Goal: Task Accomplishment & Management: Use online tool/utility

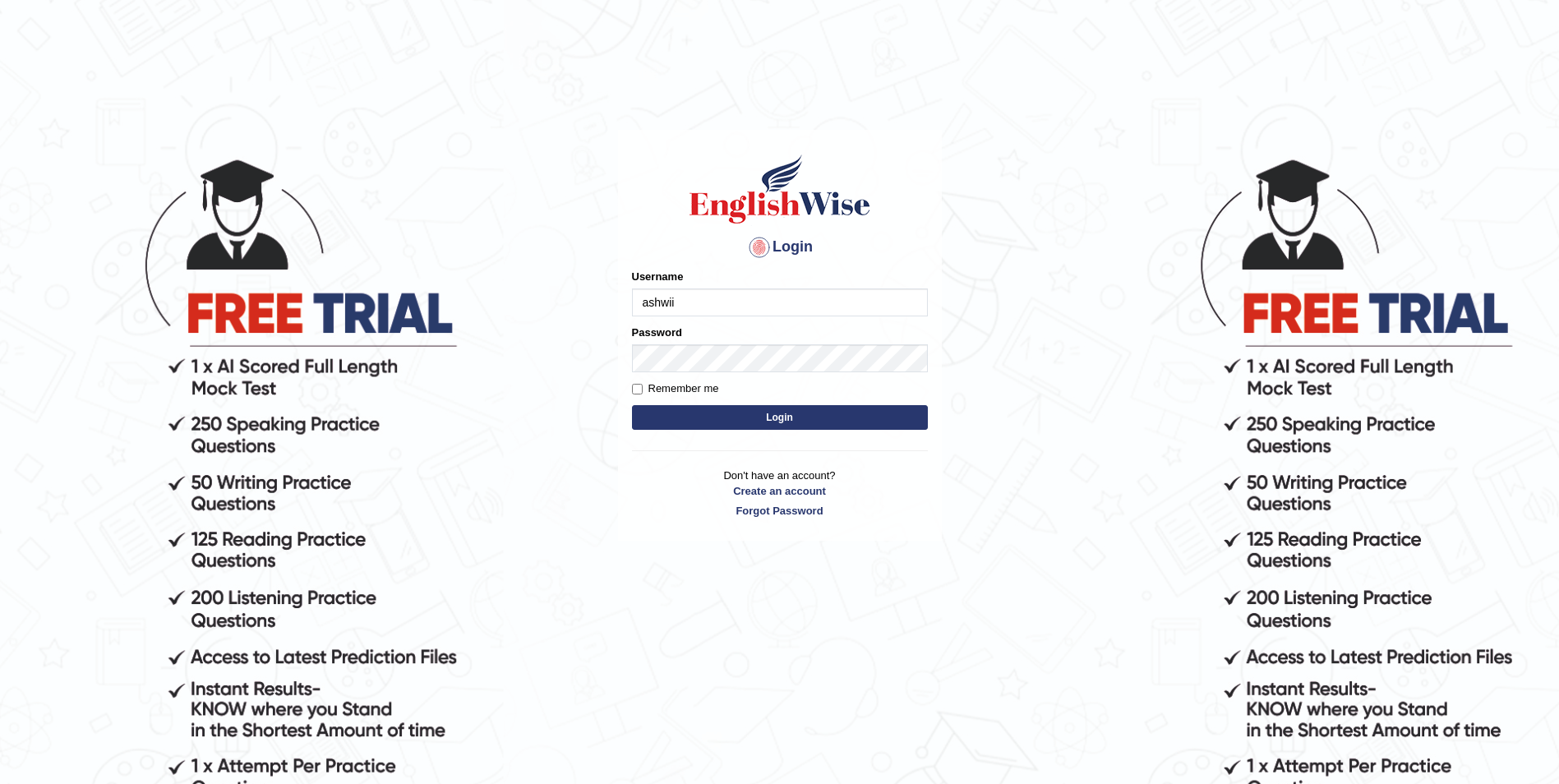
type input "ashwii"
click at [632, 405] on button "Login" at bounding box center [780, 418] width 296 height 25
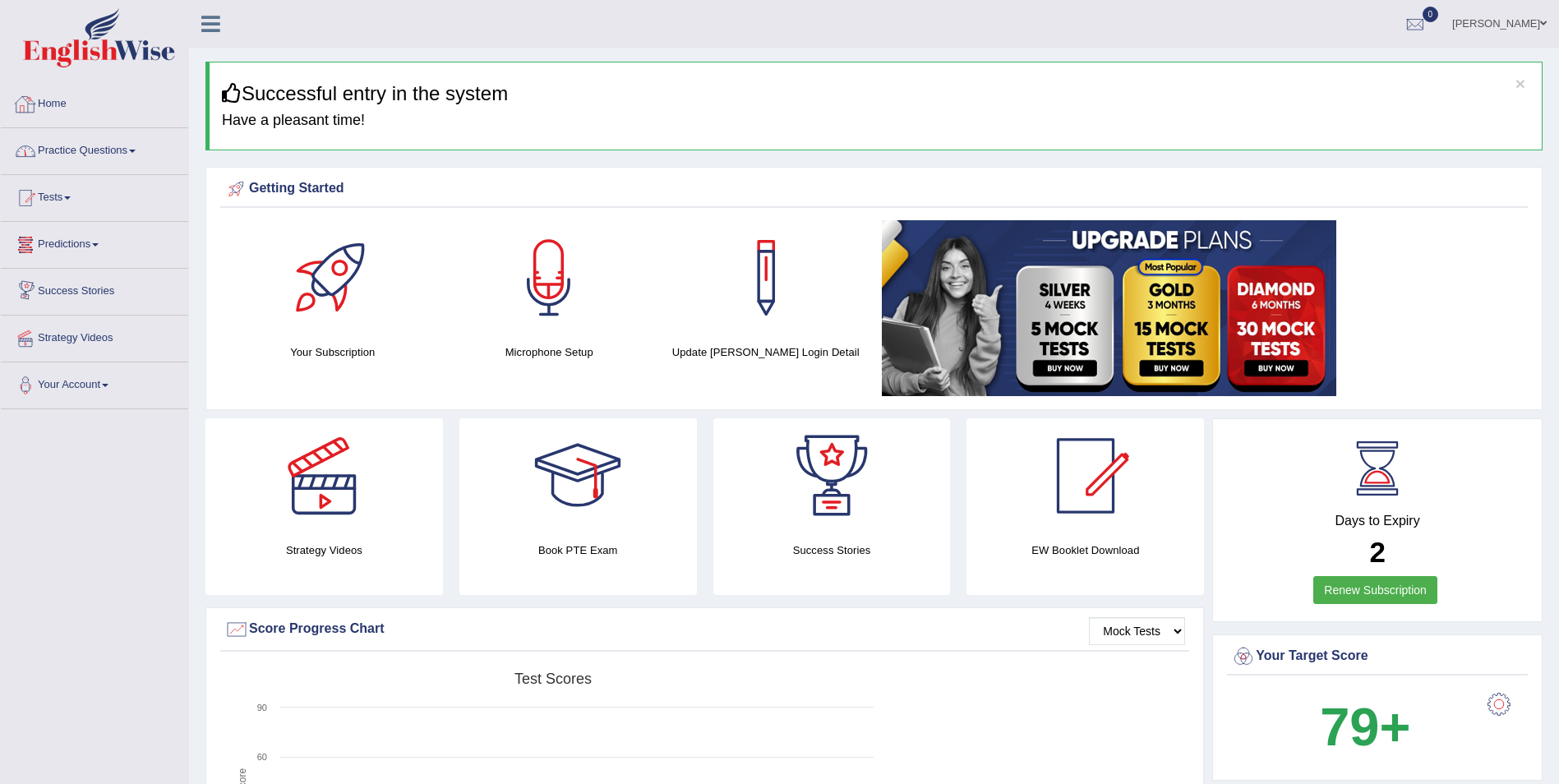
click at [73, 143] on link "Practice Questions" at bounding box center [95, 149] width 188 height 41
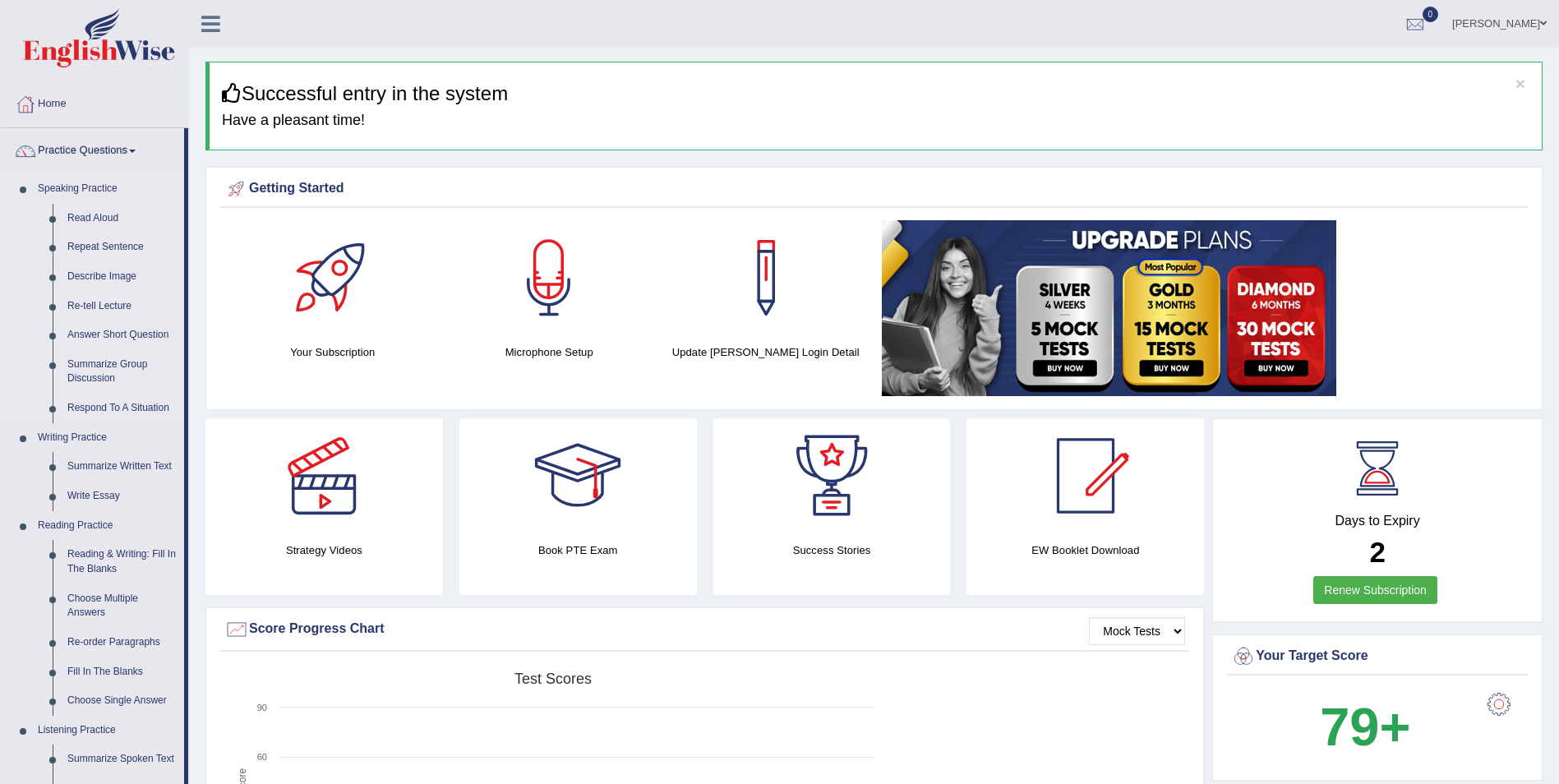
click at [97, 304] on link "Re-tell Lecture" at bounding box center [122, 306] width 124 height 29
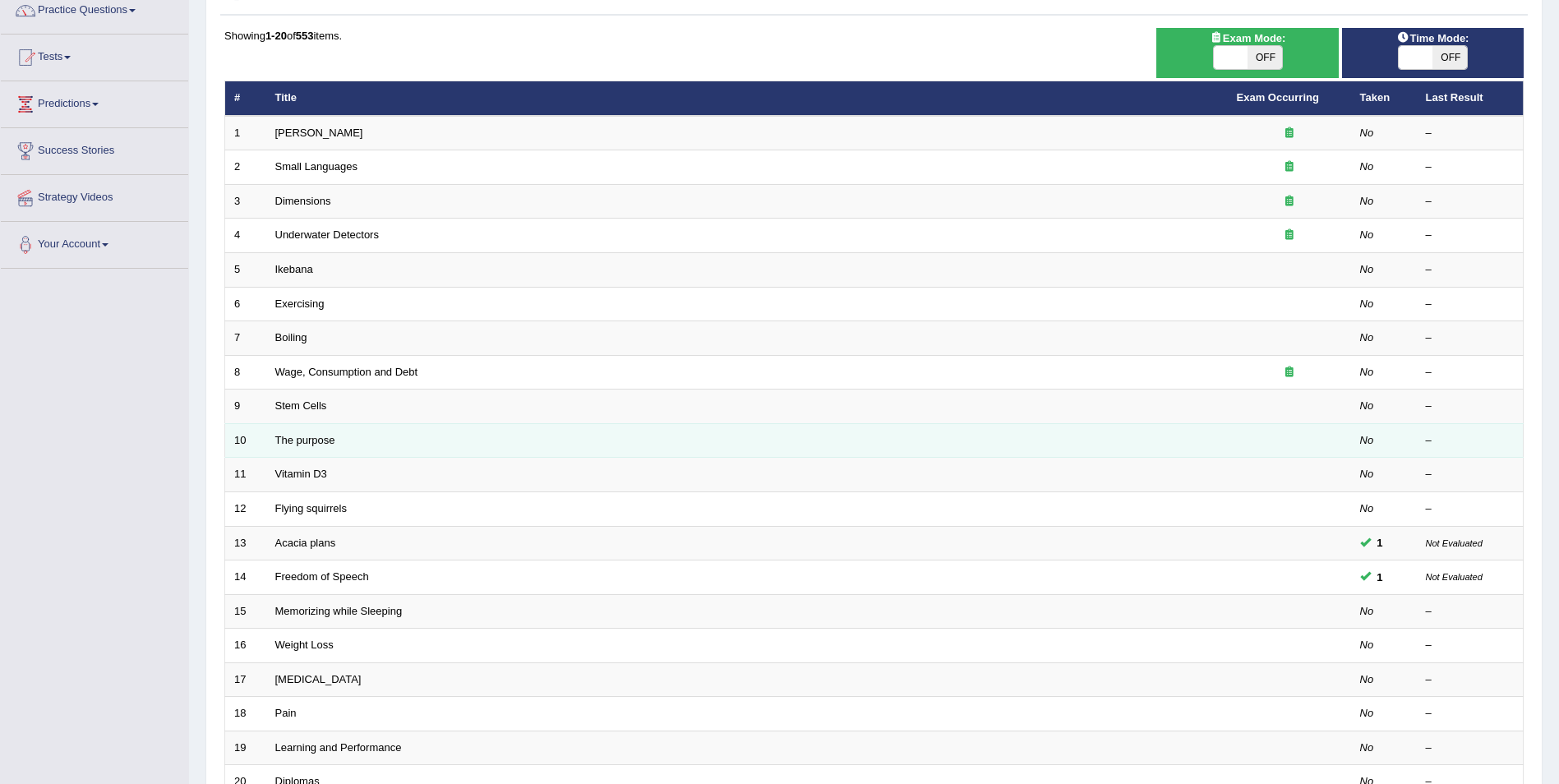
scroll to position [304, 0]
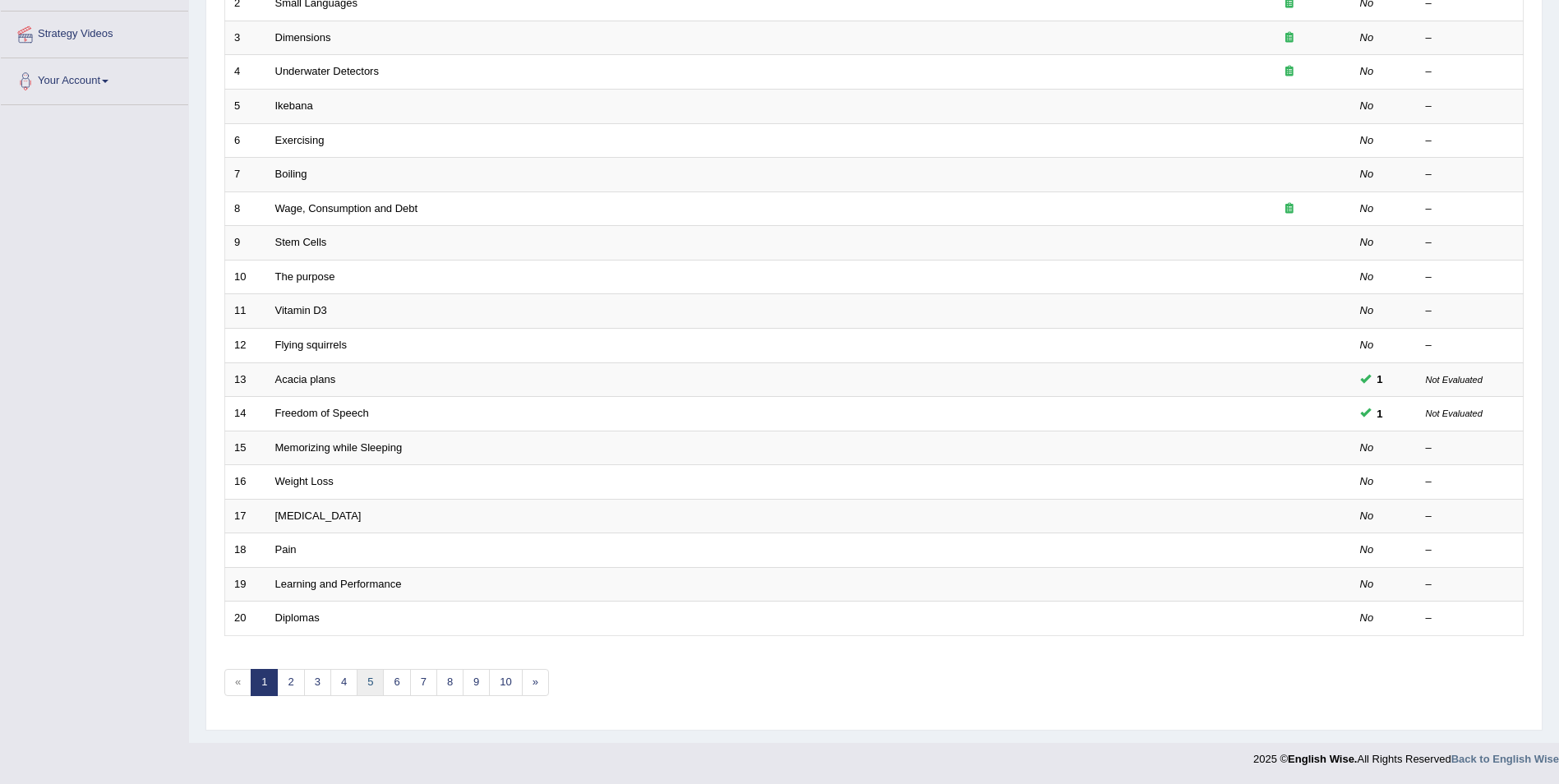
click at [362, 693] on link "5" at bounding box center [370, 682] width 27 height 27
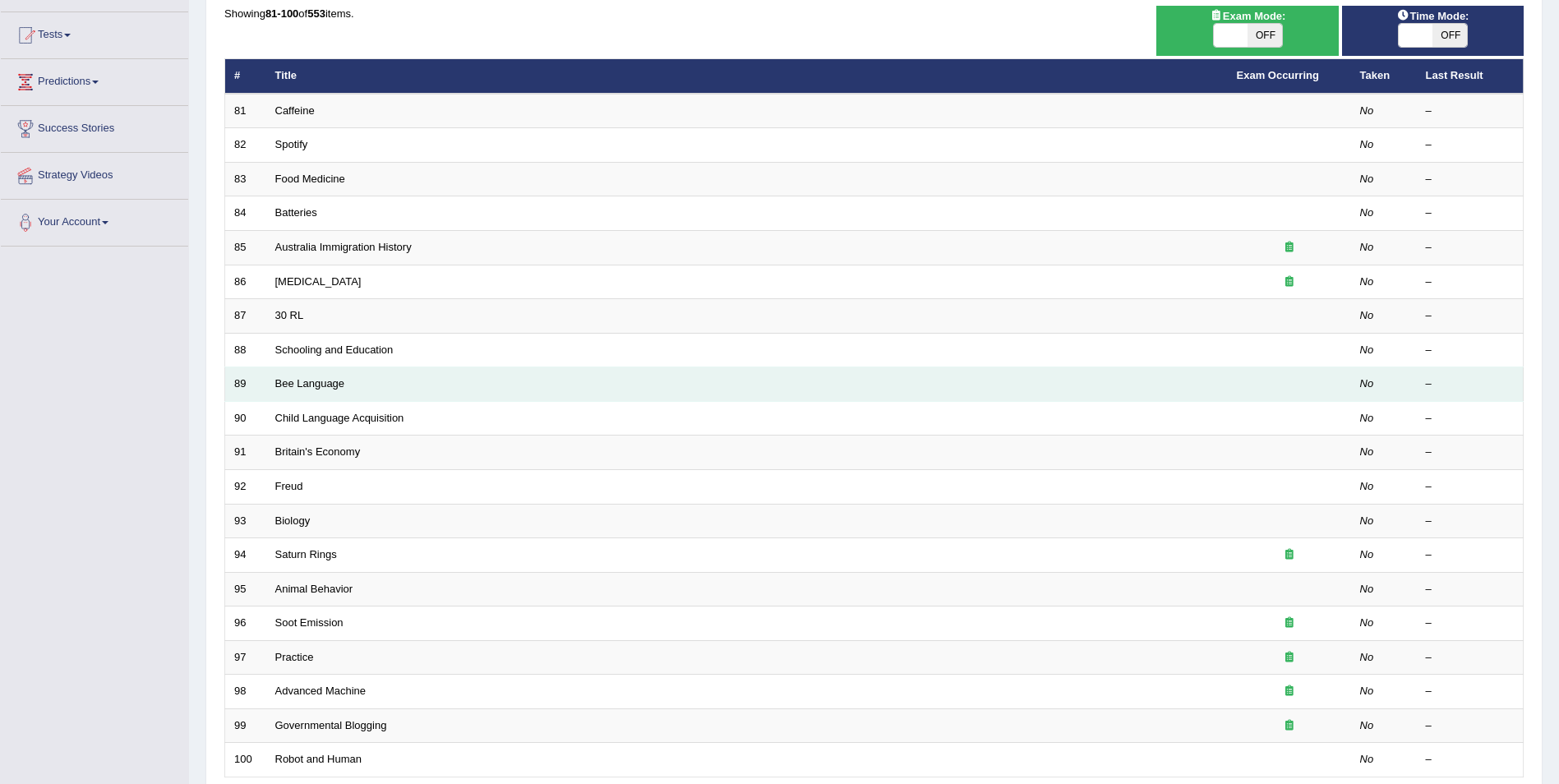
scroll to position [165, 0]
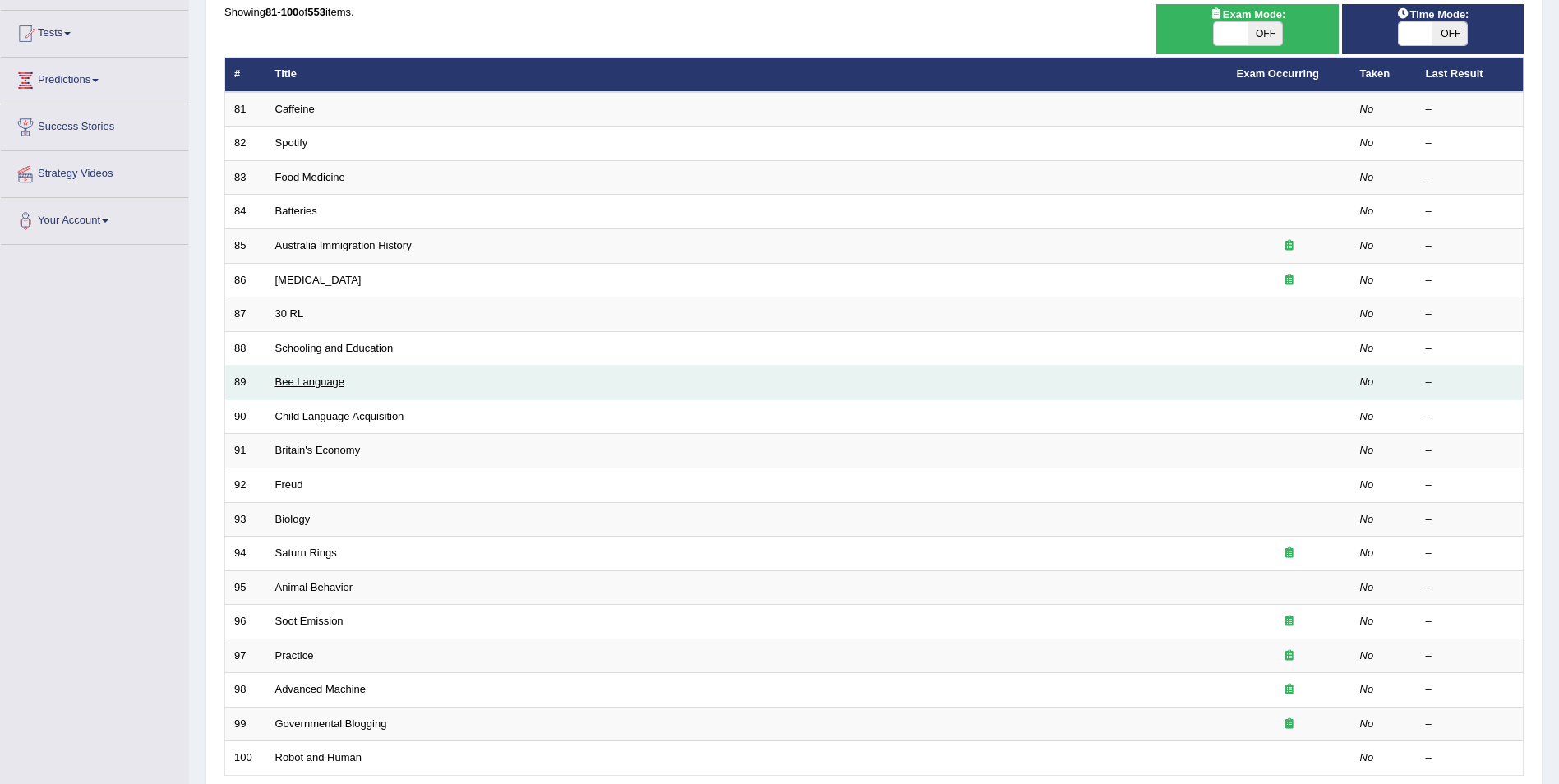
click at [313, 380] on link "Bee Language" at bounding box center [310, 381] width 70 height 12
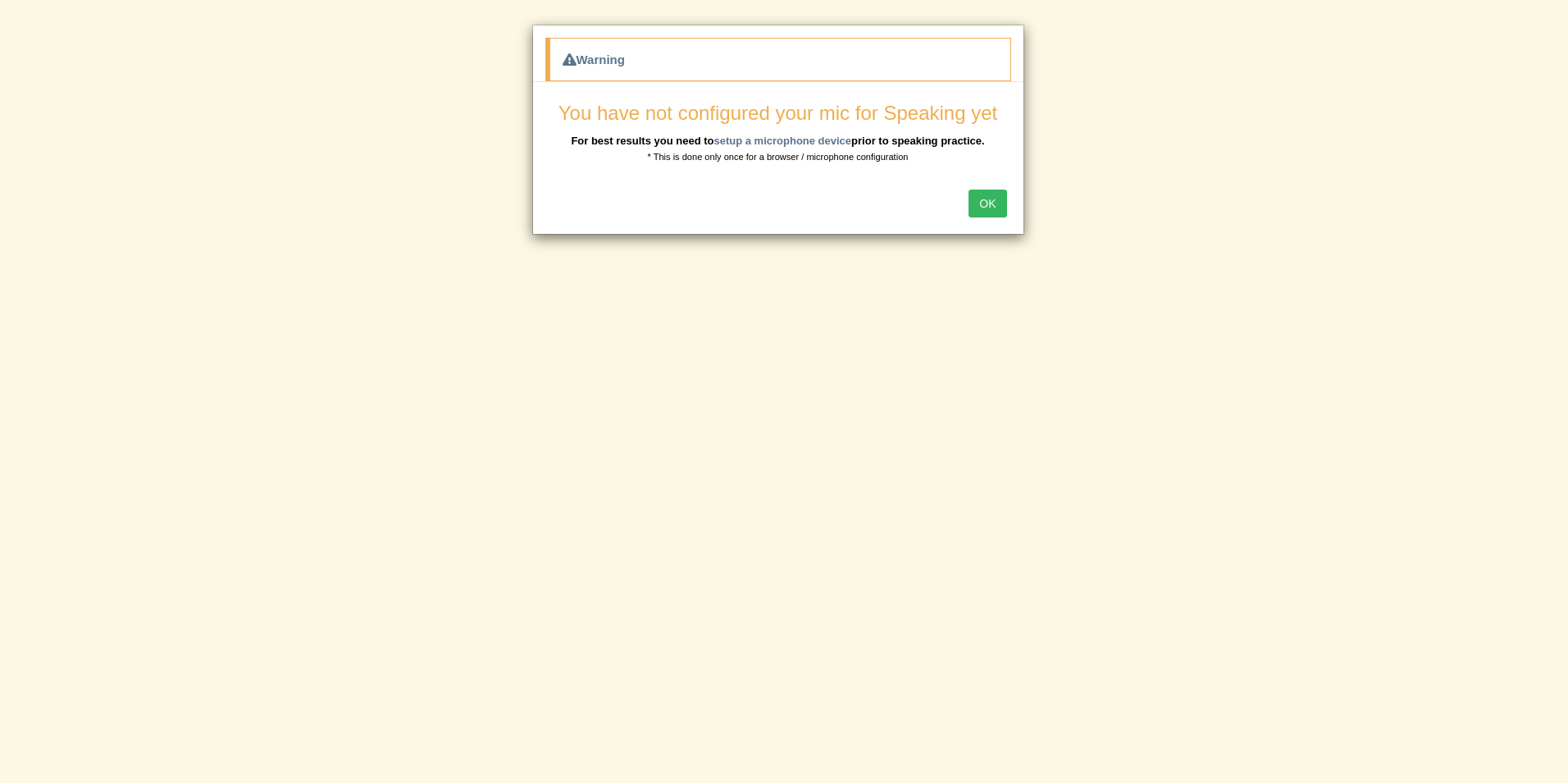
click at [977, 210] on button "OK" at bounding box center [988, 203] width 38 height 28
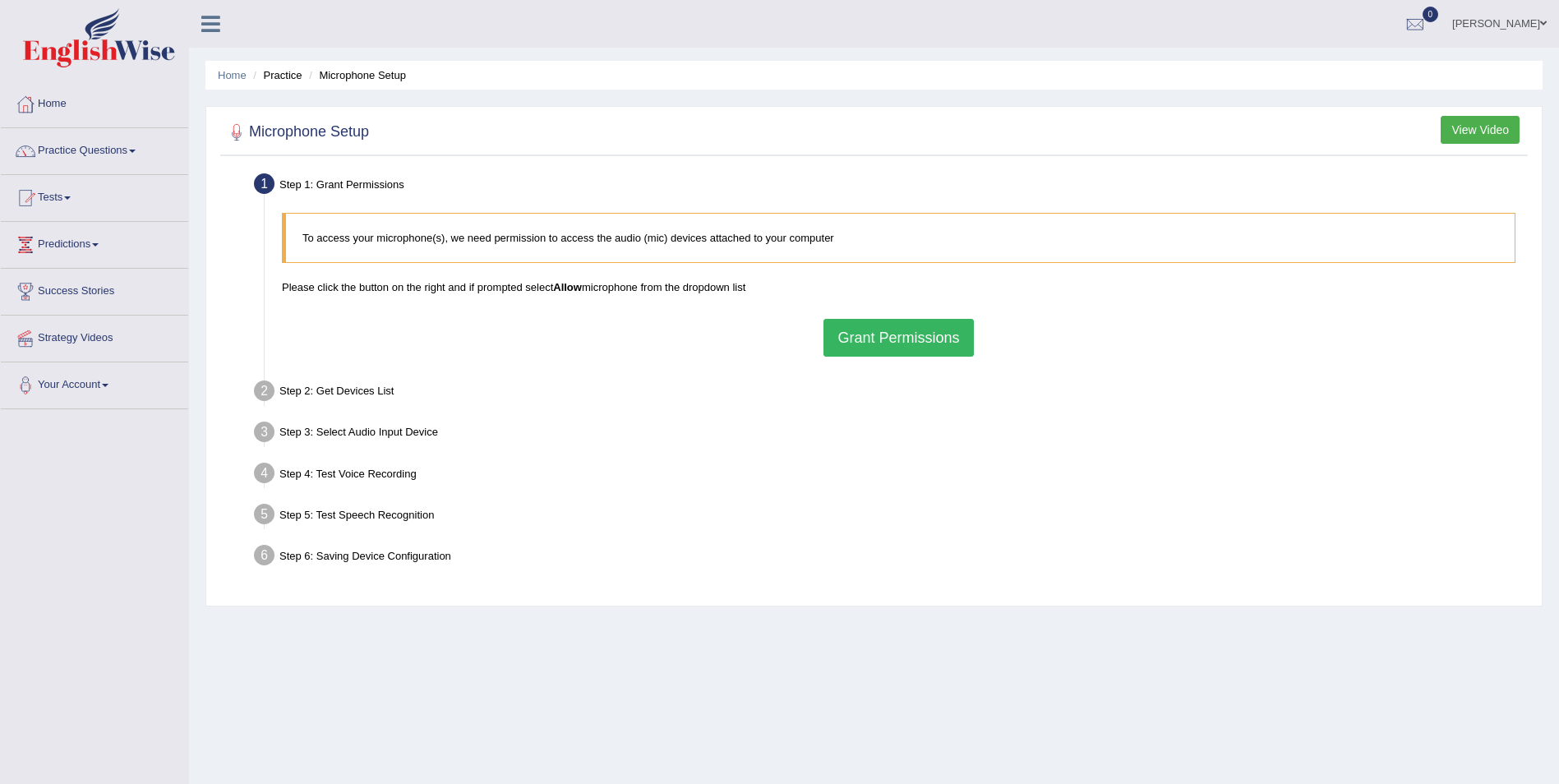
click at [911, 353] on button "Grant Permissions" at bounding box center [898, 337] width 150 height 38
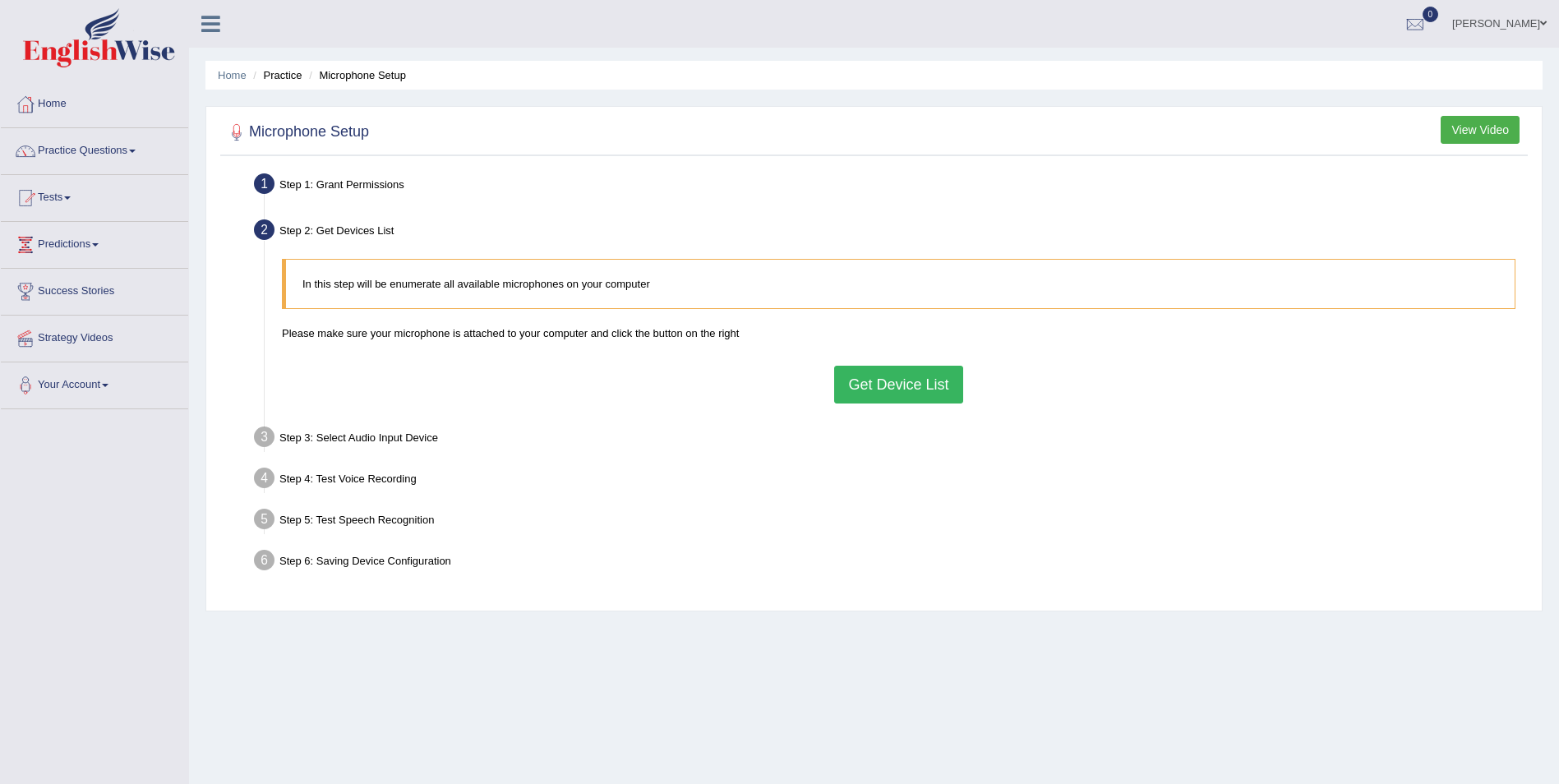
click at [914, 391] on button "Get Device List" at bounding box center [898, 384] width 128 height 38
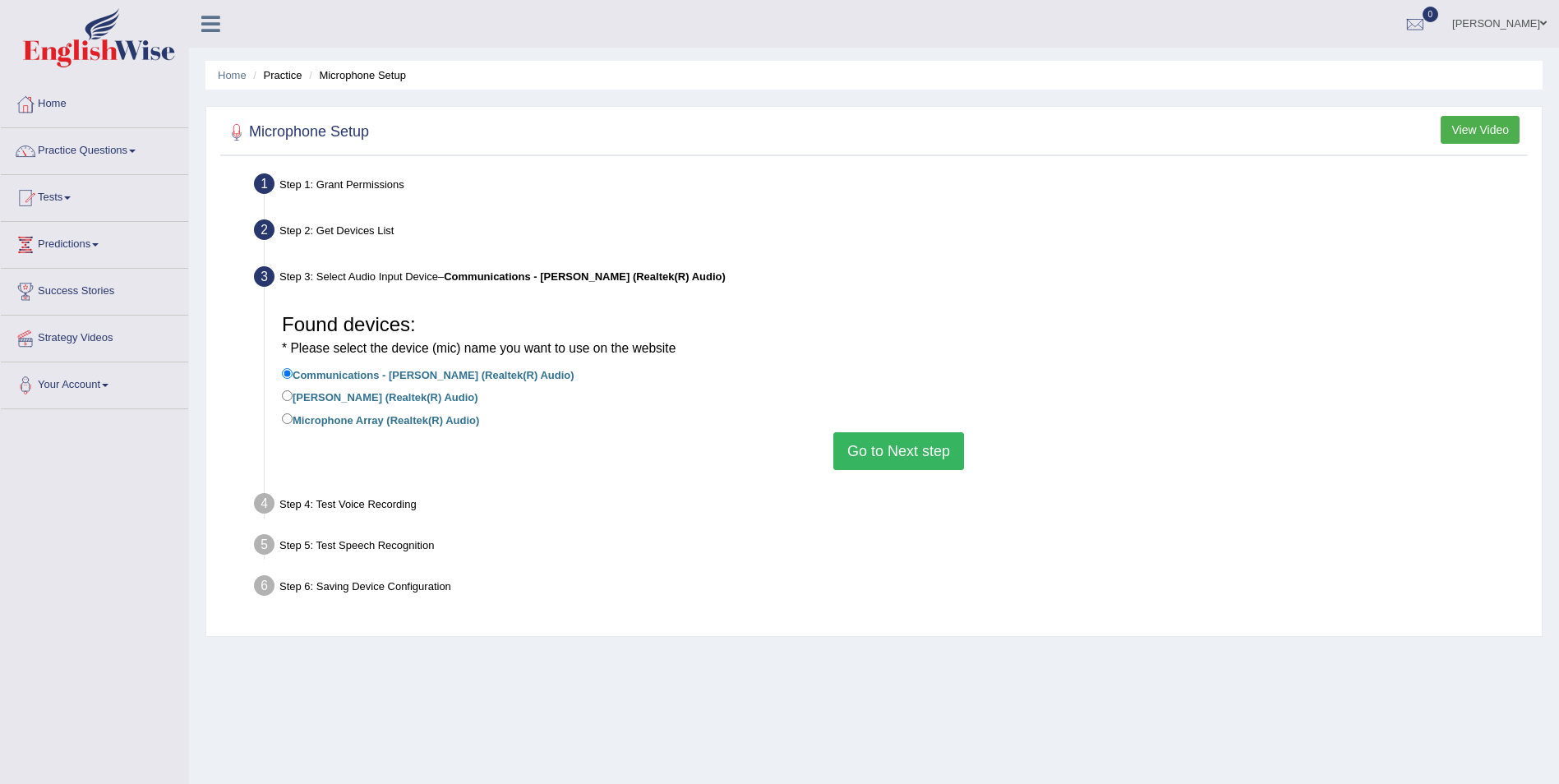
click at [876, 453] on button "Go to Next step" at bounding box center [899, 450] width 131 height 38
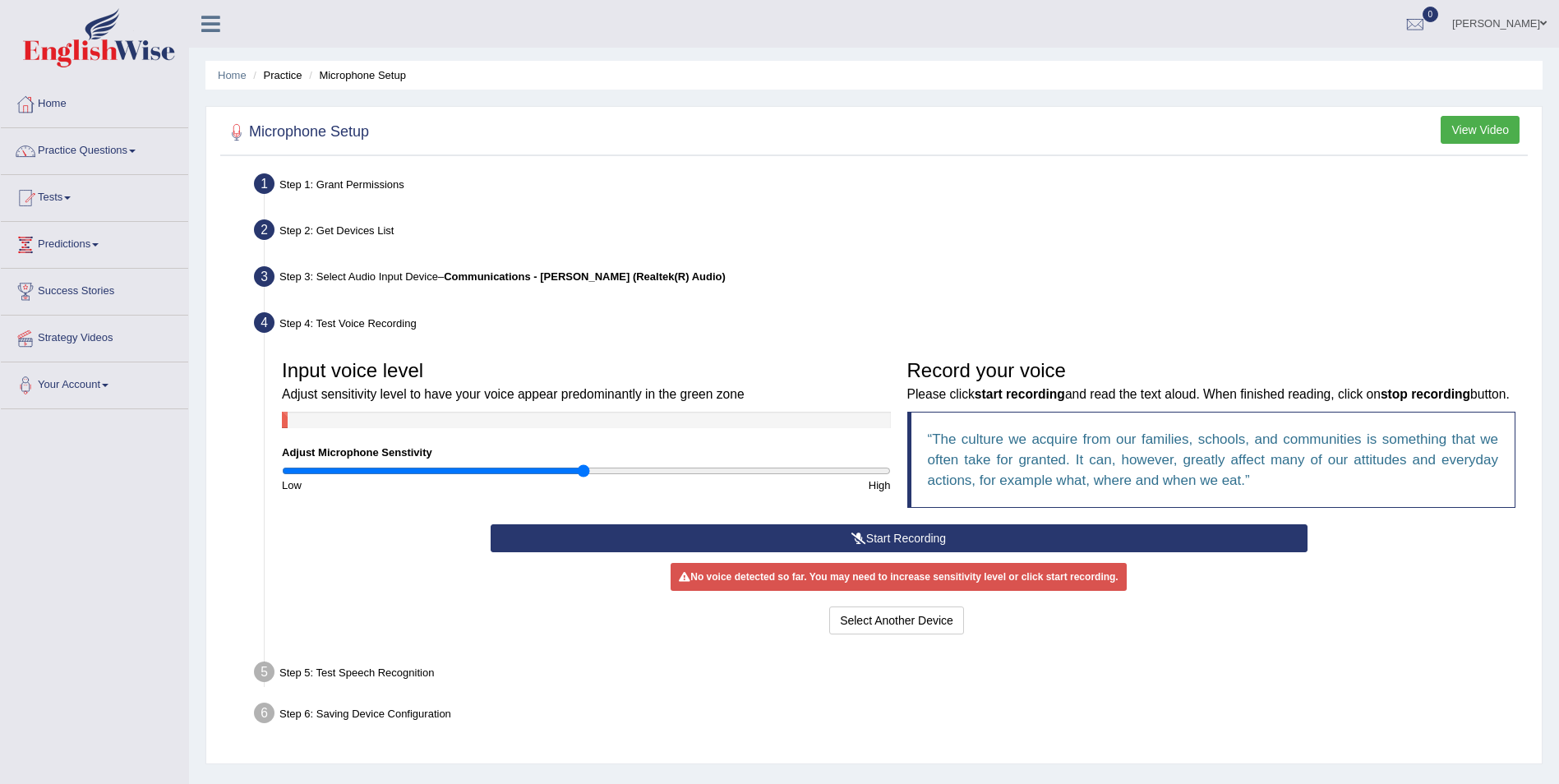
click at [922, 538] on button "Start Recording" at bounding box center [899, 538] width 817 height 28
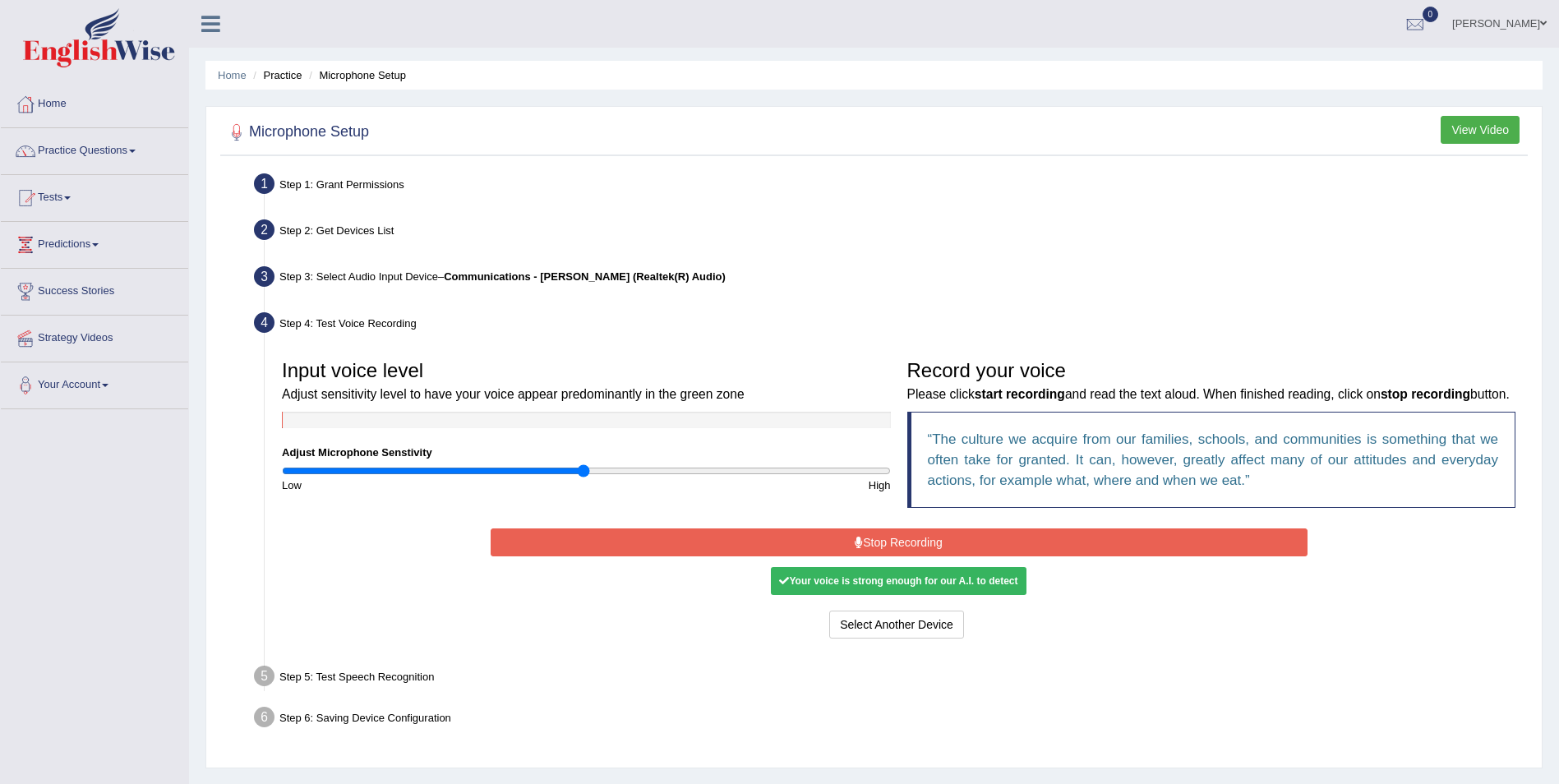
click at [905, 540] on button "Stop Recording" at bounding box center [899, 542] width 817 height 28
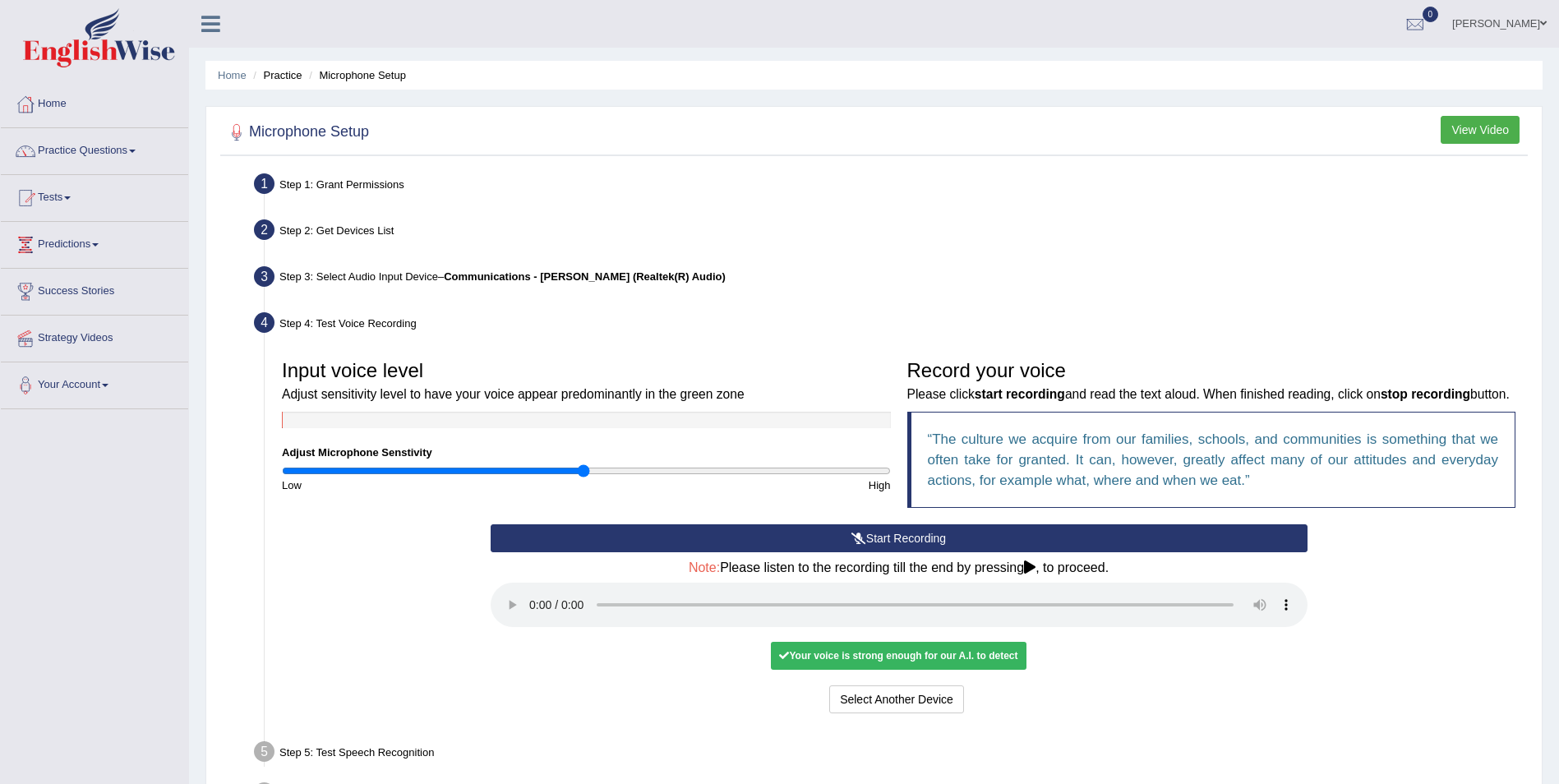
click at [1036, 571] on icon at bounding box center [1030, 566] width 12 height 13
click at [1032, 566] on icon at bounding box center [1030, 566] width 12 height 13
click at [1003, 698] on button "Voice is ok. Go to Next step" at bounding box center [968, 699] width 163 height 28
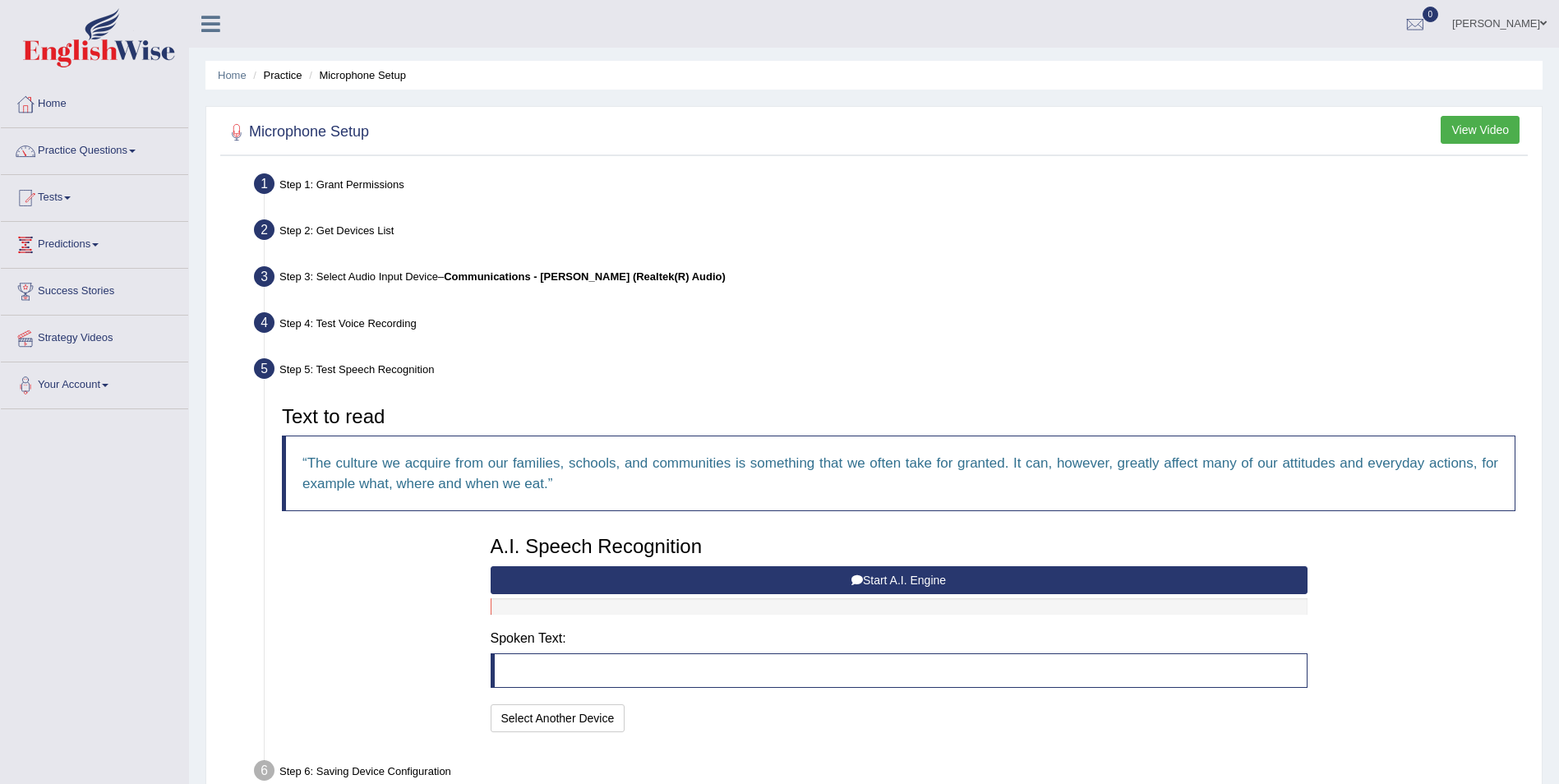
click at [891, 592] on button "Start A.I. Engine" at bounding box center [899, 580] width 817 height 28
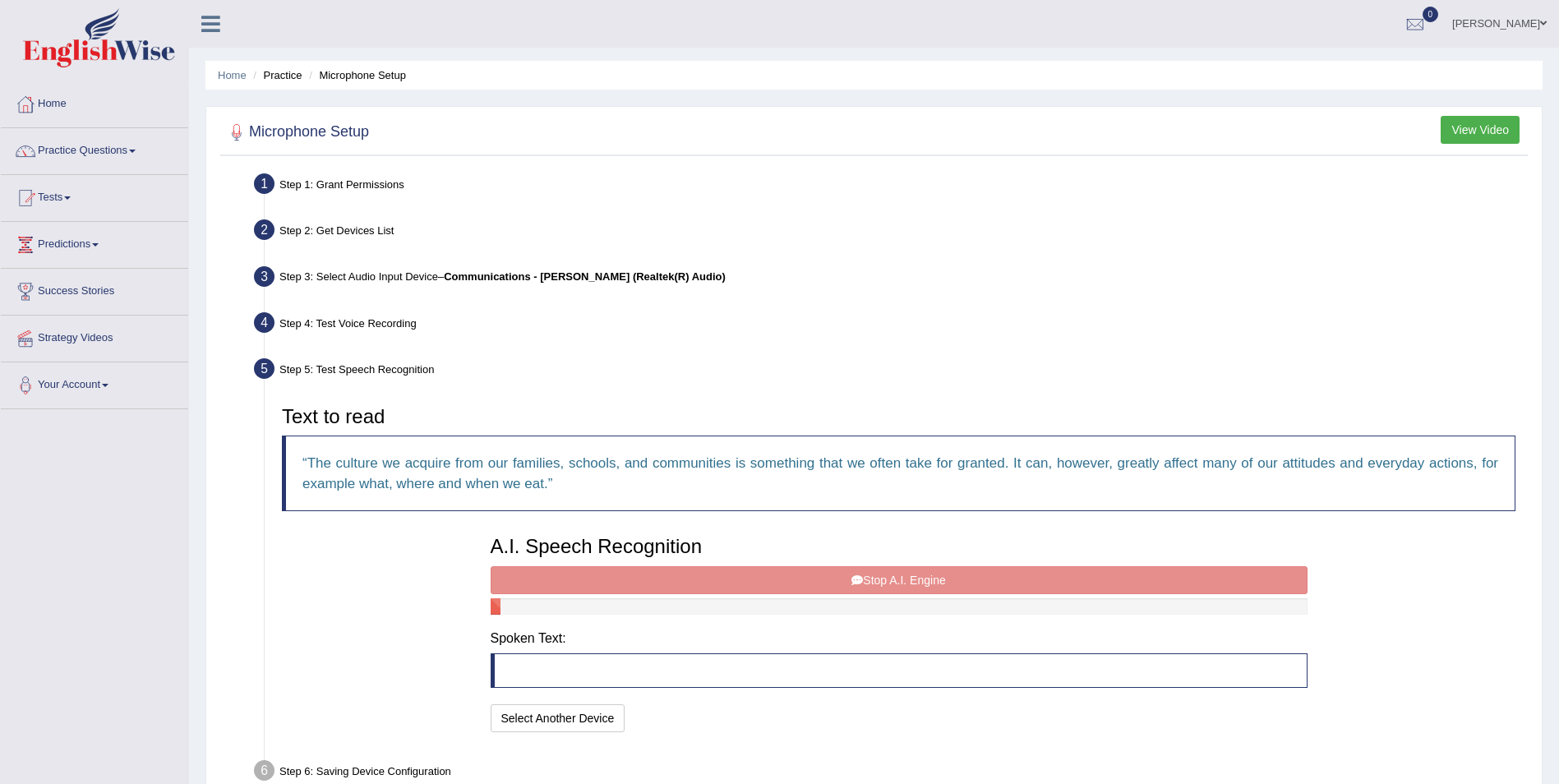
click at [878, 580] on div "A.I. Speech Recognition Start A.I. Engine Stop A.I. Engine Note: Please listen …" at bounding box center [899, 632] width 833 height 209
click at [731, 579] on div "A.I. Speech Recognition Start A.I. Engine Stop A.I. Engine Note: Please listen …" at bounding box center [899, 632] width 833 height 209
click at [841, 579] on div "A.I. Speech Recognition Start A.I. Engine Stop A.I. Engine Note: Please listen …" at bounding box center [899, 632] width 833 height 209
click at [552, 721] on button "Select Another Device" at bounding box center [558, 719] width 135 height 28
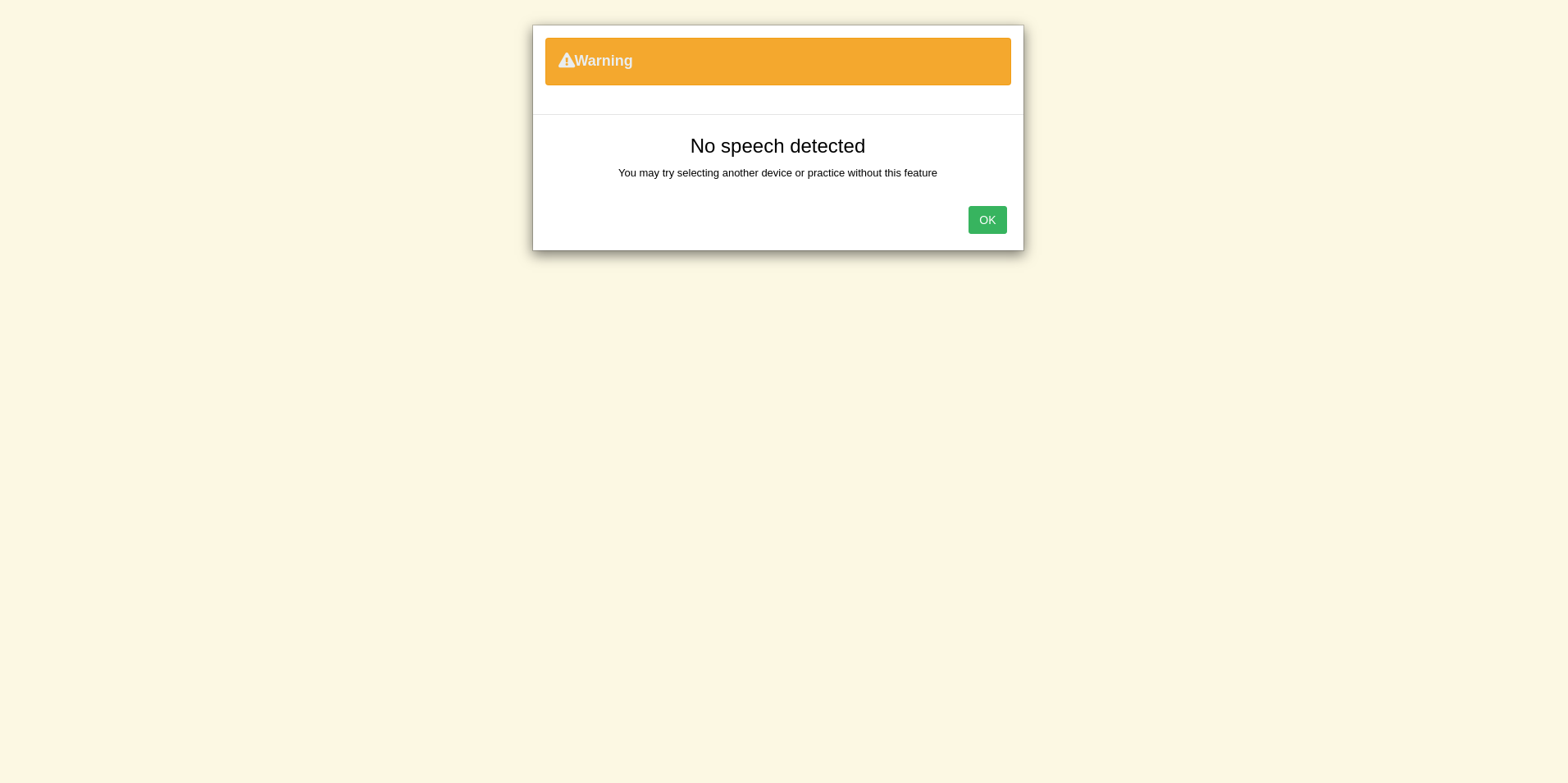
click at [975, 237] on div "OK" at bounding box center [778, 221] width 490 height 57
click at [987, 233] on button "OK" at bounding box center [988, 220] width 38 height 28
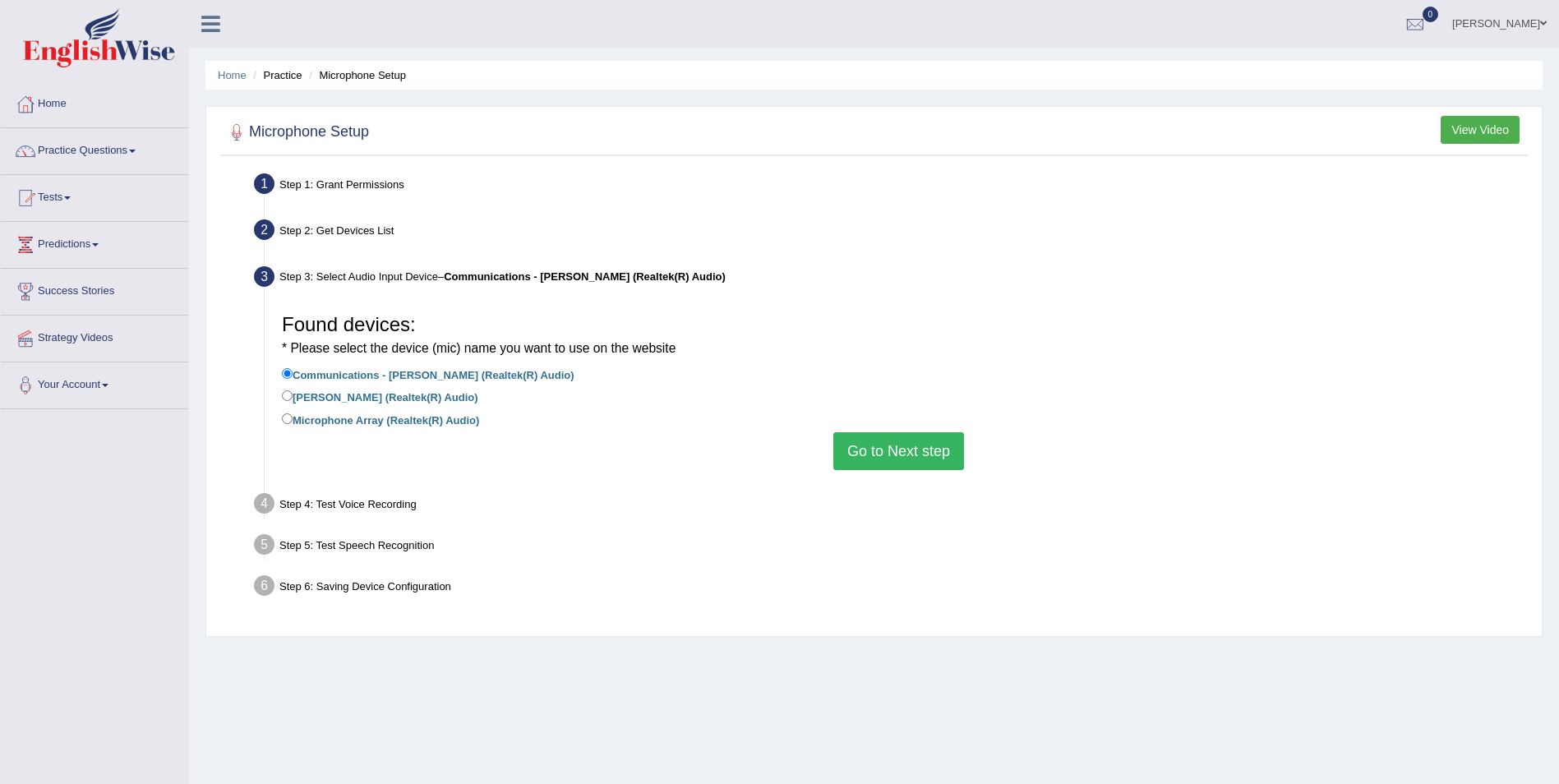
click at [877, 446] on button "Go to Next step" at bounding box center [899, 450] width 131 height 38
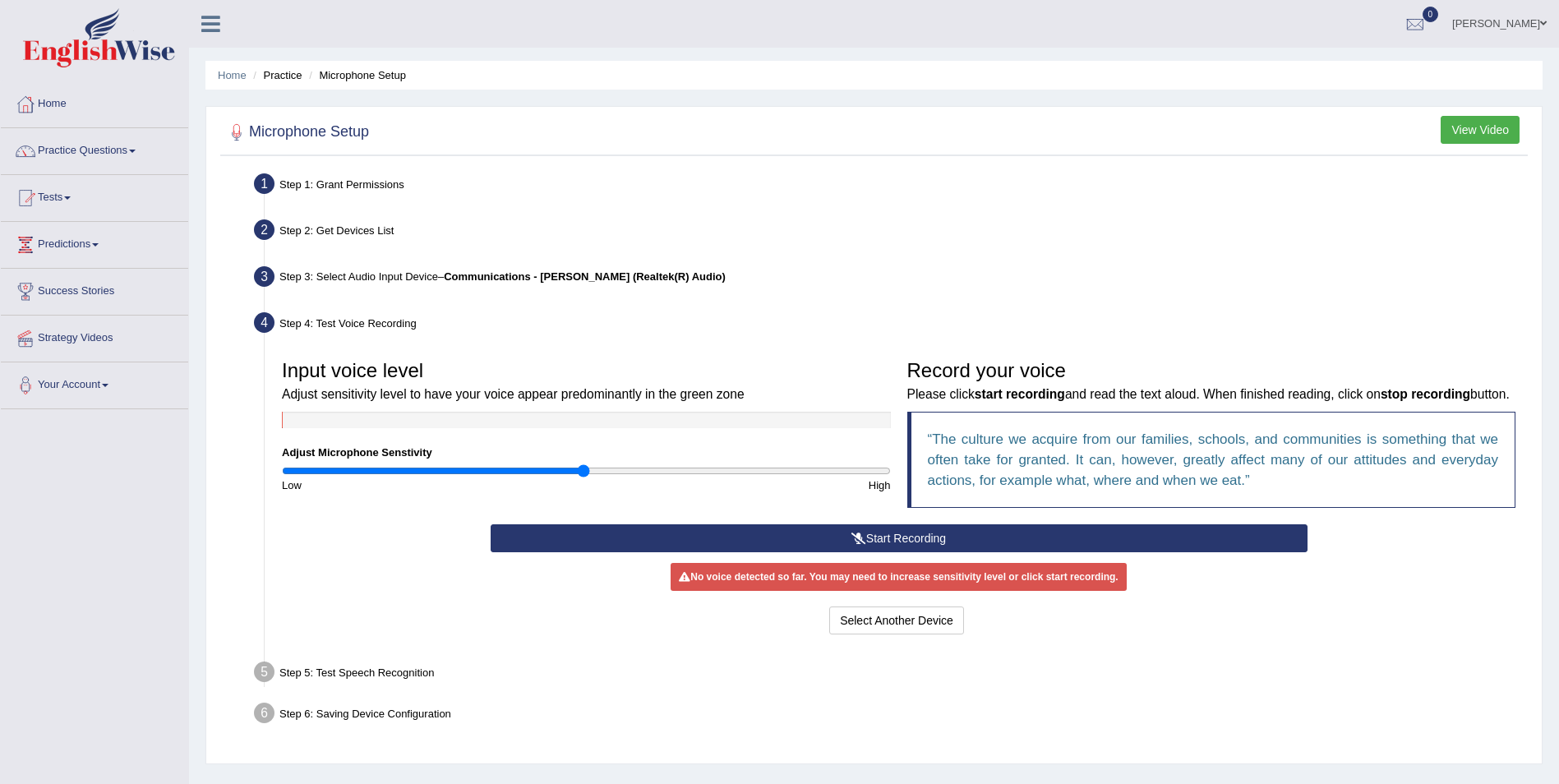
click at [866, 531] on button "Start Recording" at bounding box center [899, 538] width 817 height 28
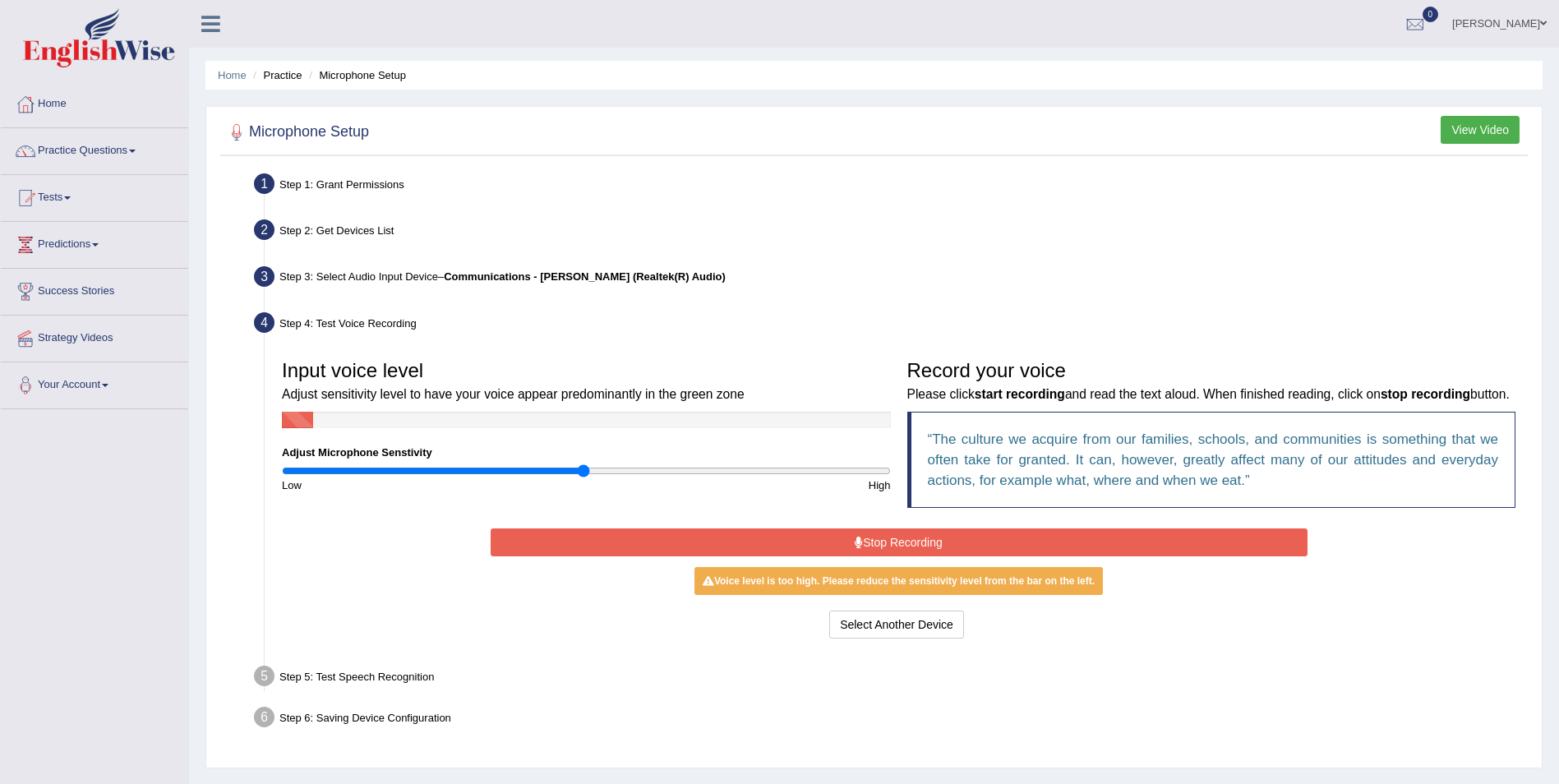
click at [944, 547] on button "Stop Recording" at bounding box center [899, 542] width 817 height 28
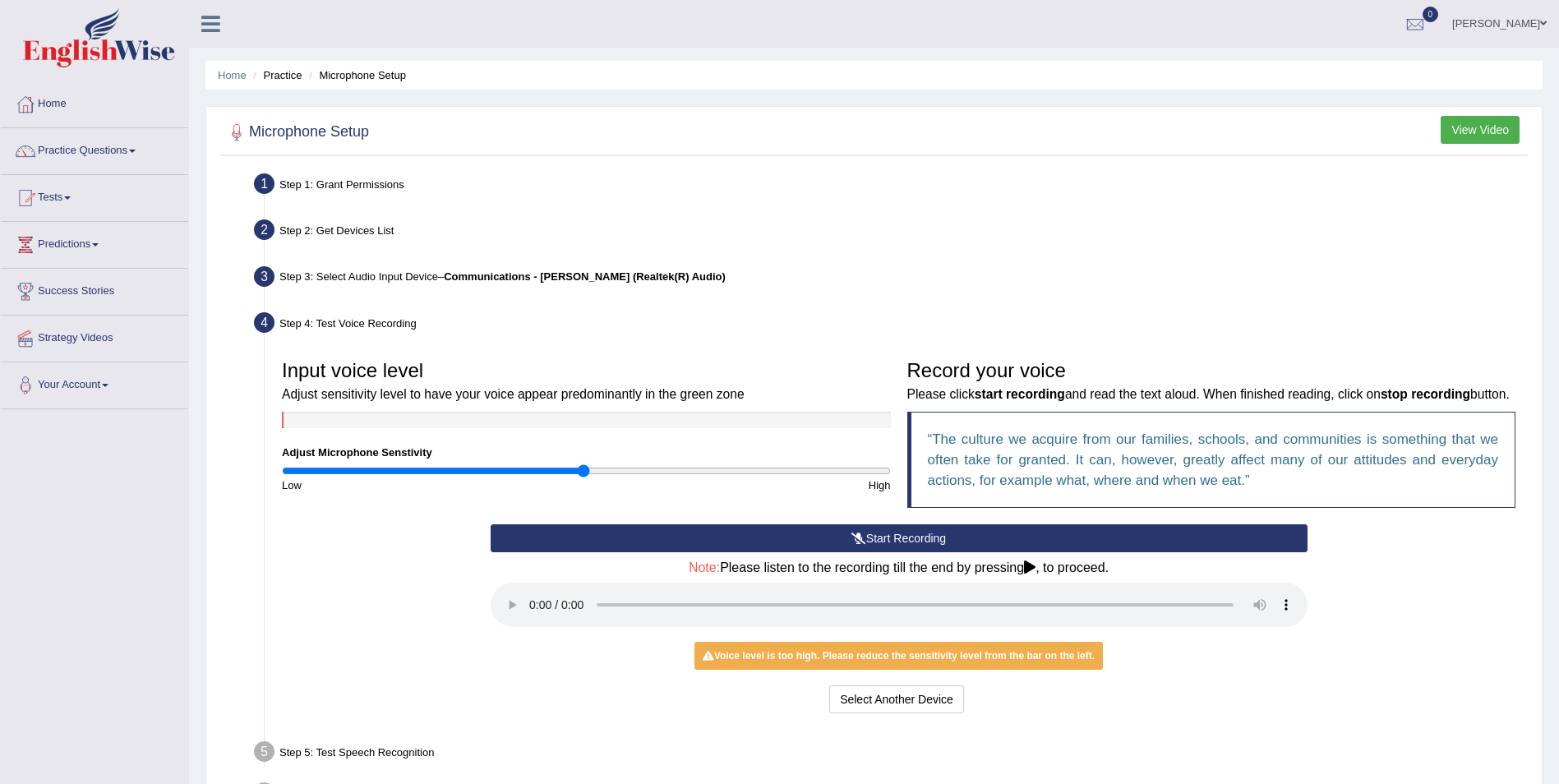
click at [861, 535] on icon at bounding box center [859, 538] width 15 height 12
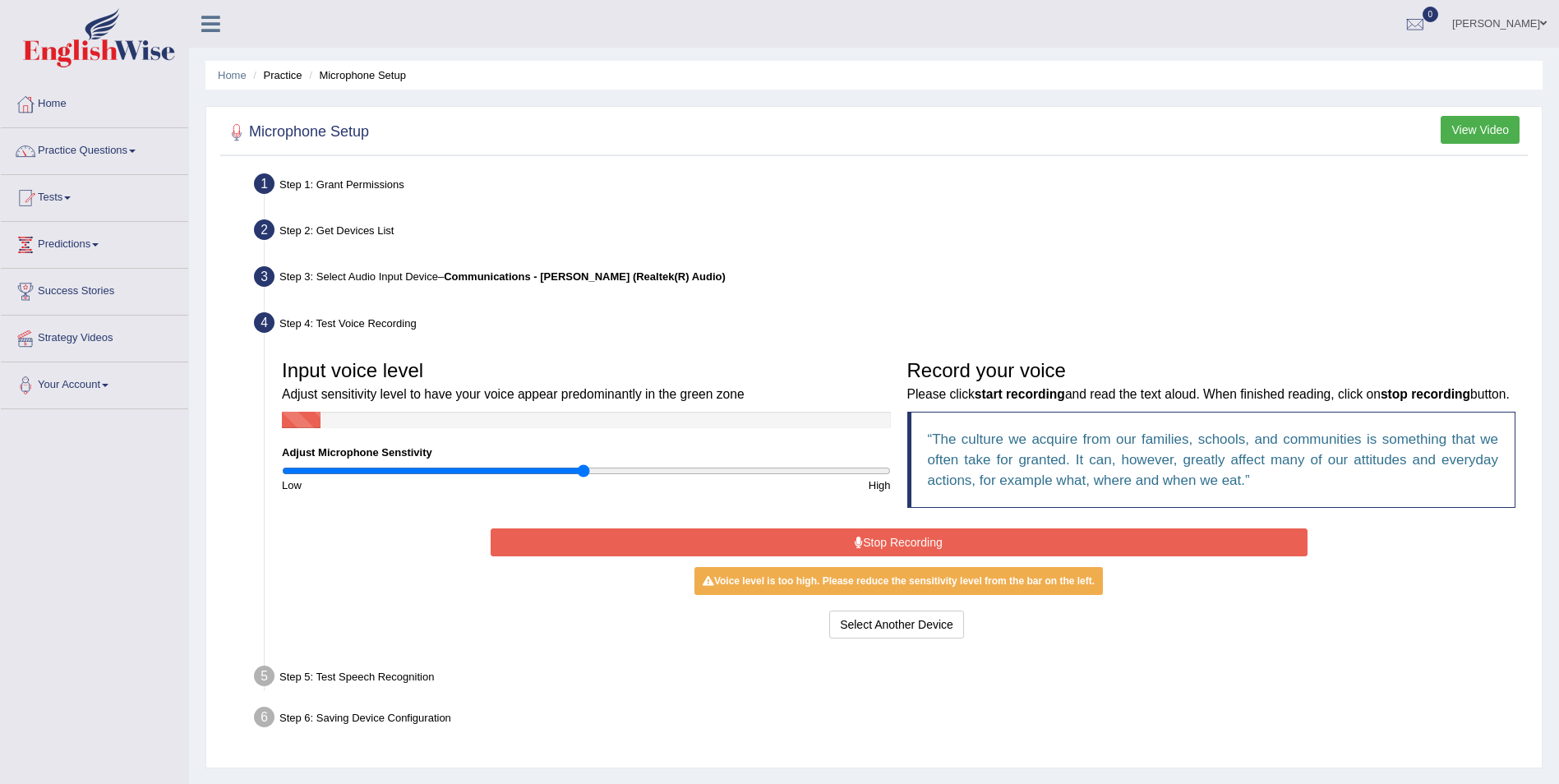
click at [860, 540] on icon at bounding box center [859, 542] width 8 height 12
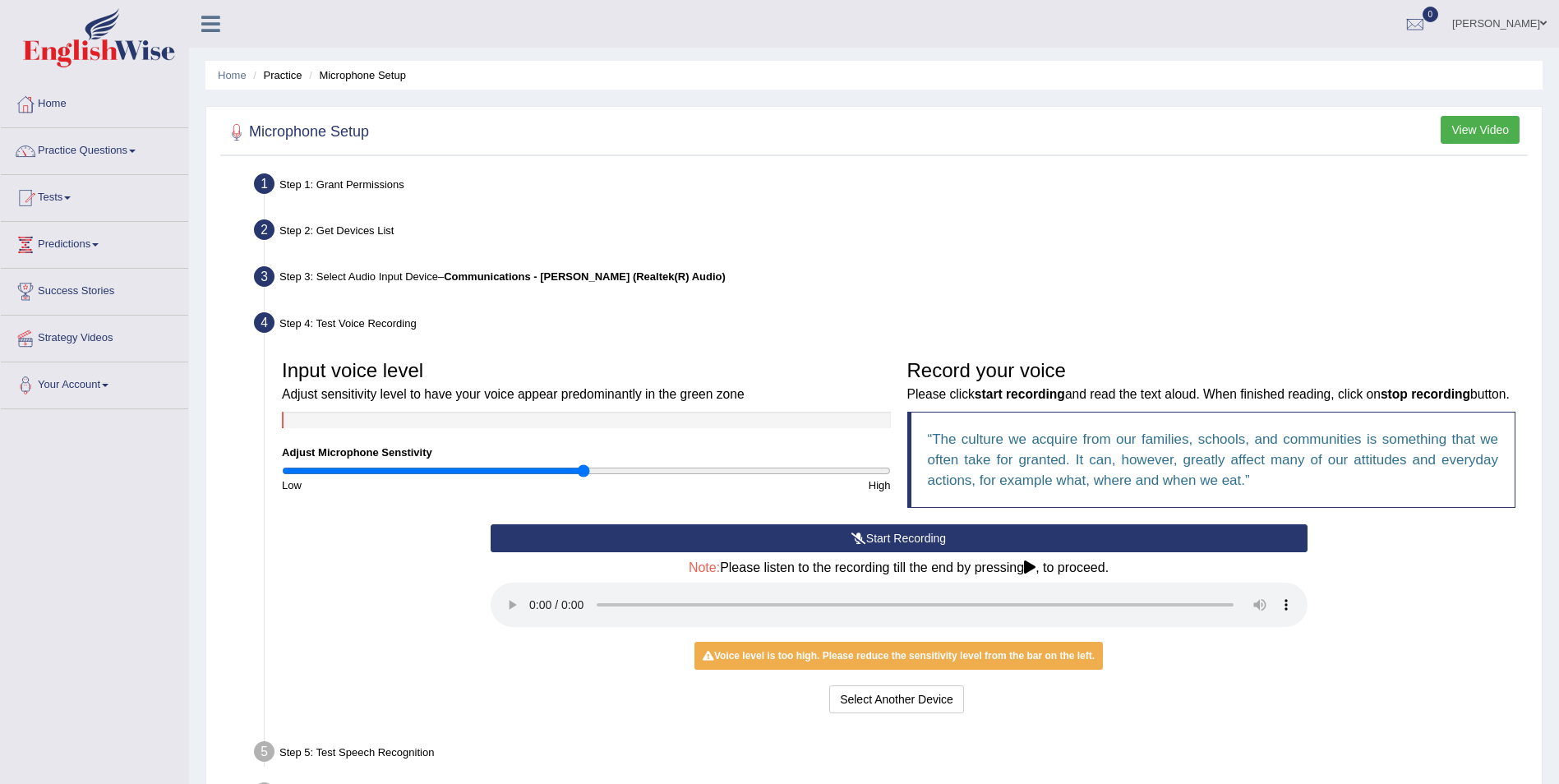
click at [860, 540] on icon at bounding box center [859, 538] width 15 height 12
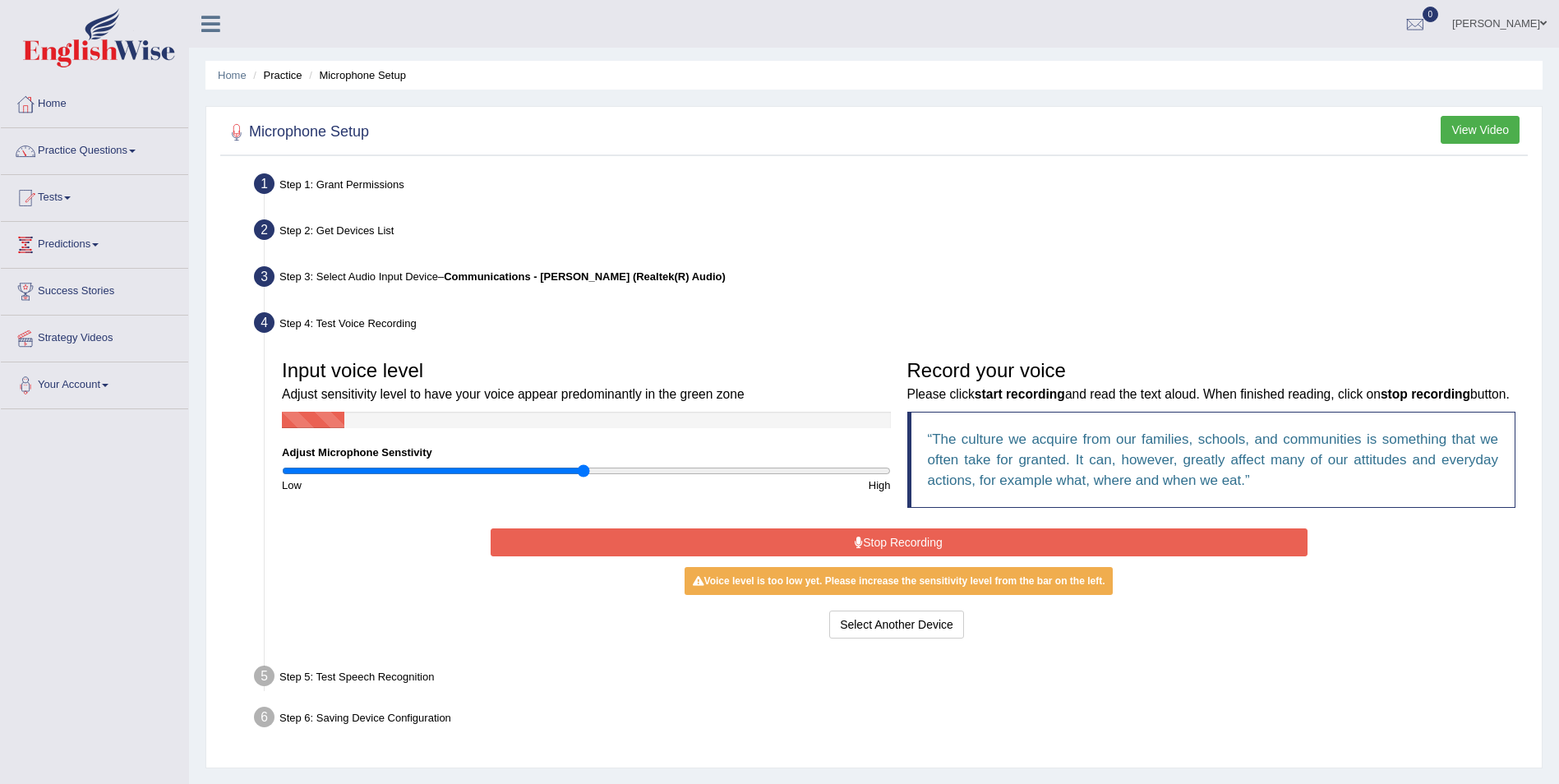
click at [860, 540] on icon at bounding box center [859, 542] width 8 height 12
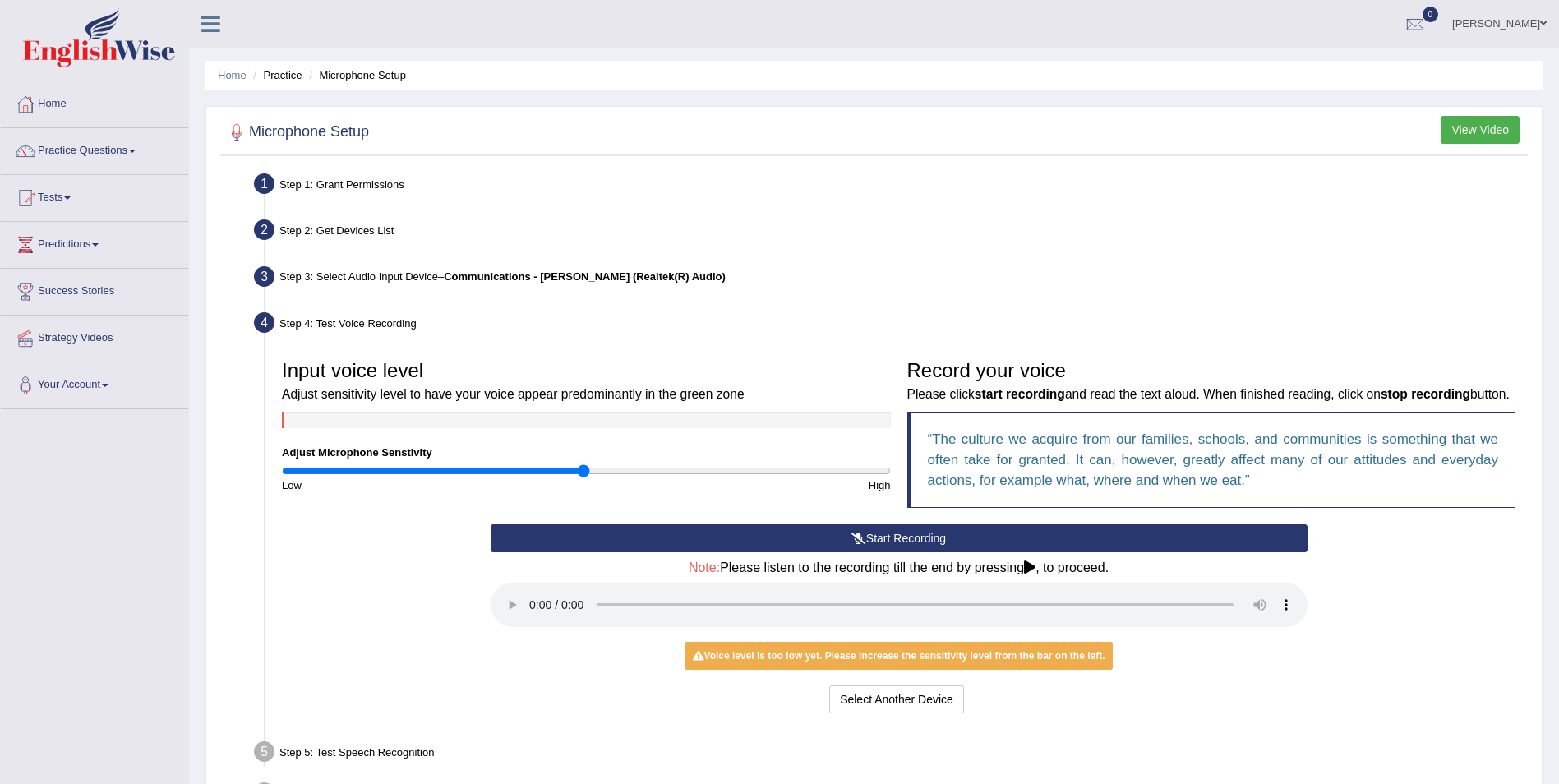
click at [905, 541] on button "Start Recording" at bounding box center [899, 538] width 817 height 28
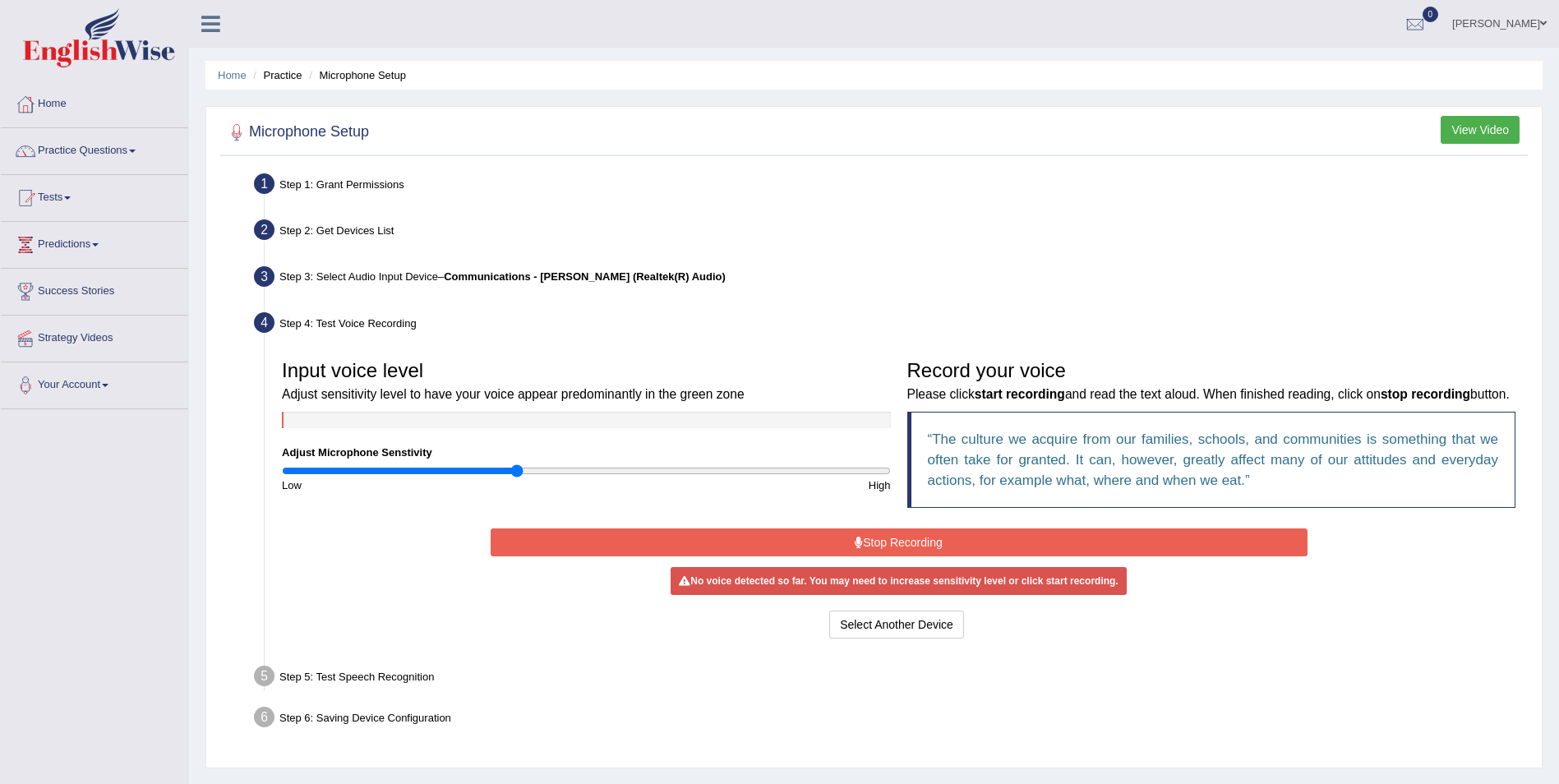
drag, startPoint x: 583, startPoint y: 467, endPoint x: 520, endPoint y: 467, distance: 63.0
type input "0.78"
click at [520, 467] on input "range" at bounding box center [586, 471] width 609 height 13
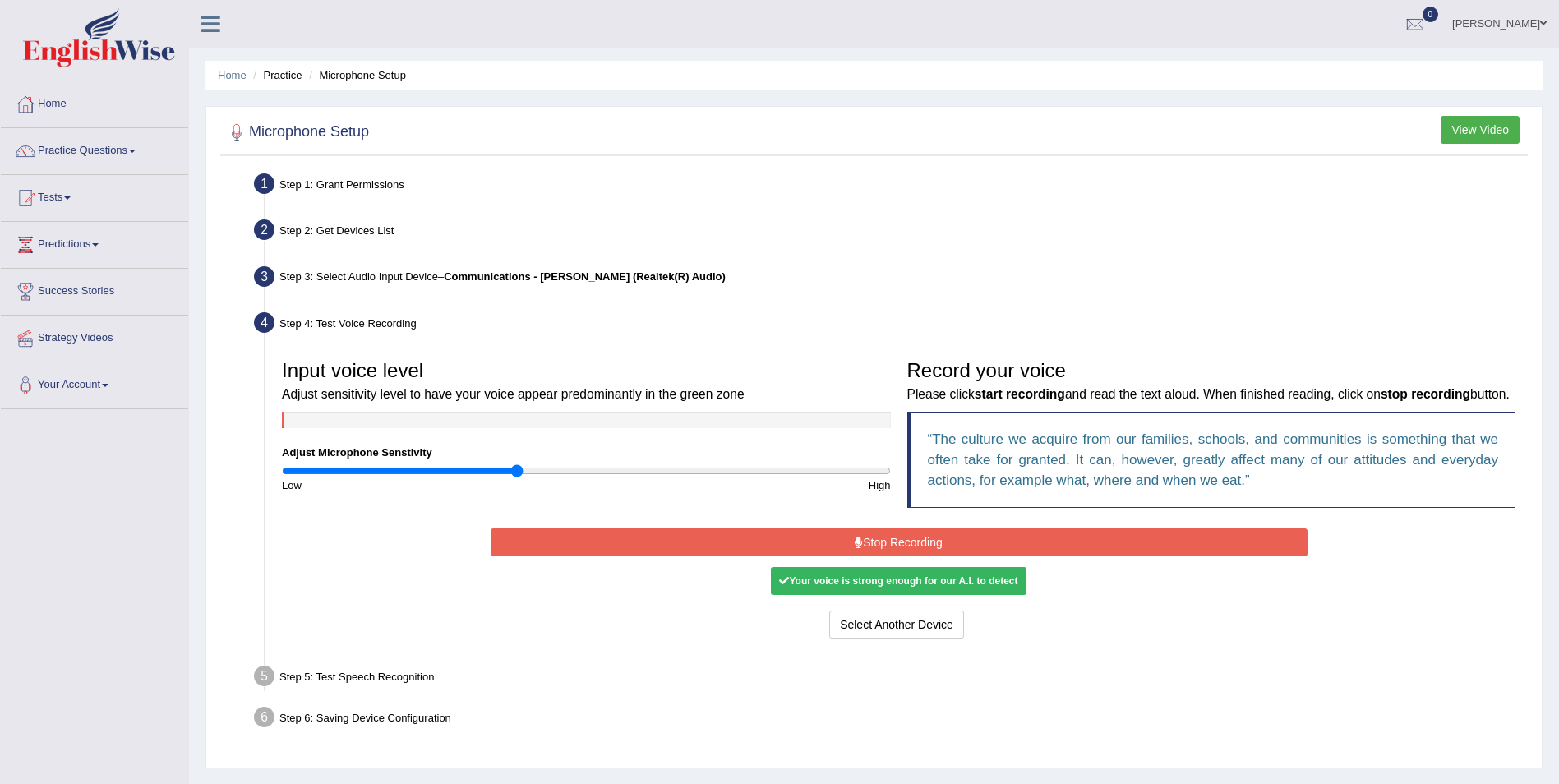
click at [915, 546] on button "Stop Recording" at bounding box center [899, 542] width 817 height 28
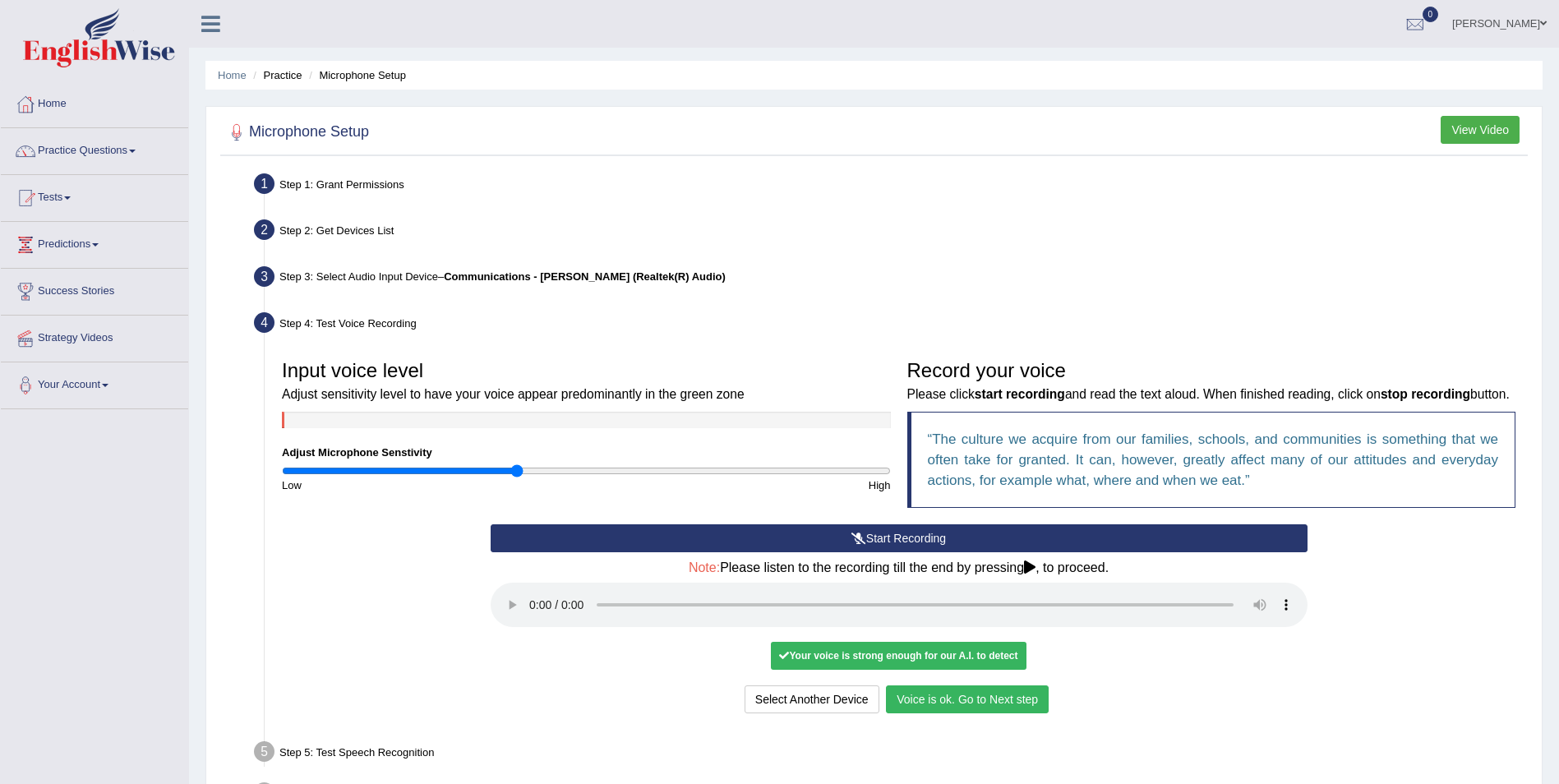
click at [972, 697] on button "Voice is ok. Go to Next step" at bounding box center [968, 699] width 163 height 28
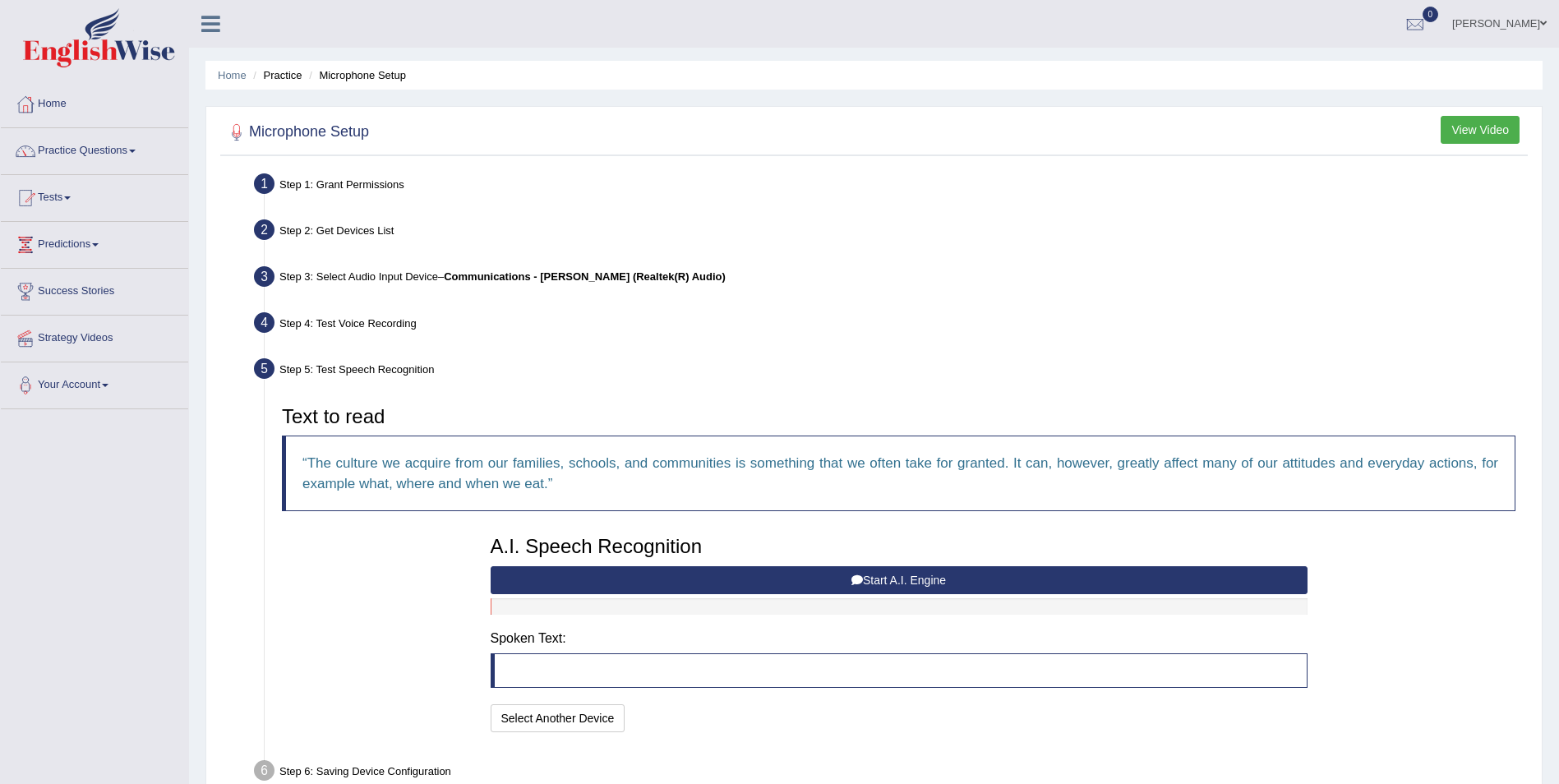
click at [805, 586] on button "Start A.I. Engine" at bounding box center [899, 580] width 817 height 28
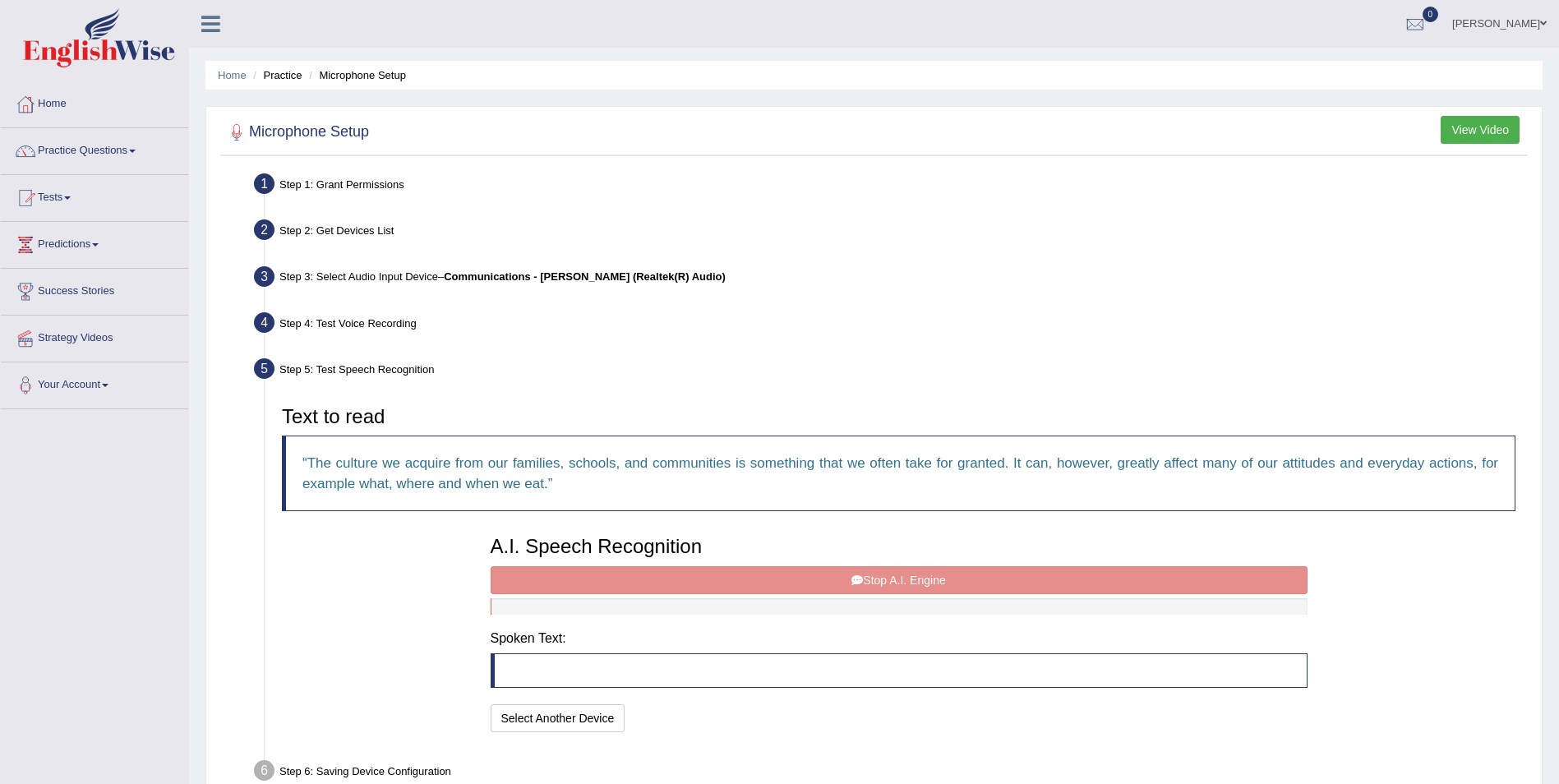
click at [814, 580] on div "A.I. Speech Recognition Start A.I. Engine Stop A.I. Engine Note: Please listen …" at bounding box center [899, 632] width 833 height 209
click at [829, 579] on div "A.I. Speech Recognition Start A.I. Engine Stop A.I. Engine Note: Please listen …" at bounding box center [899, 632] width 833 height 209
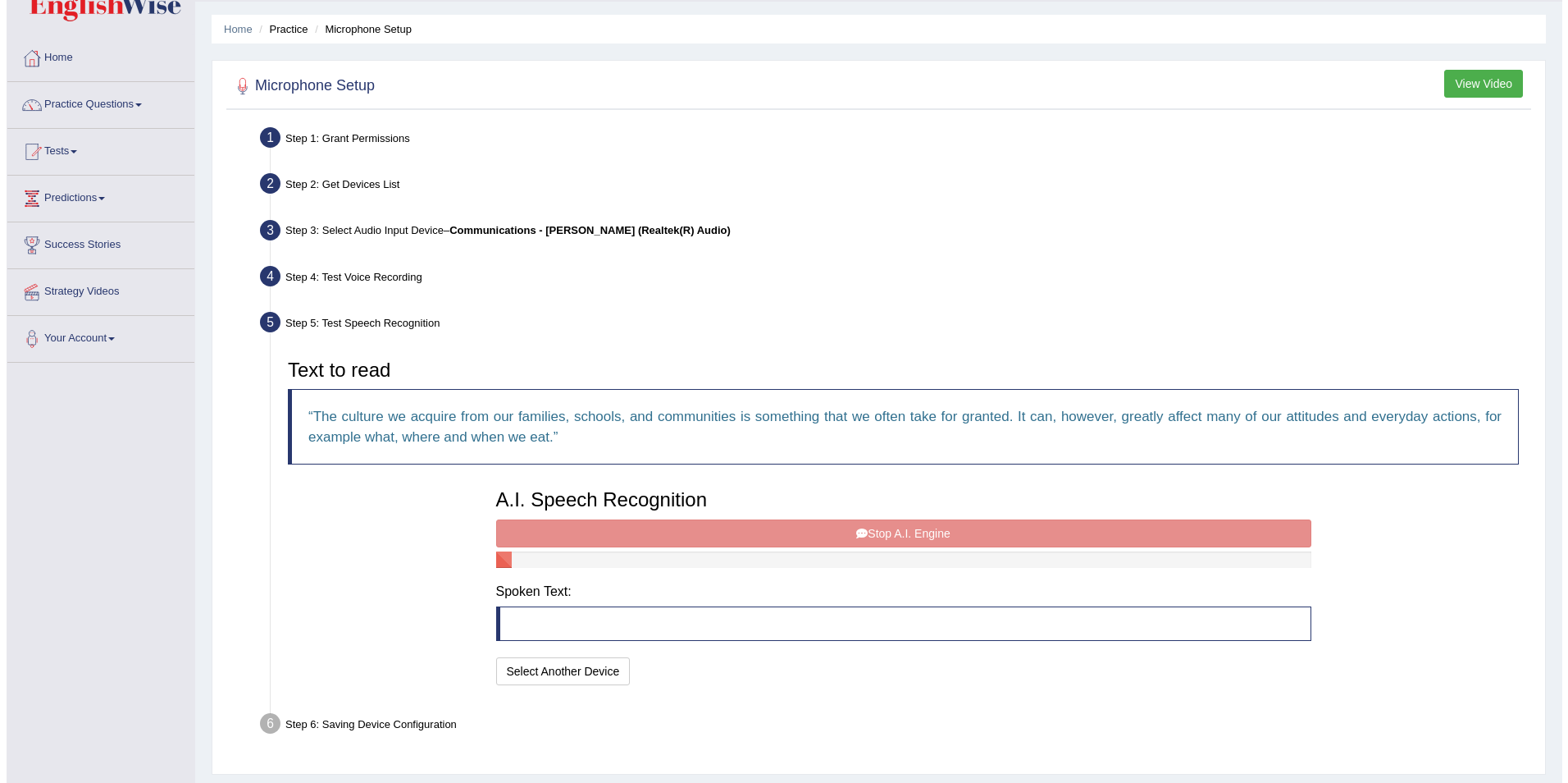
scroll to position [91, 0]
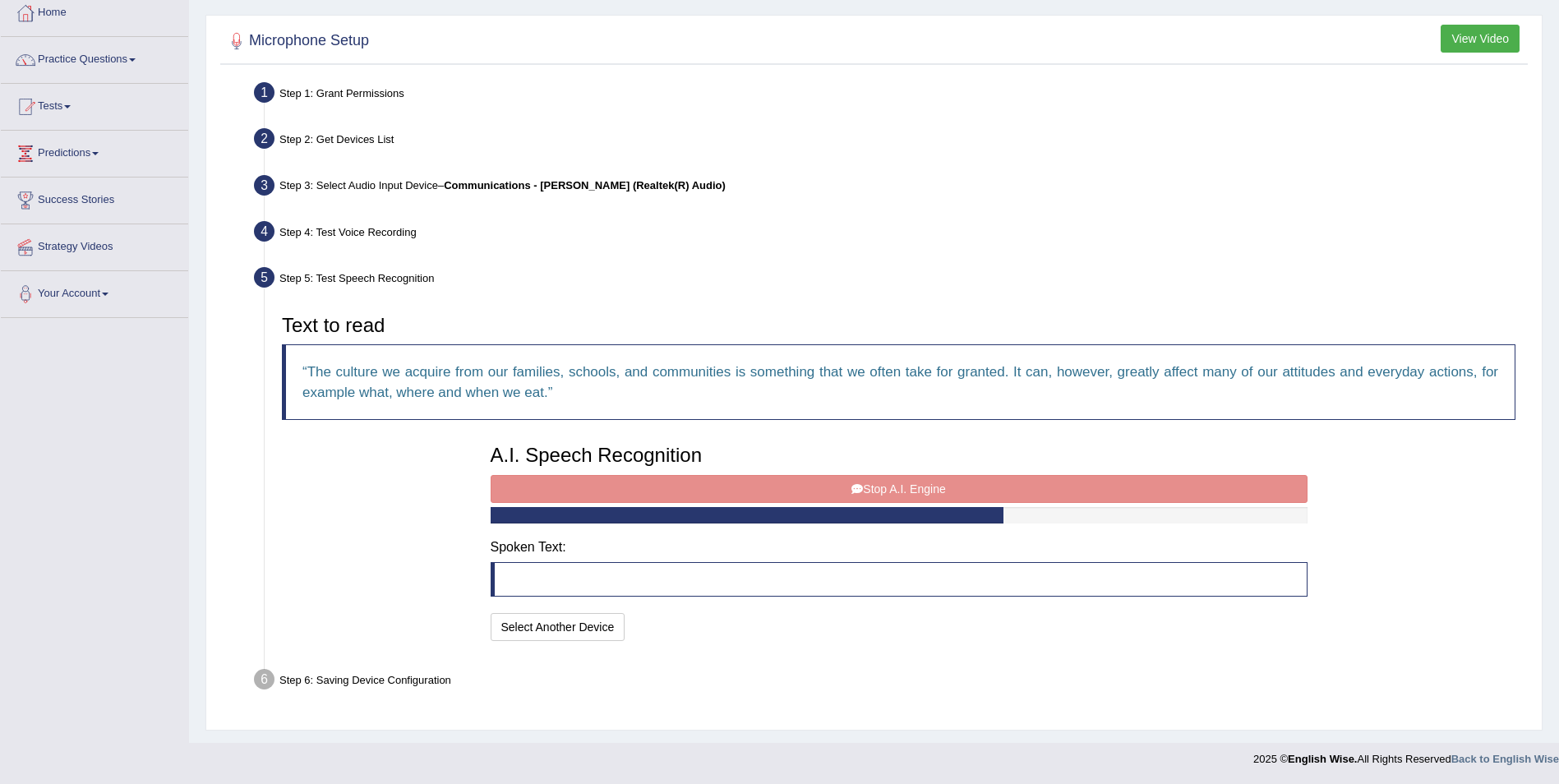
click at [604, 584] on blockquote at bounding box center [899, 579] width 817 height 35
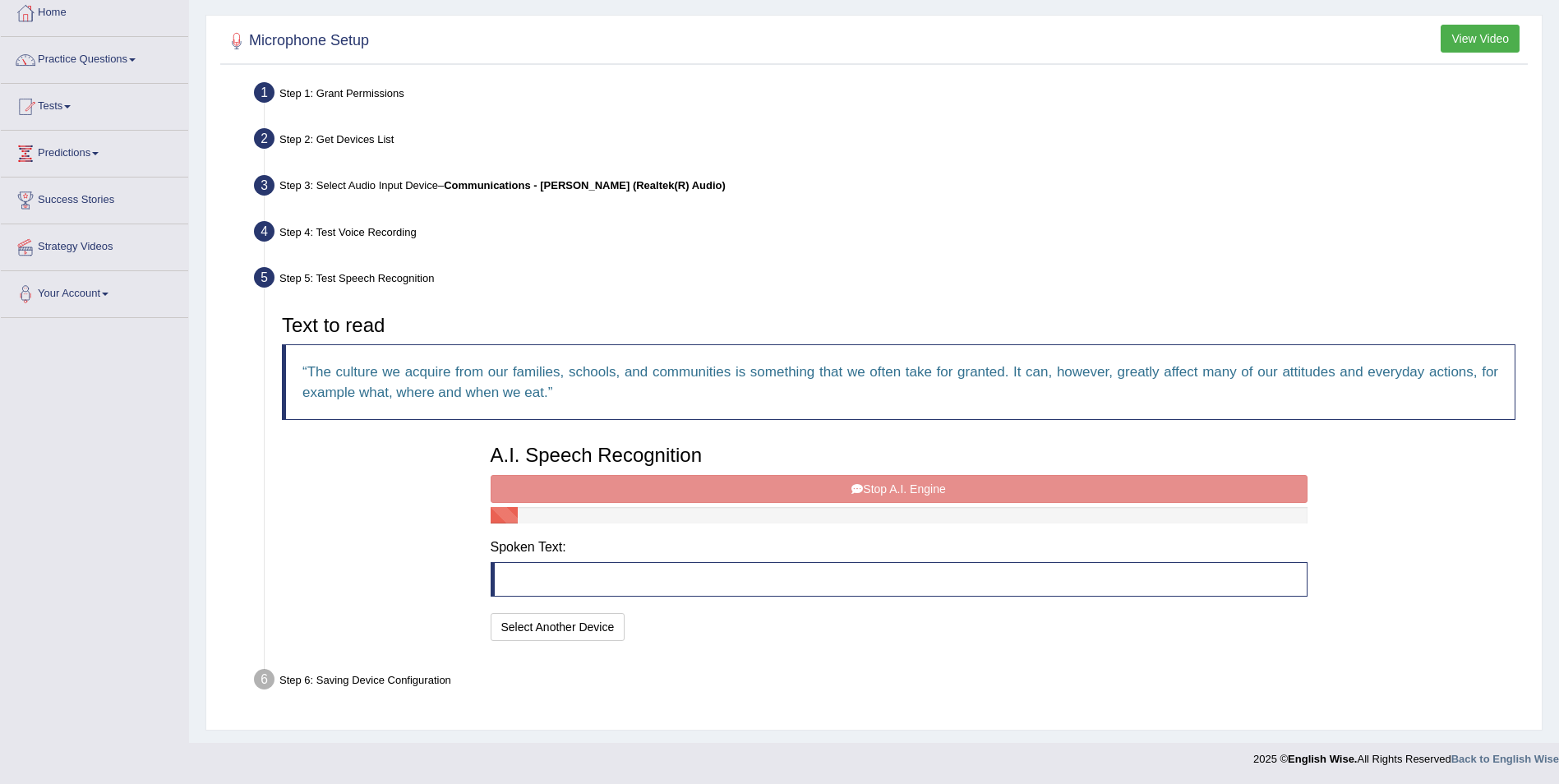
click at [601, 581] on blockquote at bounding box center [899, 579] width 817 height 35
click at [881, 487] on div "A.I. Speech Recognition Start A.I. Engine Stop A.I. Engine Note: Please listen …" at bounding box center [899, 541] width 833 height 209
click at [914, 488] on div "A.I. Speech Recognition Start A.I. Engine Stop A.I. Engine Note: Please listen …" at bounding box center [899, 541] width 833 height 209
click at [560, 623] on button "Select Another Device" at bounding box center [558, 627] width 135 height 28
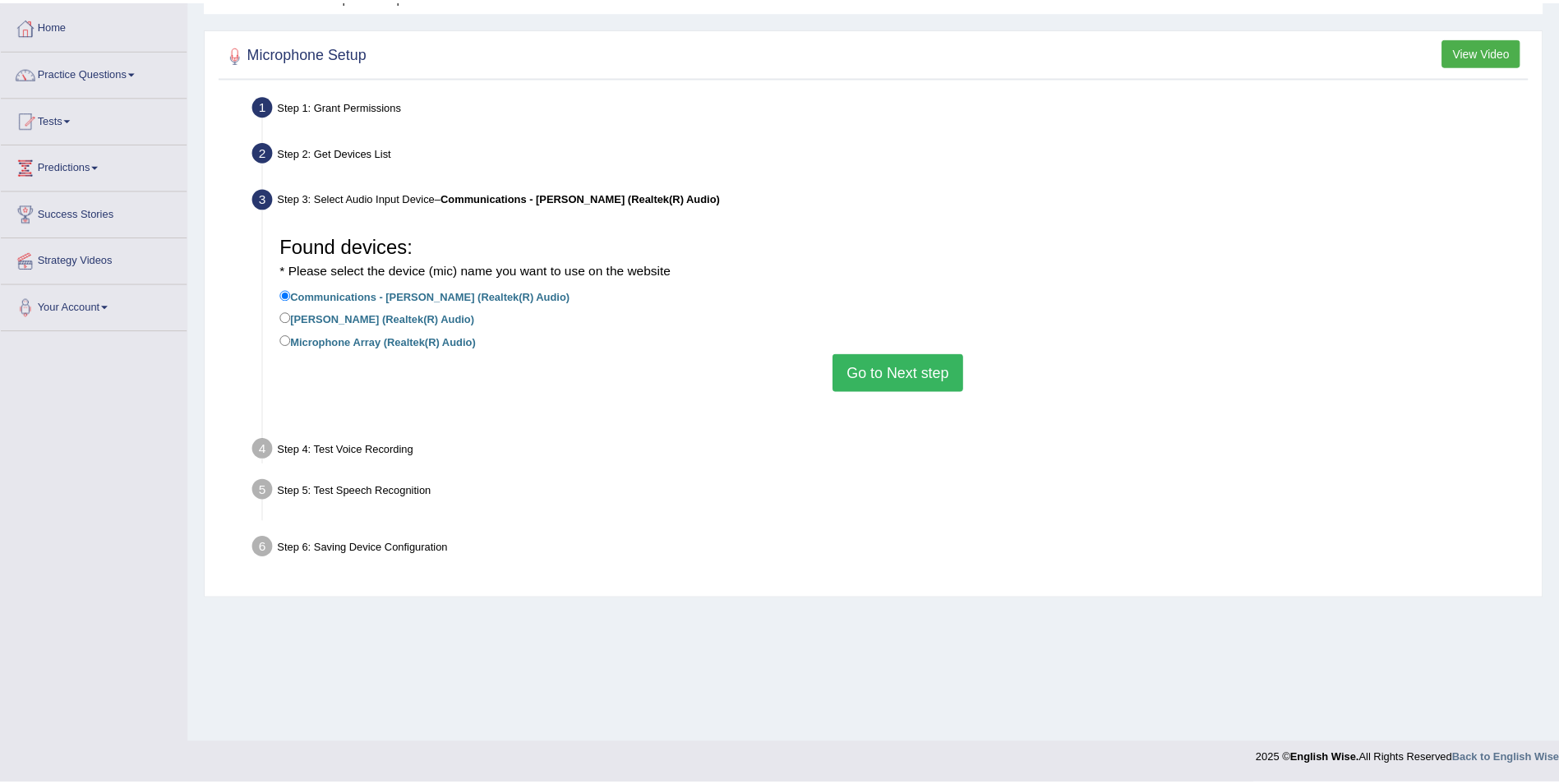
scroll to position [79, 0]
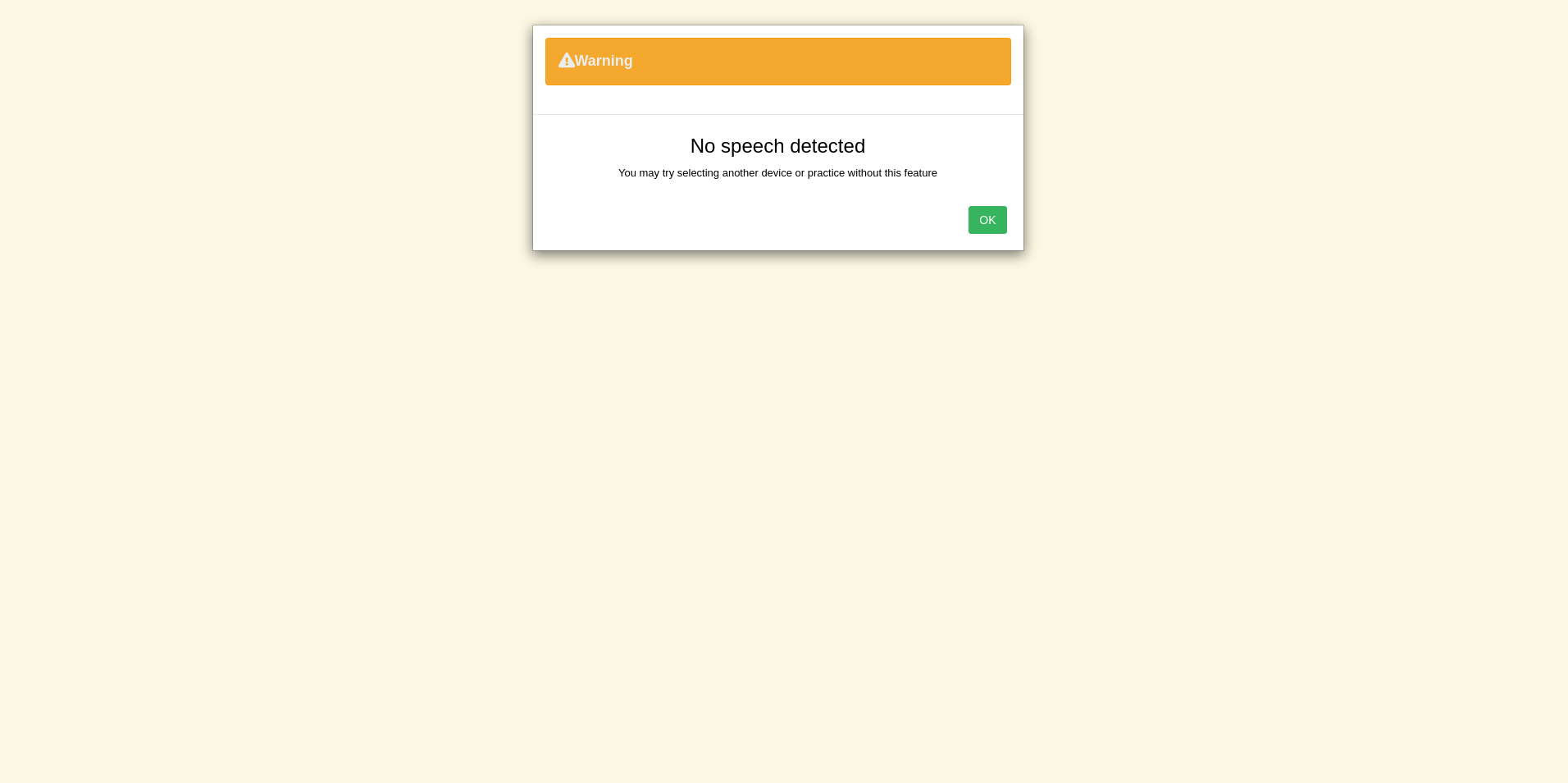
click at [990, 232] on button "OK" at bounding box center [988, 220] width 38 height 28
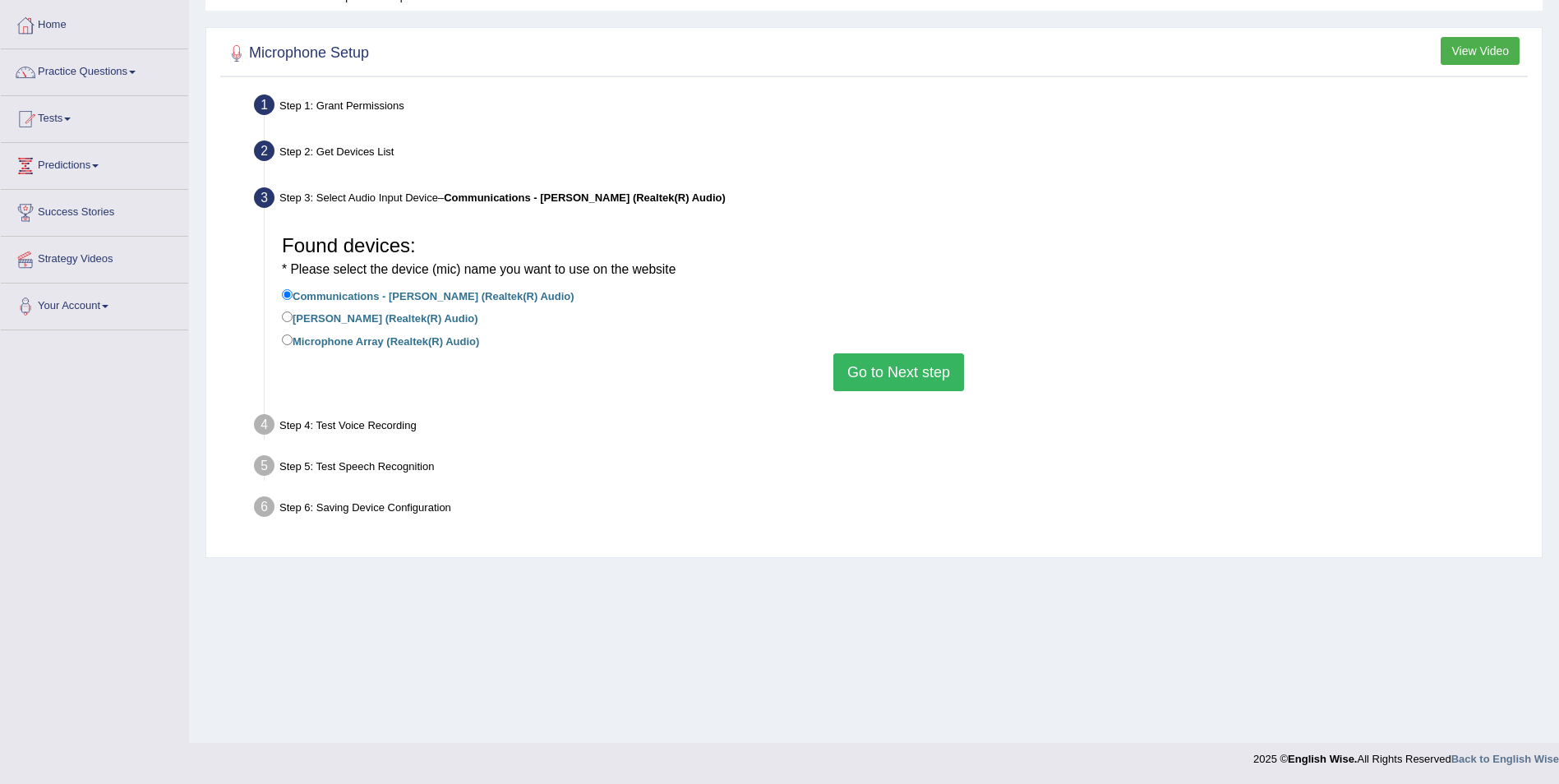
click at [362, 318] on label "Jack Mic (Realtek(R) Audio)" at bounding box center [380, 317] width 197 height 18
click at [293, 318] on input "Jack Mic (Realtek(R) Audio)" at bounding box center [287, 317] width 11 height 11
radio input "true"
click at [880, 375] on button "Go to Next step" at bounding box center [899, 372] width 131 height 38
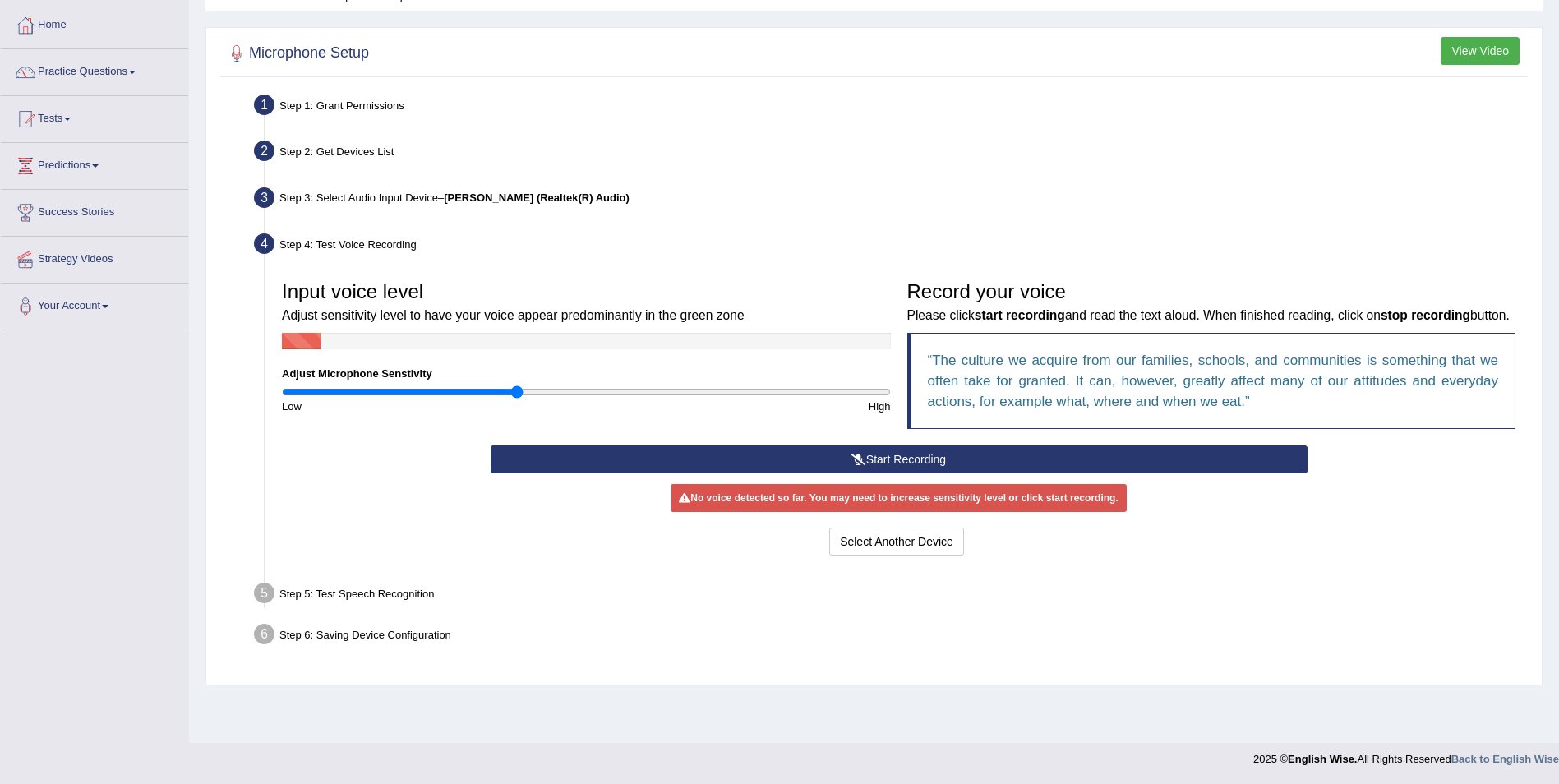
click at [852, 455] on icon at bounding box center [859, 459] width 15 height 12
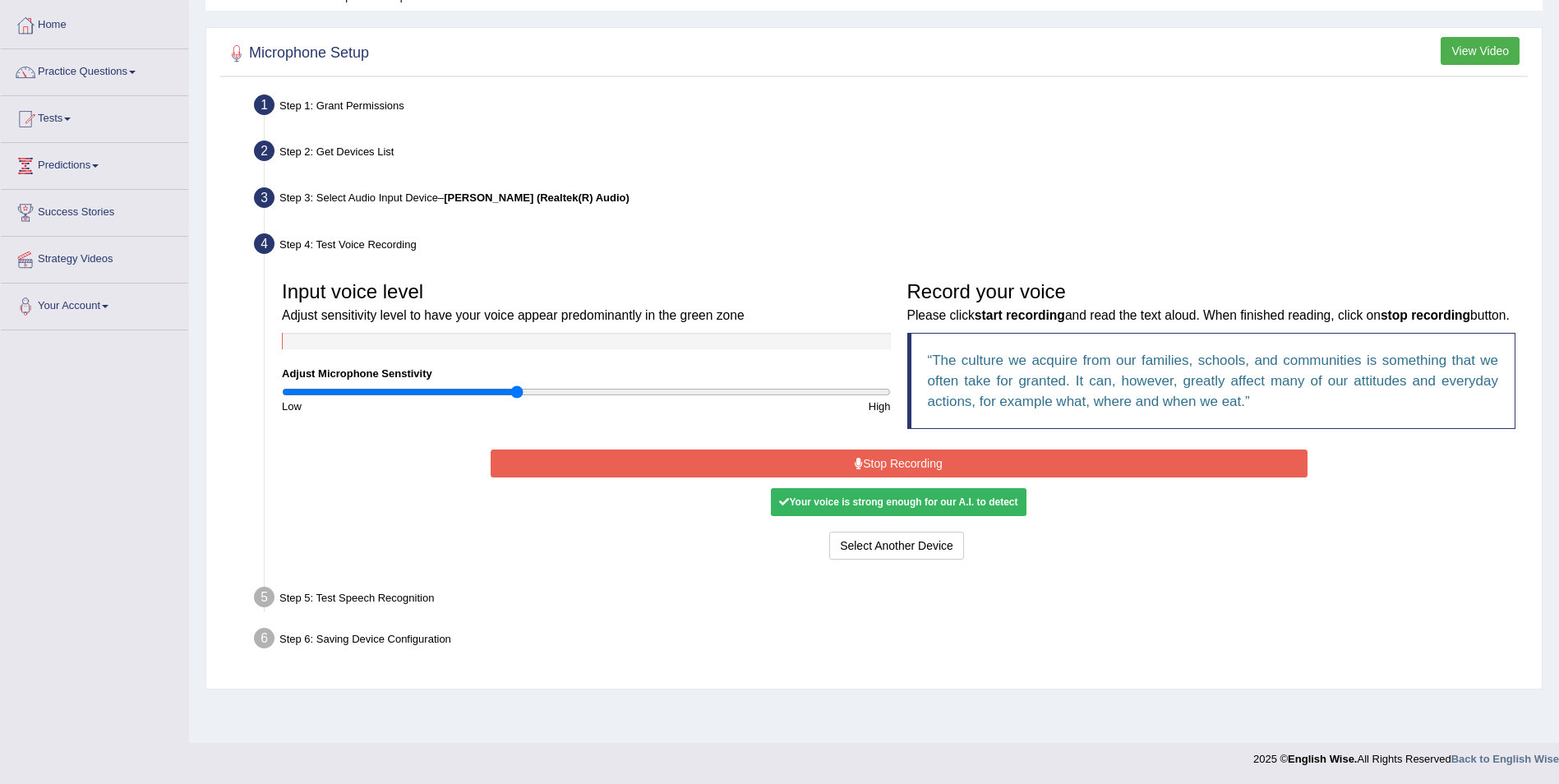
click at [901, 463] on button "Stop Recording" at bounding box center [899, 464] width 817 height 28
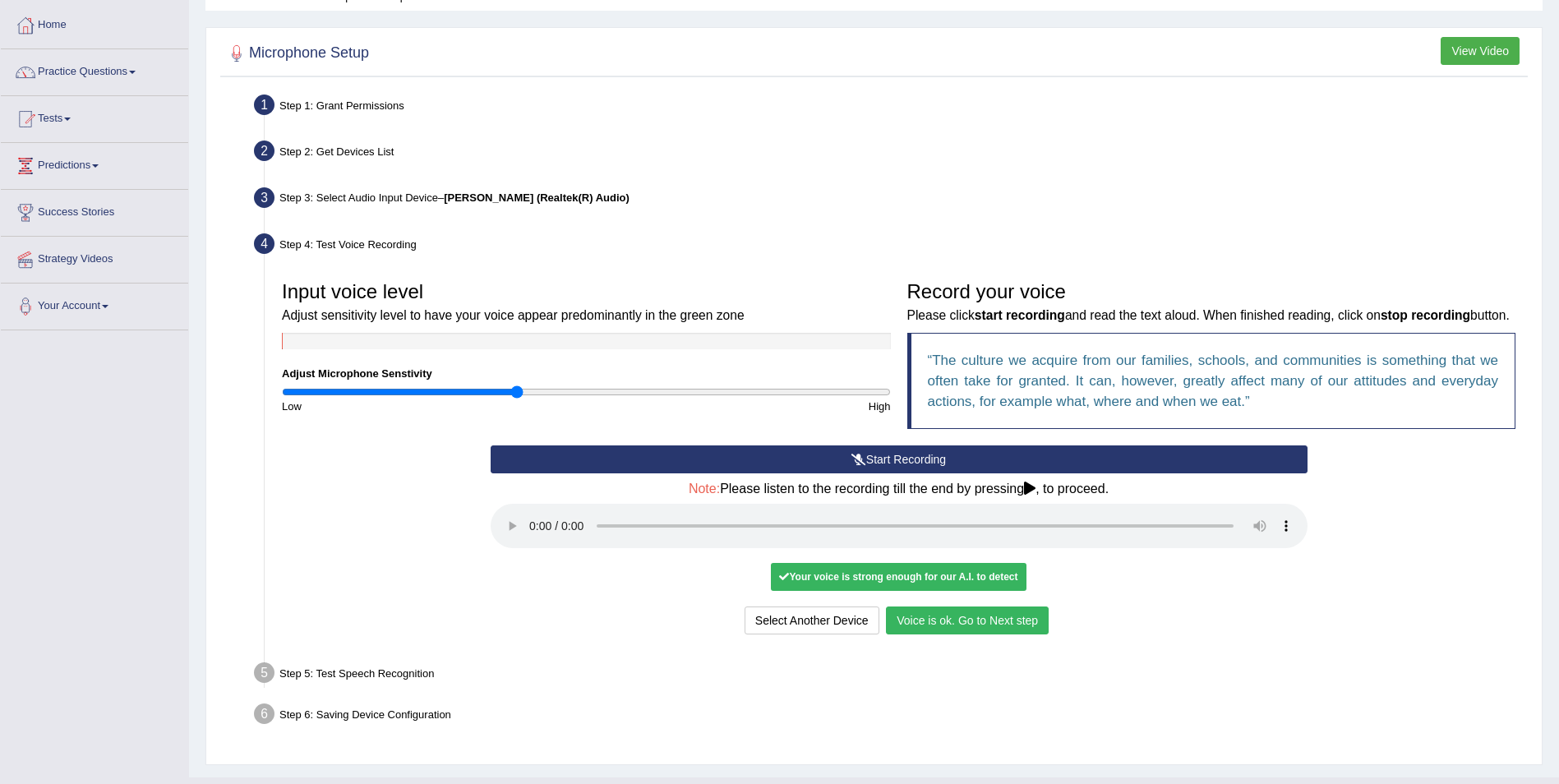
click at [1034, 619] on button "Voice is ok. Go to Next step" at bounding box center [968, 620] width 163 height 28
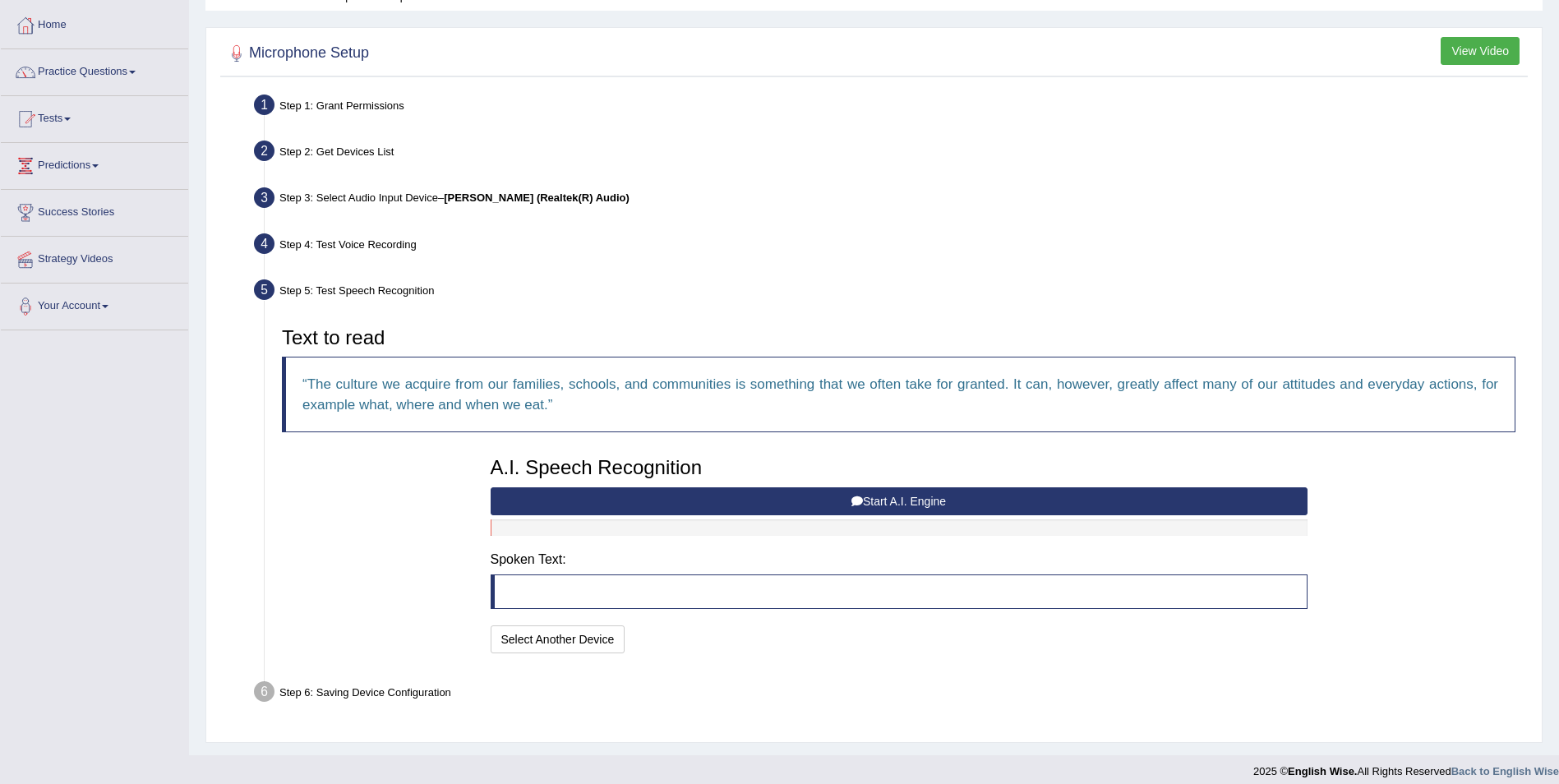
click at [916, 499] on button "Start A.I. Engine" at bounding box center [899, 502] width 817 height 28
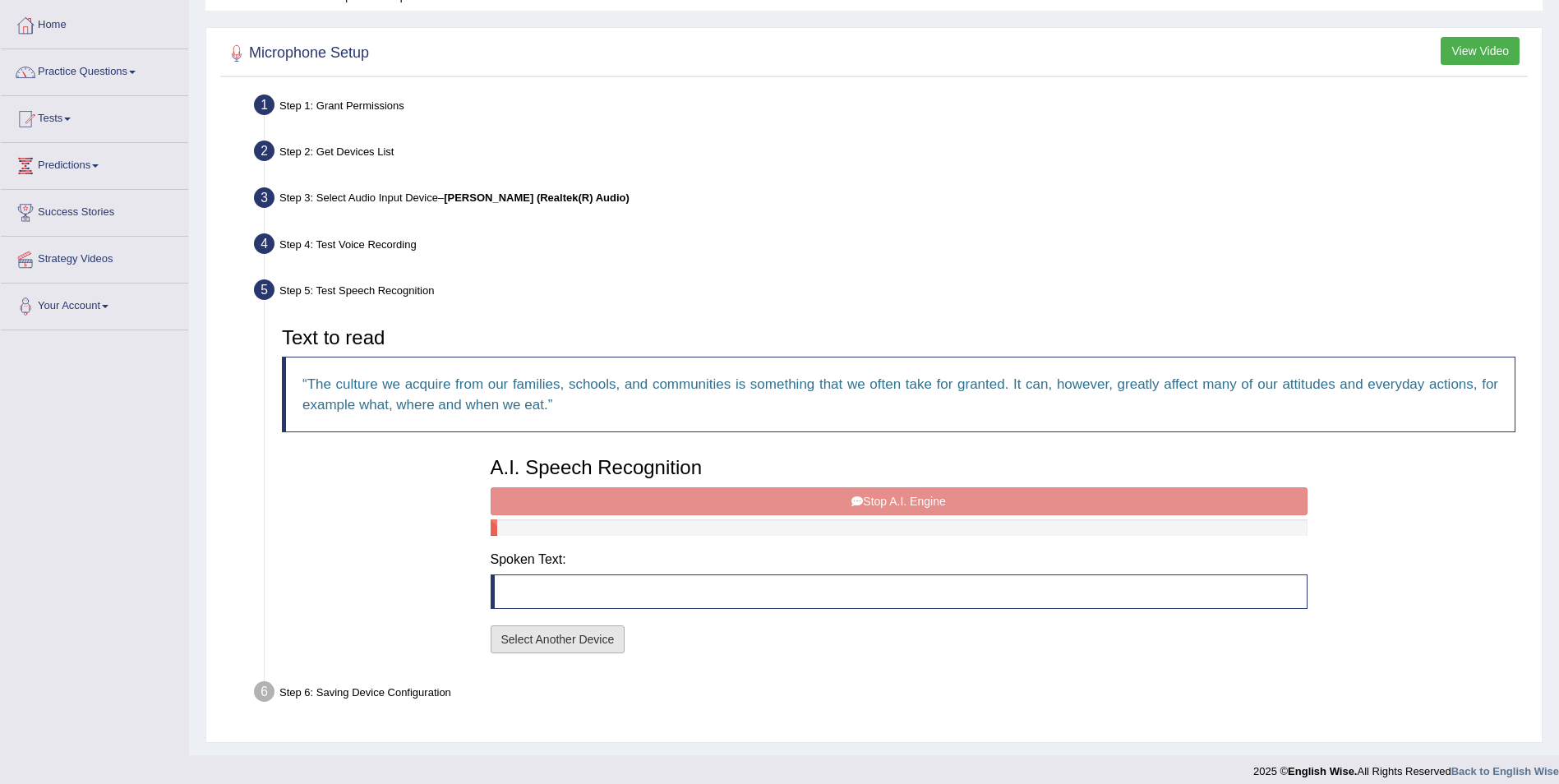
click at [592, 646] on button "Select Another Device" at bounding box center [558, 640] width 135 height 28
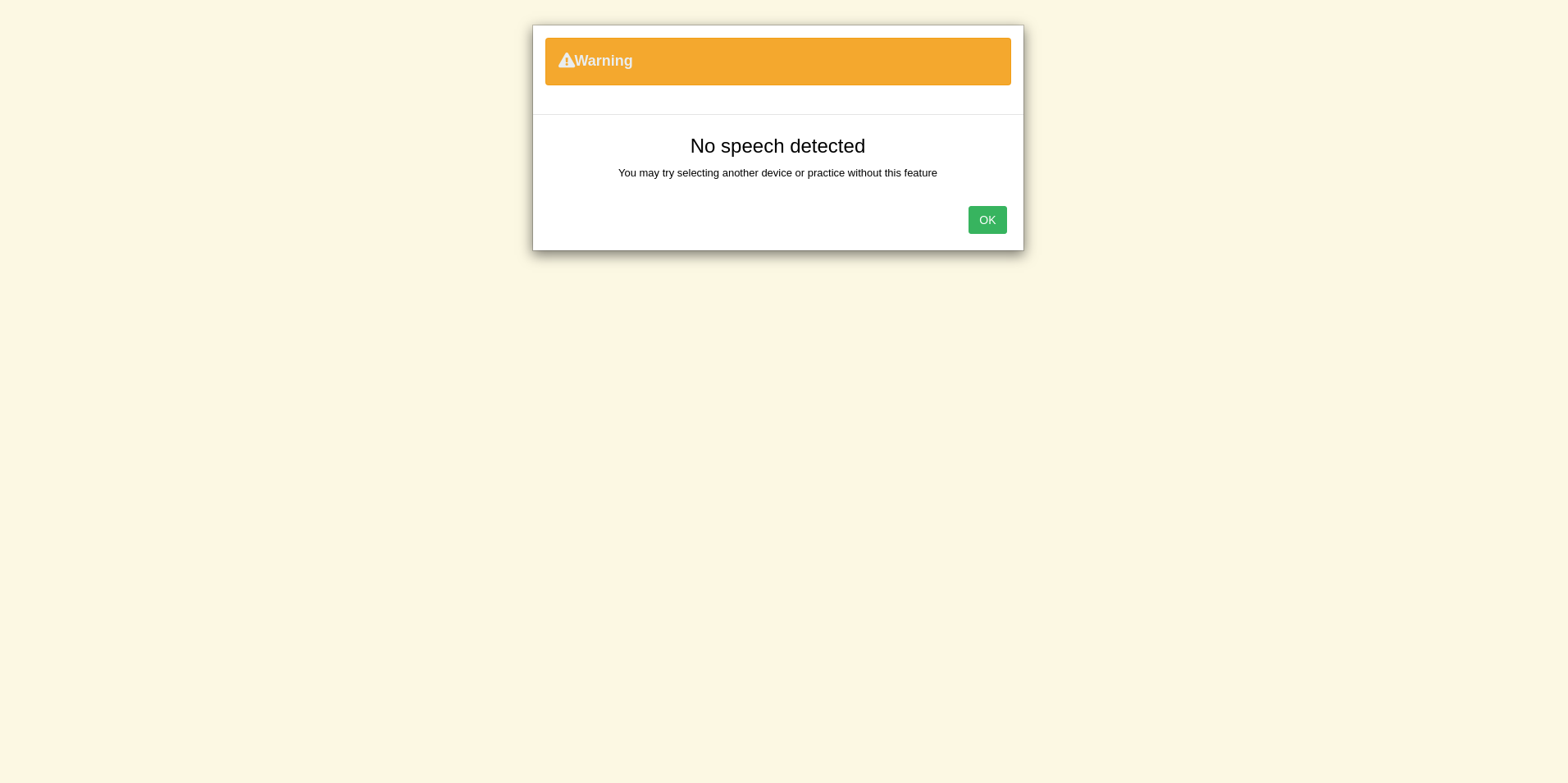
click at [971, 222] on button "OK" at bounding box center [988, 220] width 38 height 28
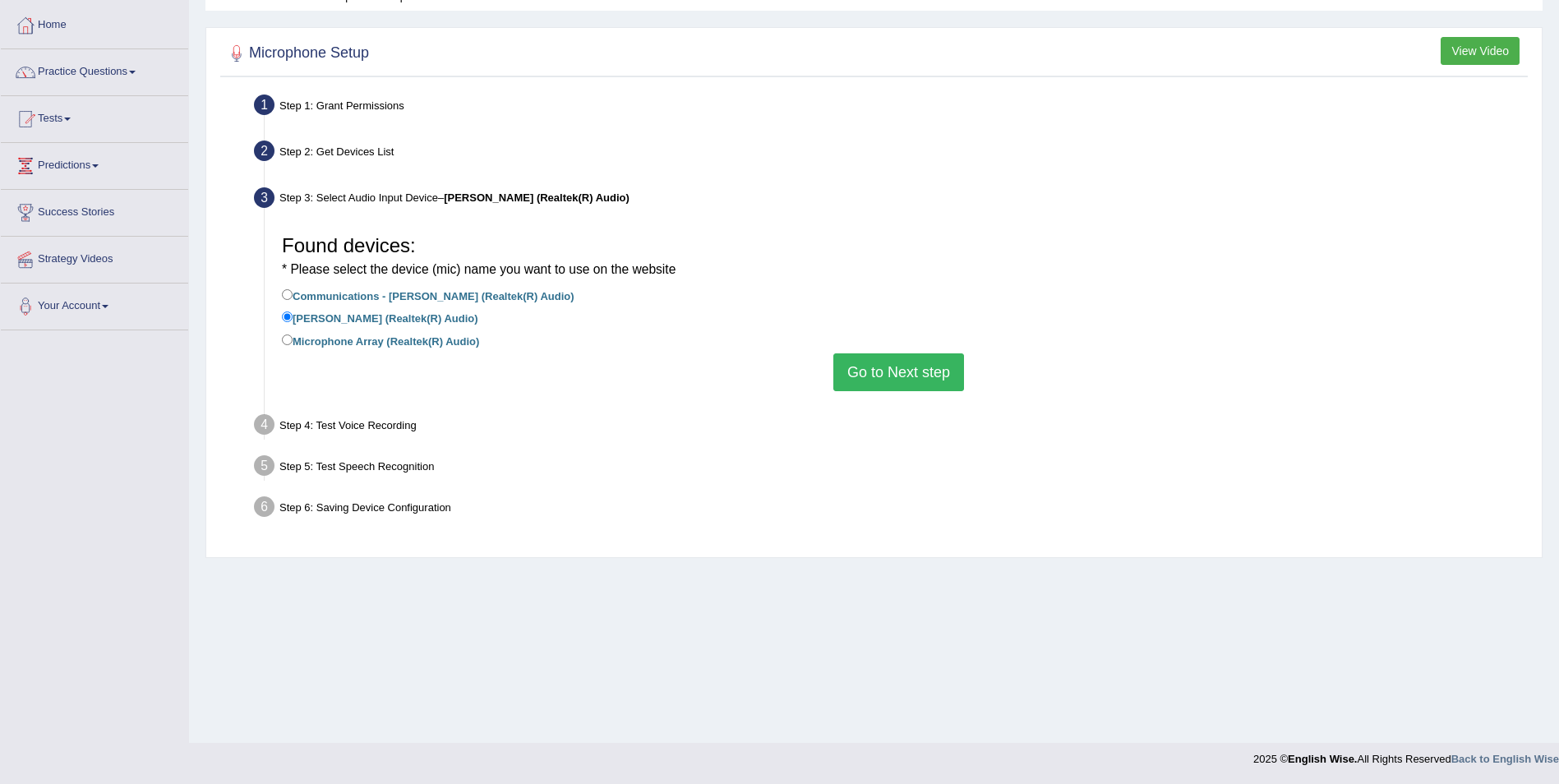
click at [335, 341] on label "Microphone Array (Realtek(R) Audio)" at bounding box center [380, 340] width 197 height 18
click at [293, 341] on input "Microphone Array (Realtek(R) Audio)" at bounding box center [287, 340] width 11 height 11
radio input "true"
click at [343, 288] on label "Communications - Jack Mic (Realtek(R) Audio)" at bounding box center [428, 295] width 293 height 18
click at [293, 289] on input "Communications - Jack Mic (Realtek(R) Audio)" at bounding box center [287, 295] width 11 height 11
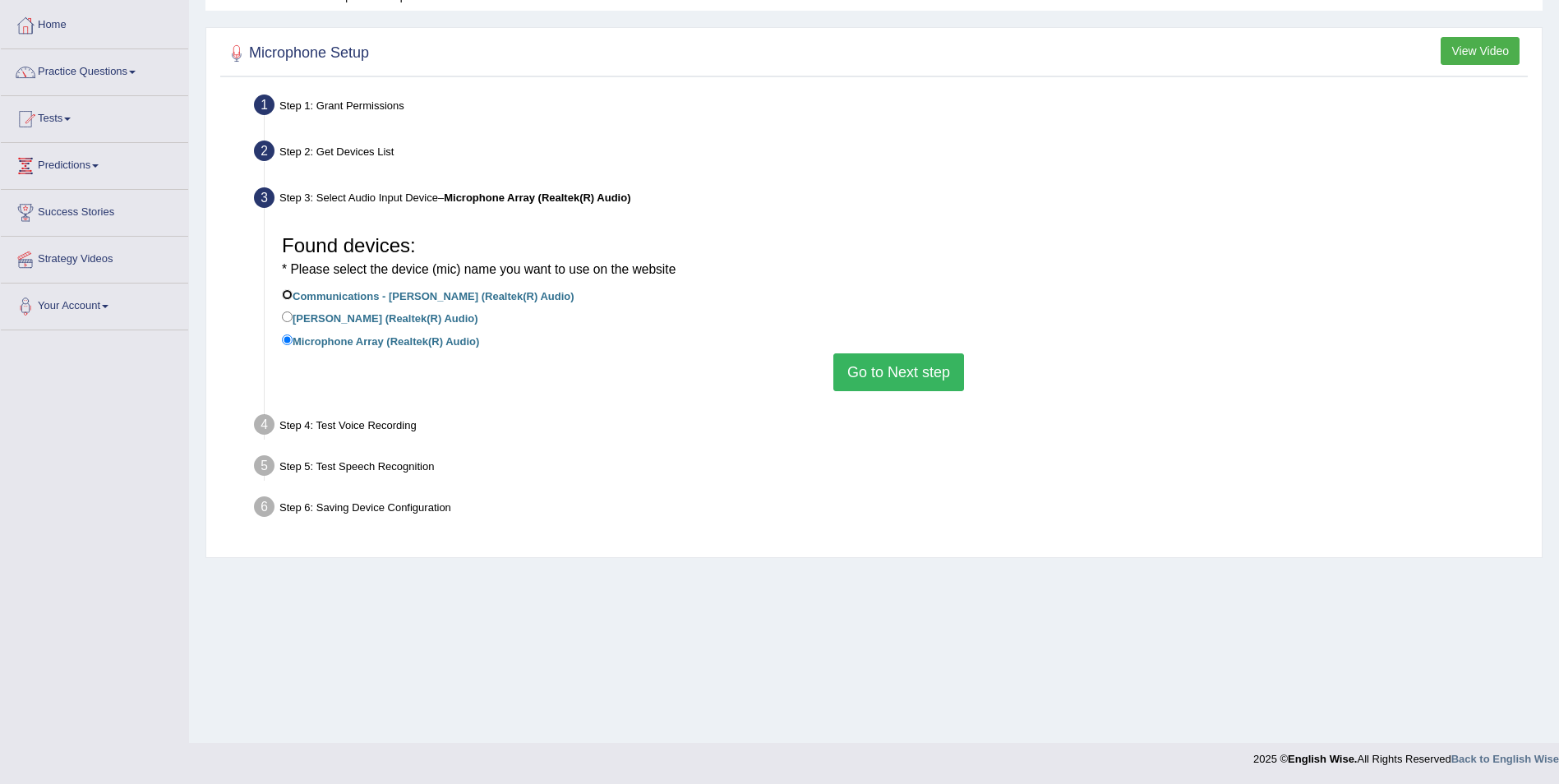
radio input "true"
click at [881, 365] on button "Go to Next step" at bounding box center [899, 372] width 131 height 38
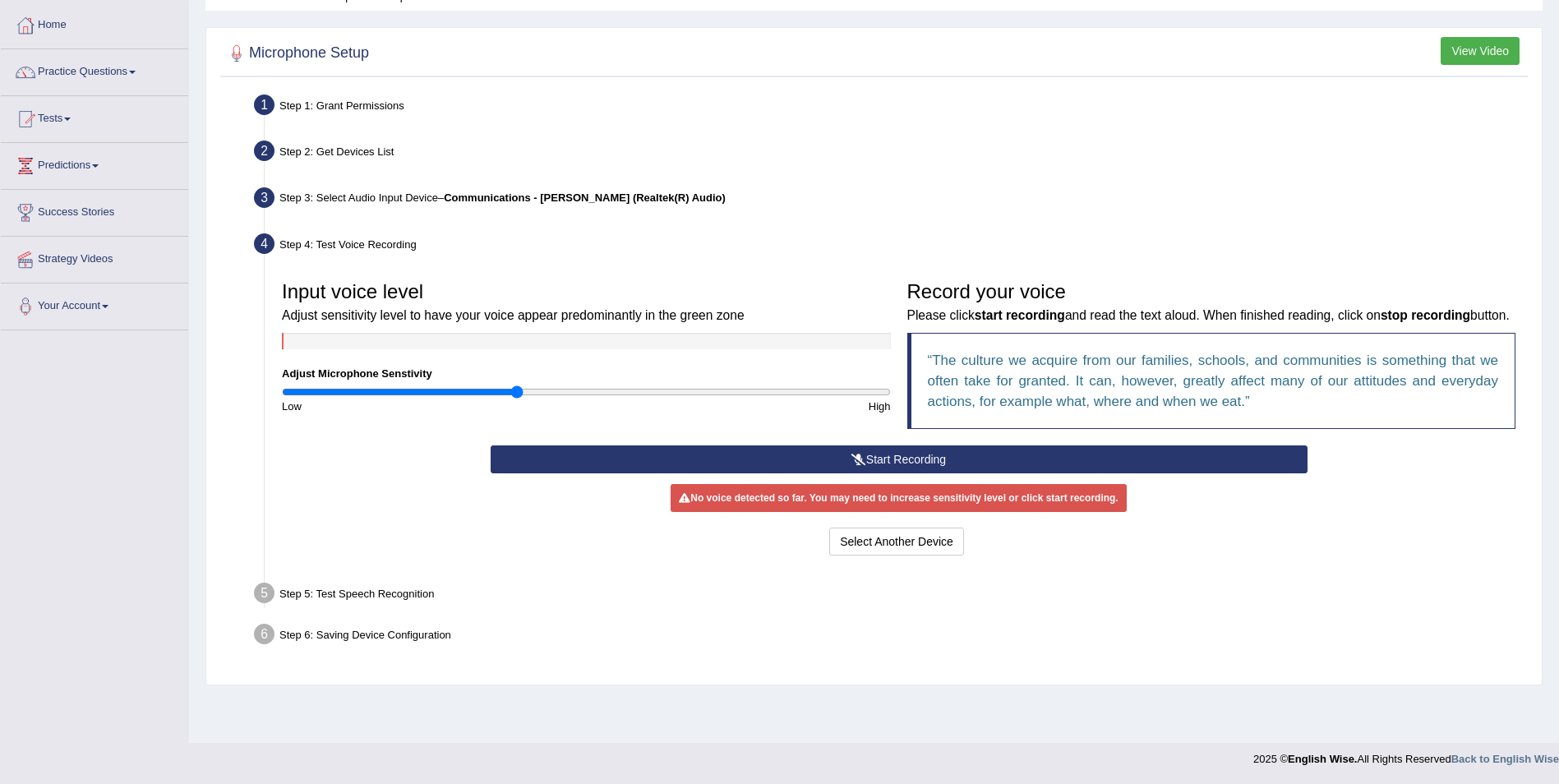
click at [916, 453] on button "Start Recording" at bounding box center [899, 459] width 817 height 28
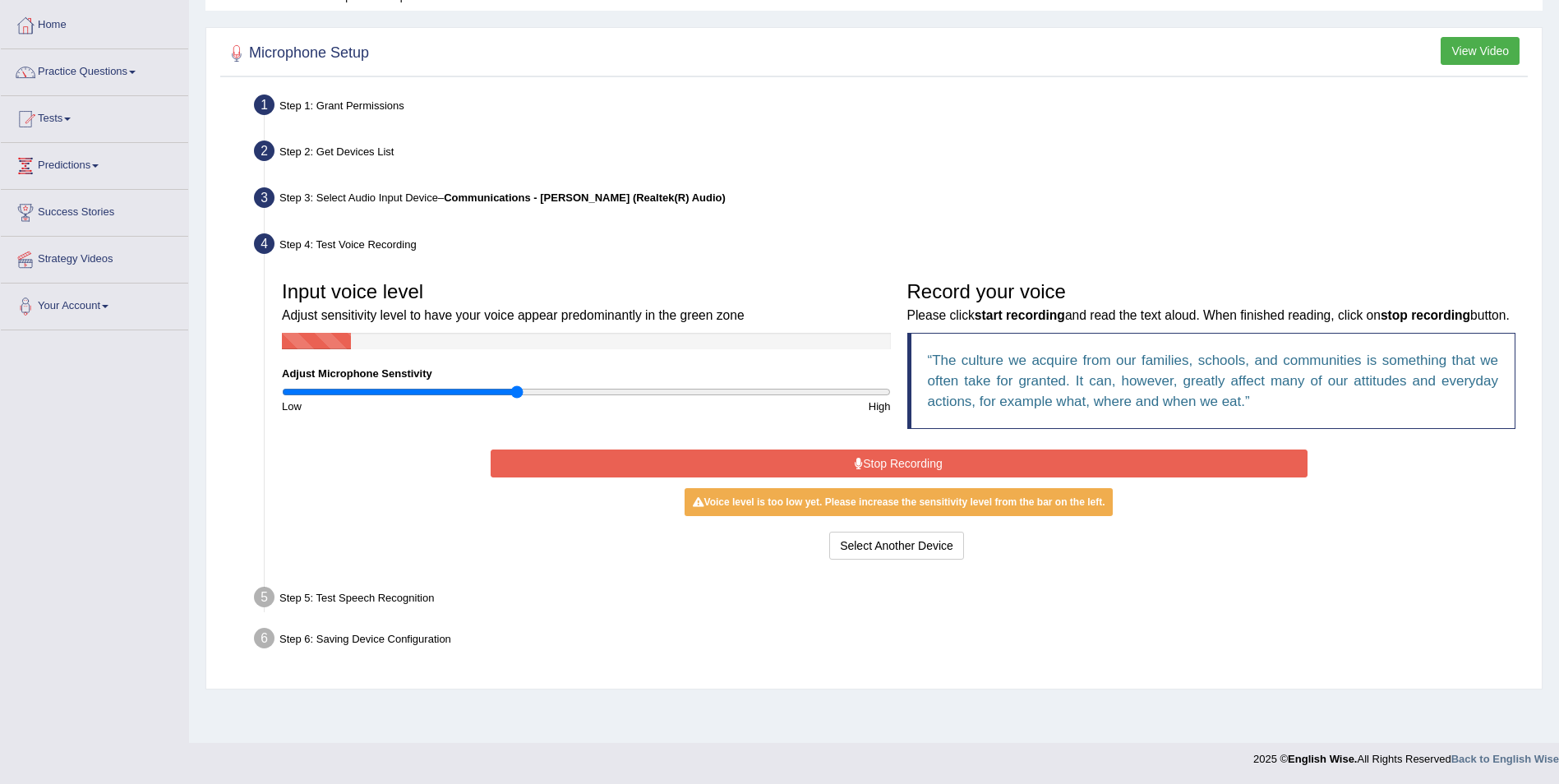
click at [915, 457] on button "Stop Recording" at bounding box center [899, 464] width 817 height 28
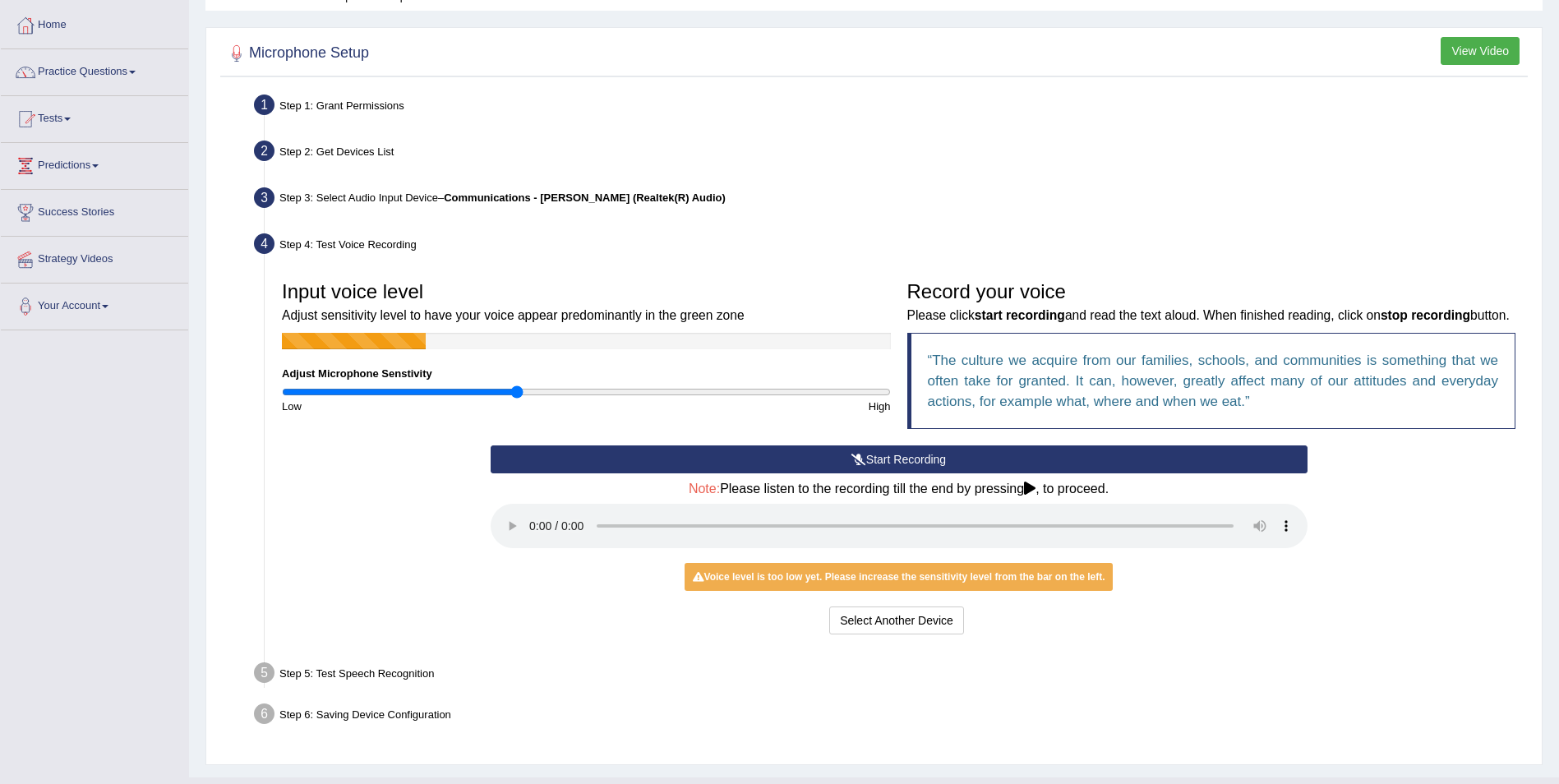
click at [915, 457] on button "Start Recording" at bounding box center [899, 459] width 817 height 28
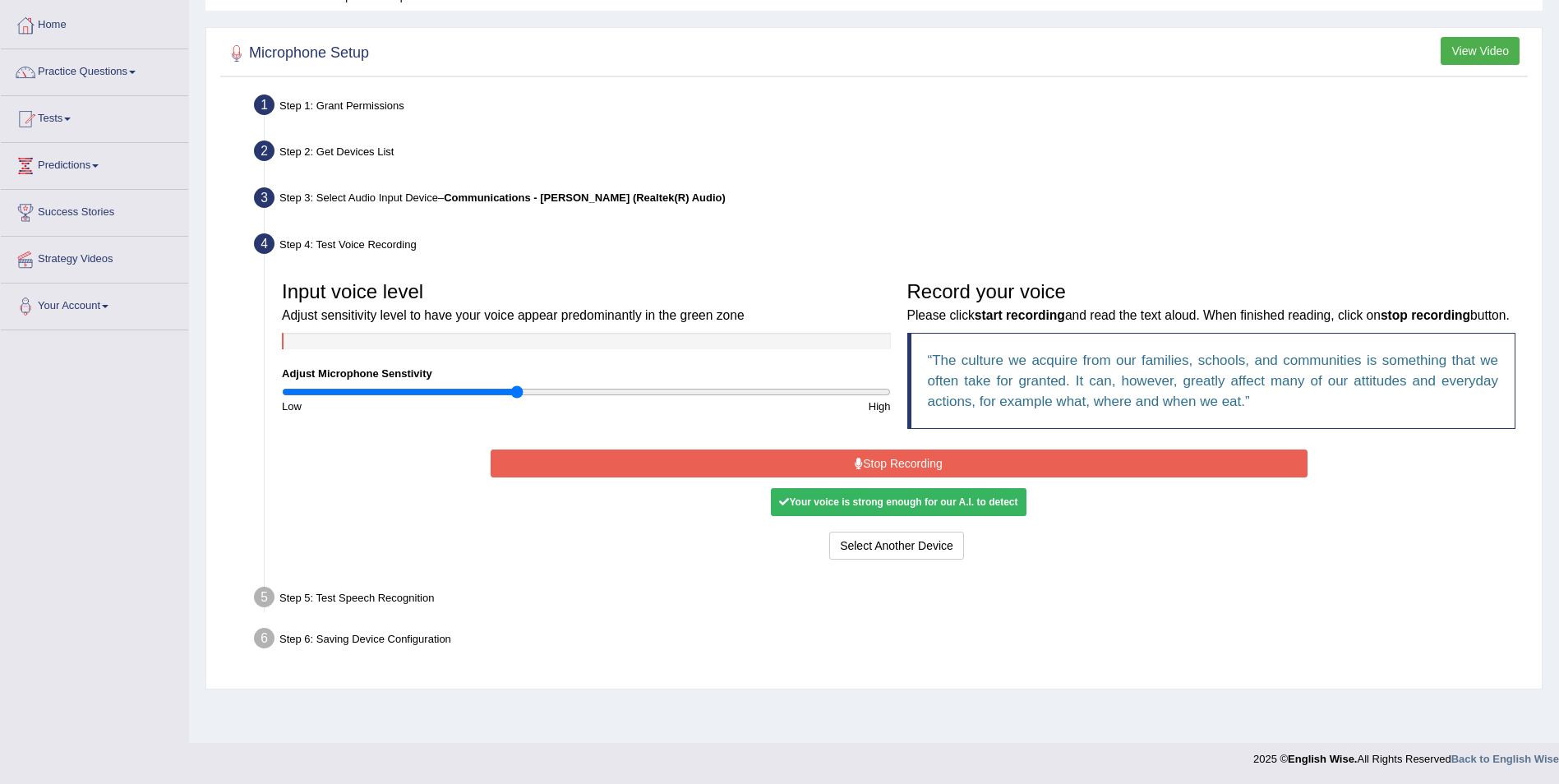
click at [930, 465] on button "Stop Recording" at bounding box center [899, 464] width 817 height 28
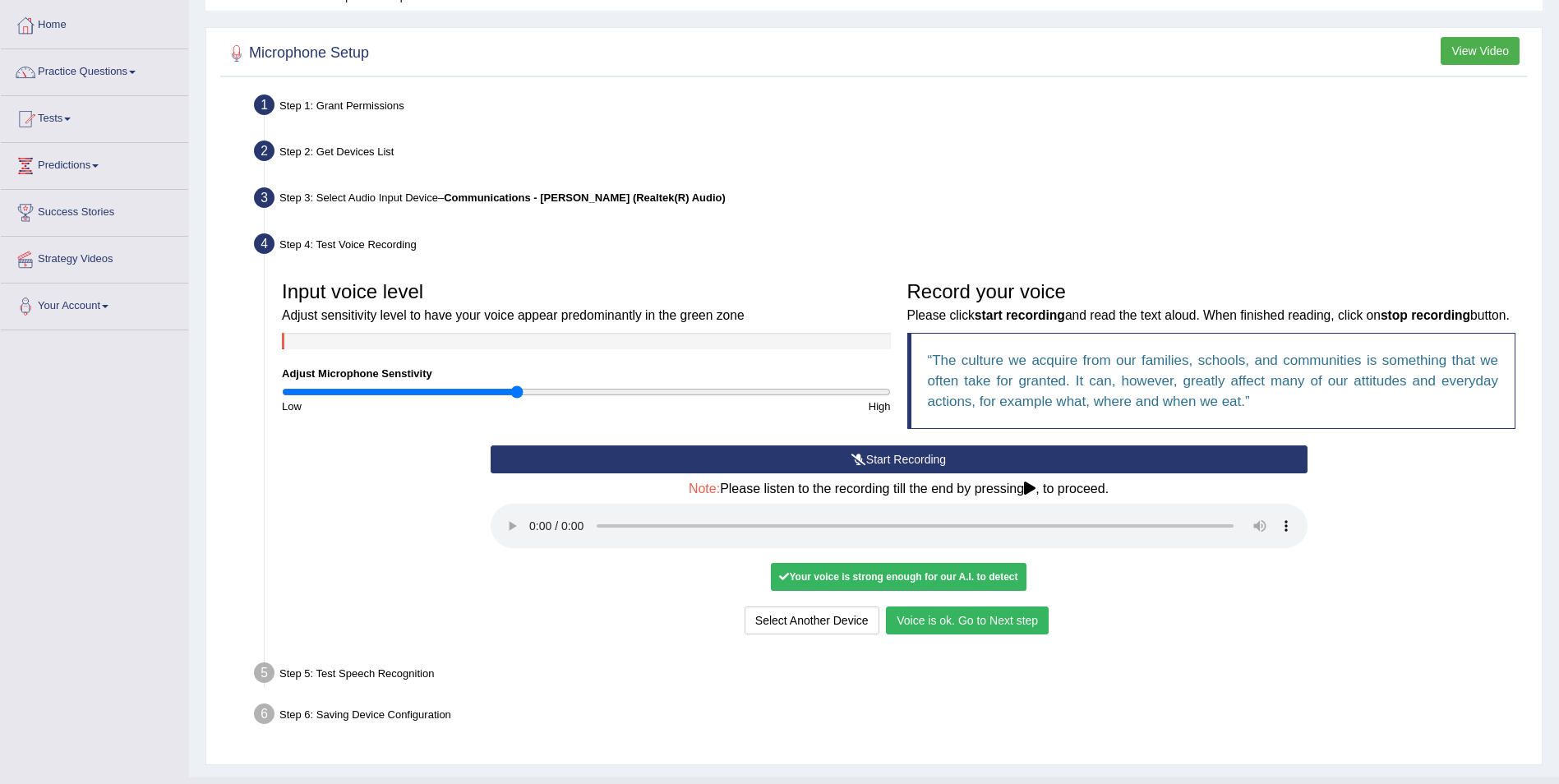
click at [989, 616] on button "Voice is ok. Go to Next step" at bounding box center [968, 620] width 163 height 28
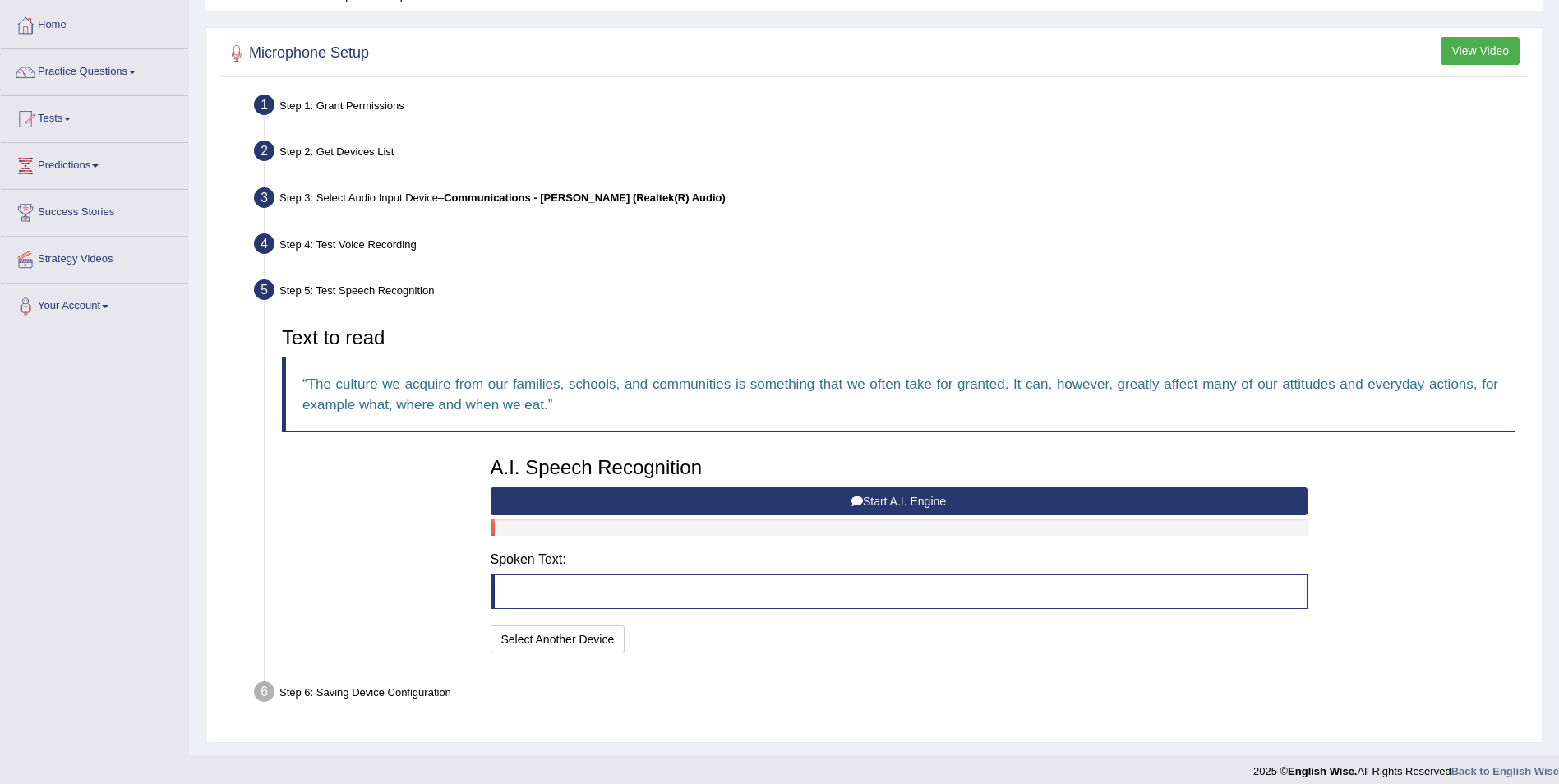
click at [948, 500] on button "Start A.I. Engine" at bounding box center [899, 502] width 817 height 28
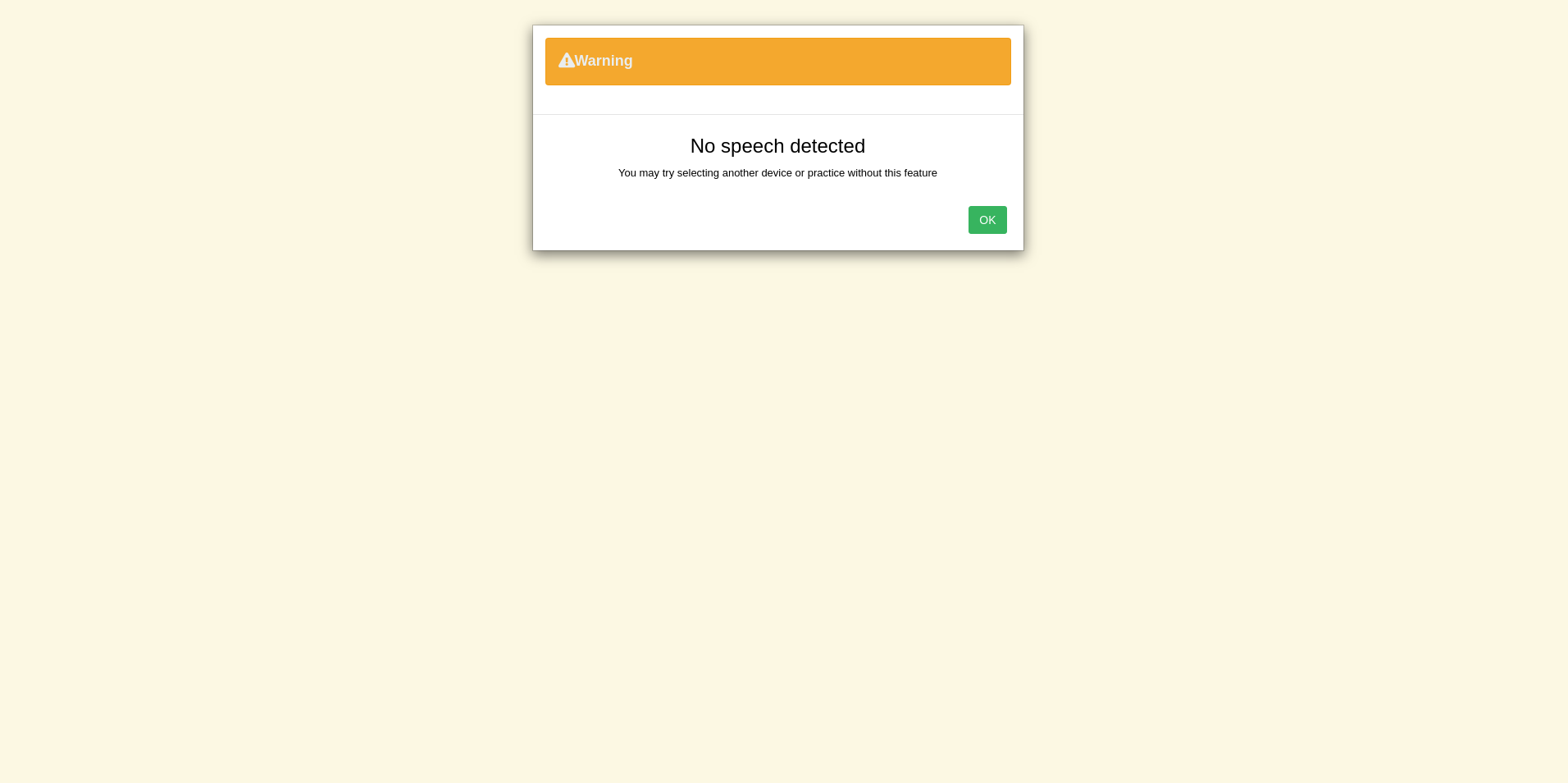
click at [994, 193] on div "No speech detected You may try selecting another device or practice without thi…" at bounding box center [778, 154] width 490 height 79
click at [986, 219] on button "OK" at bounding box center [988, 220] width 38 height 28
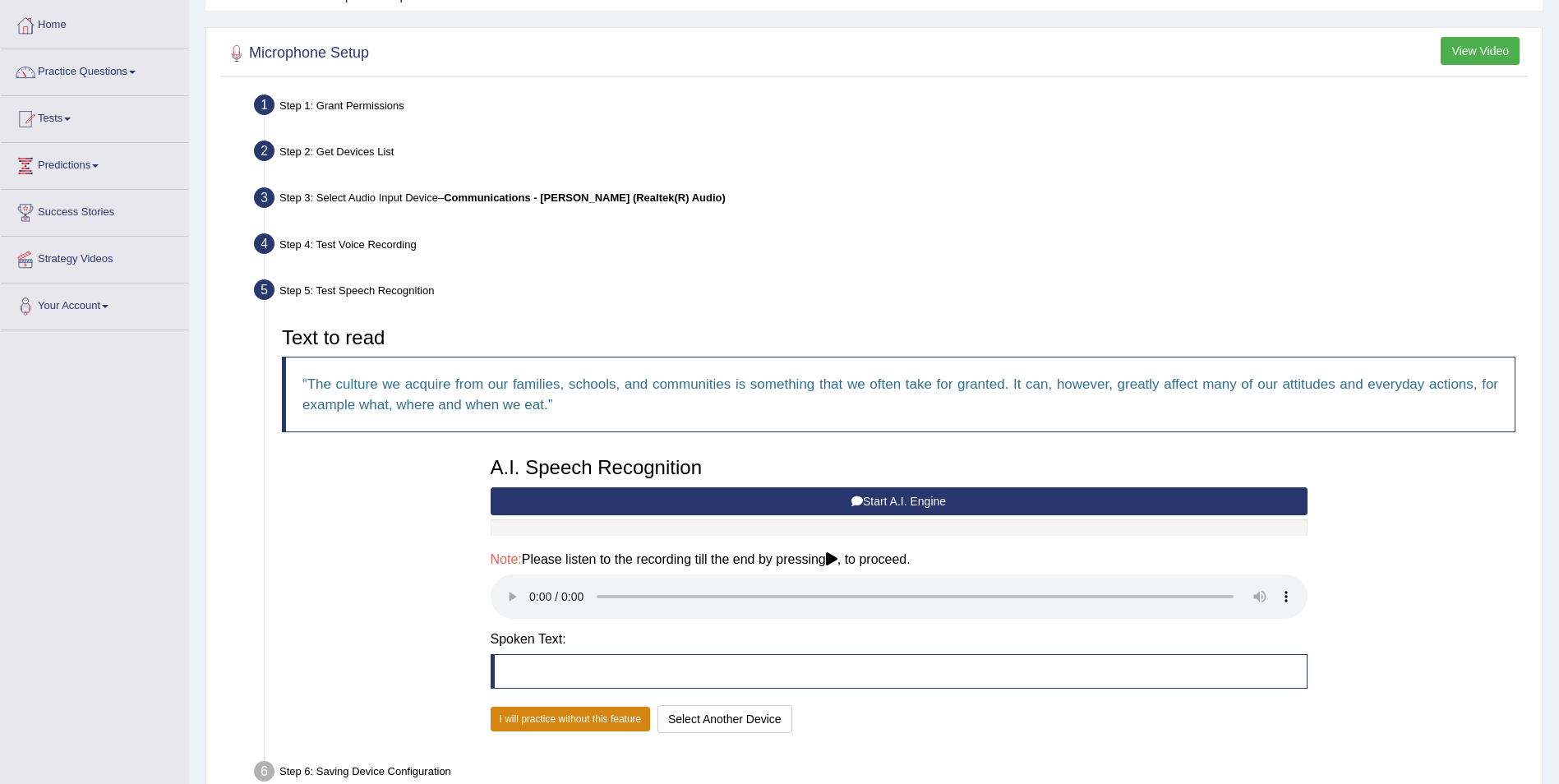
click at [624, 716] on button "I will practice without this feature" at bounding box center [570, 719] width 160 height 25
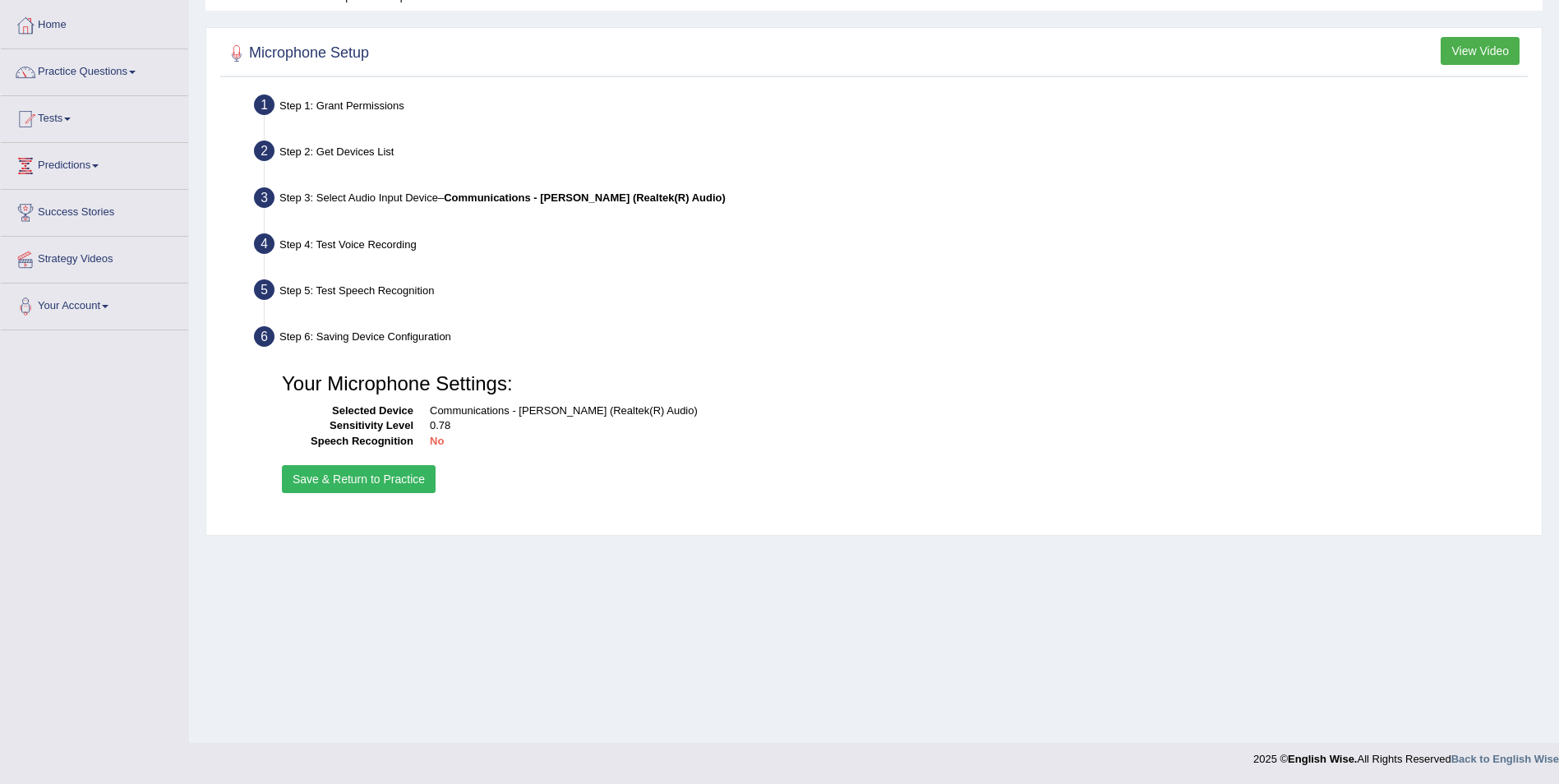
click at [336, 479] on button "Save & Return to Practice" at bounding box center [359, 480] width 154 height 28
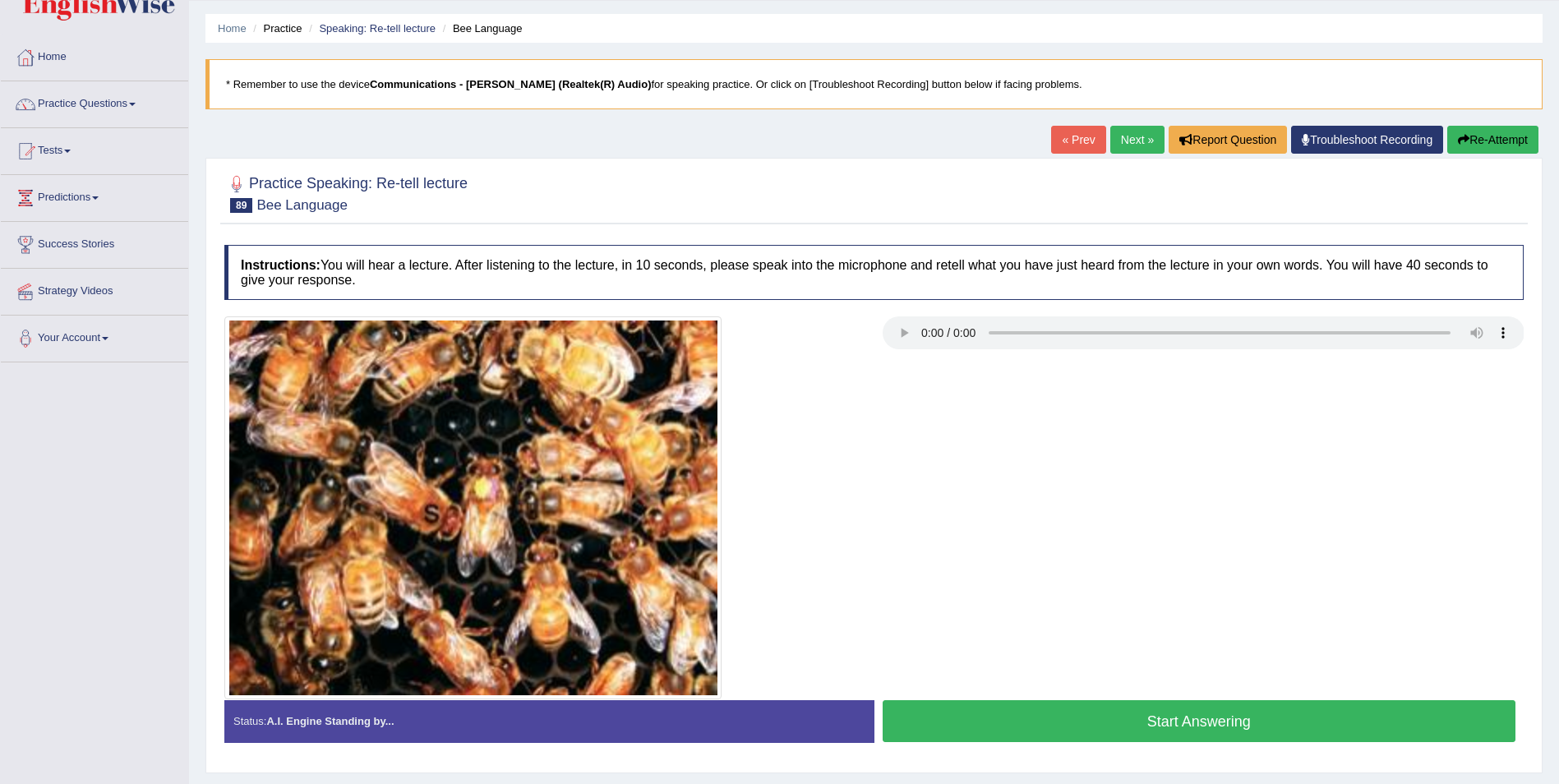
scroll to position [89, 0]
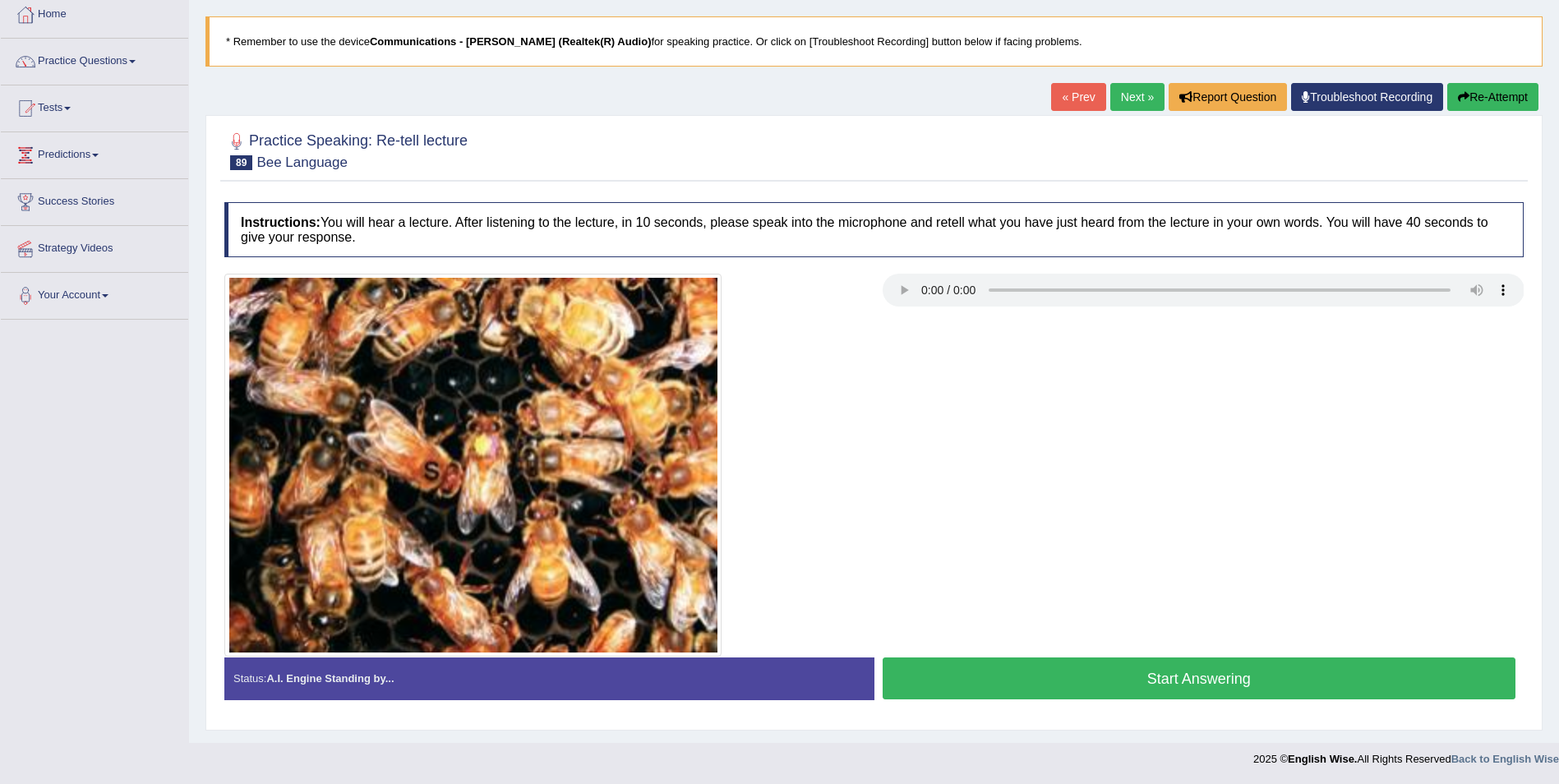
click at [1121, 96] on link "Next »" at bounding box center [1137, 97] width 54 height 28
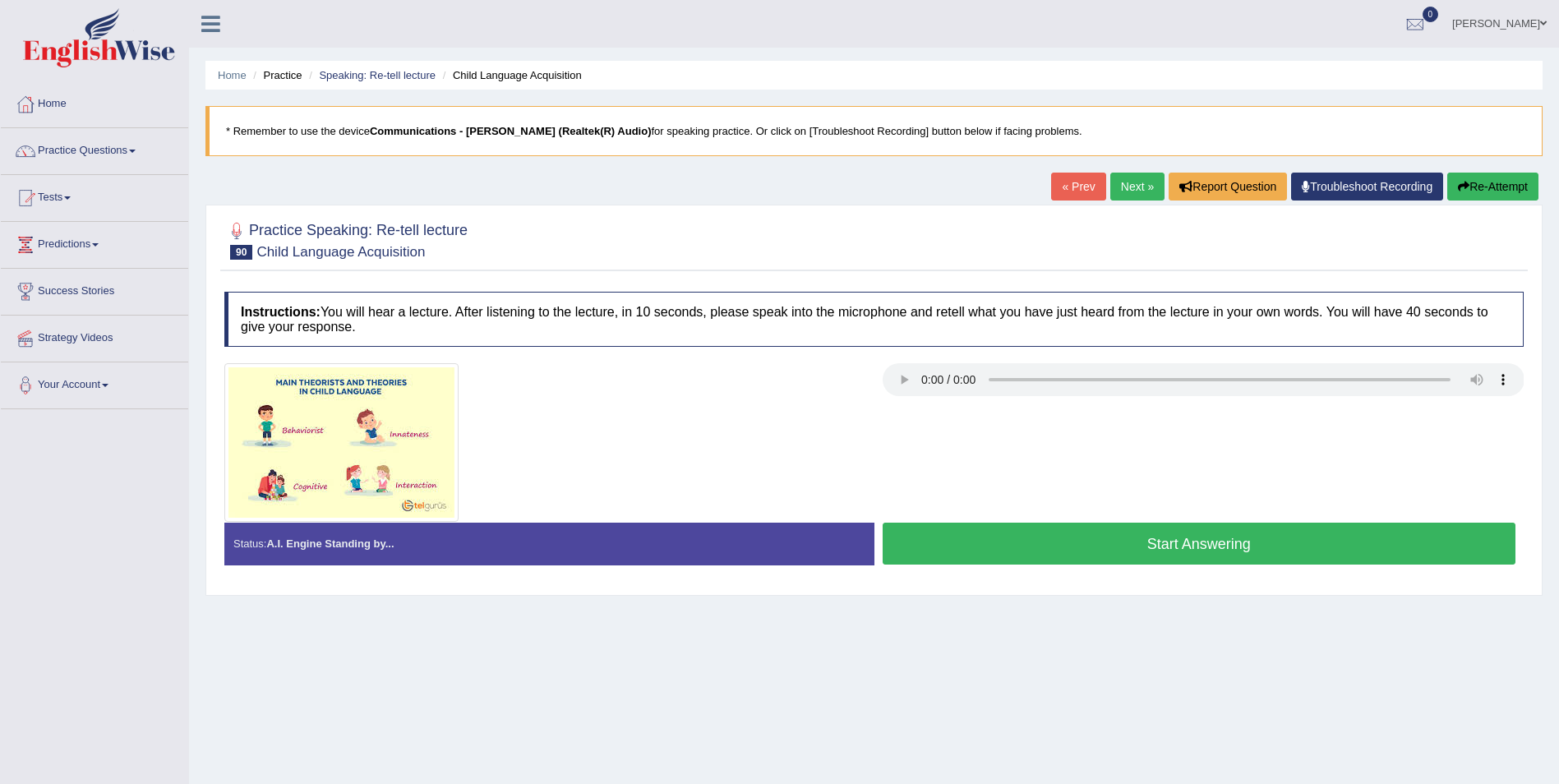
click at [1118, 177] on link "Next »" at bounding box center [1137, 187] width 54 height 28
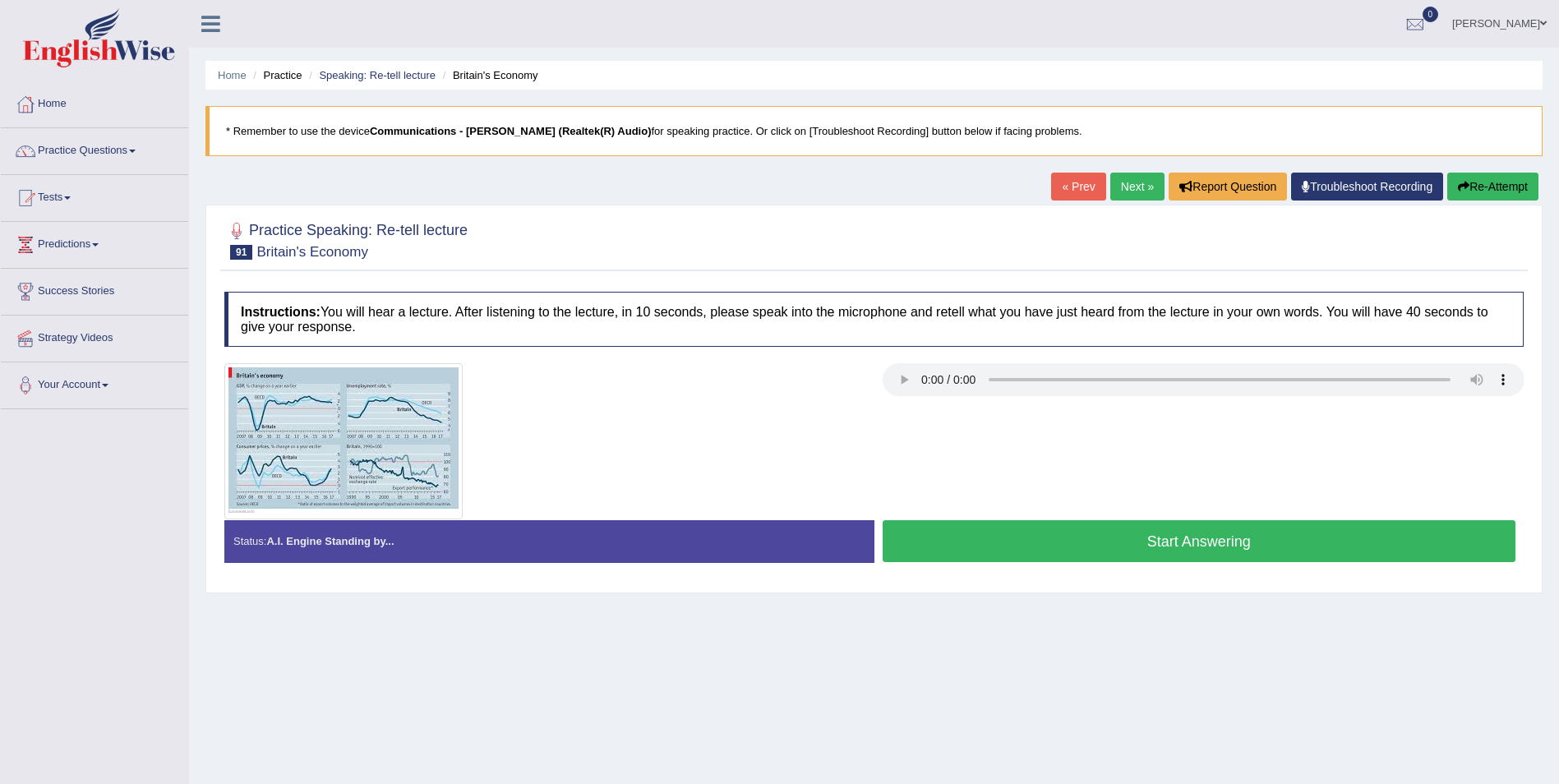
click at [1118, 177] on link "Next »" at bounding box center [1137, 187] width 54 height 28
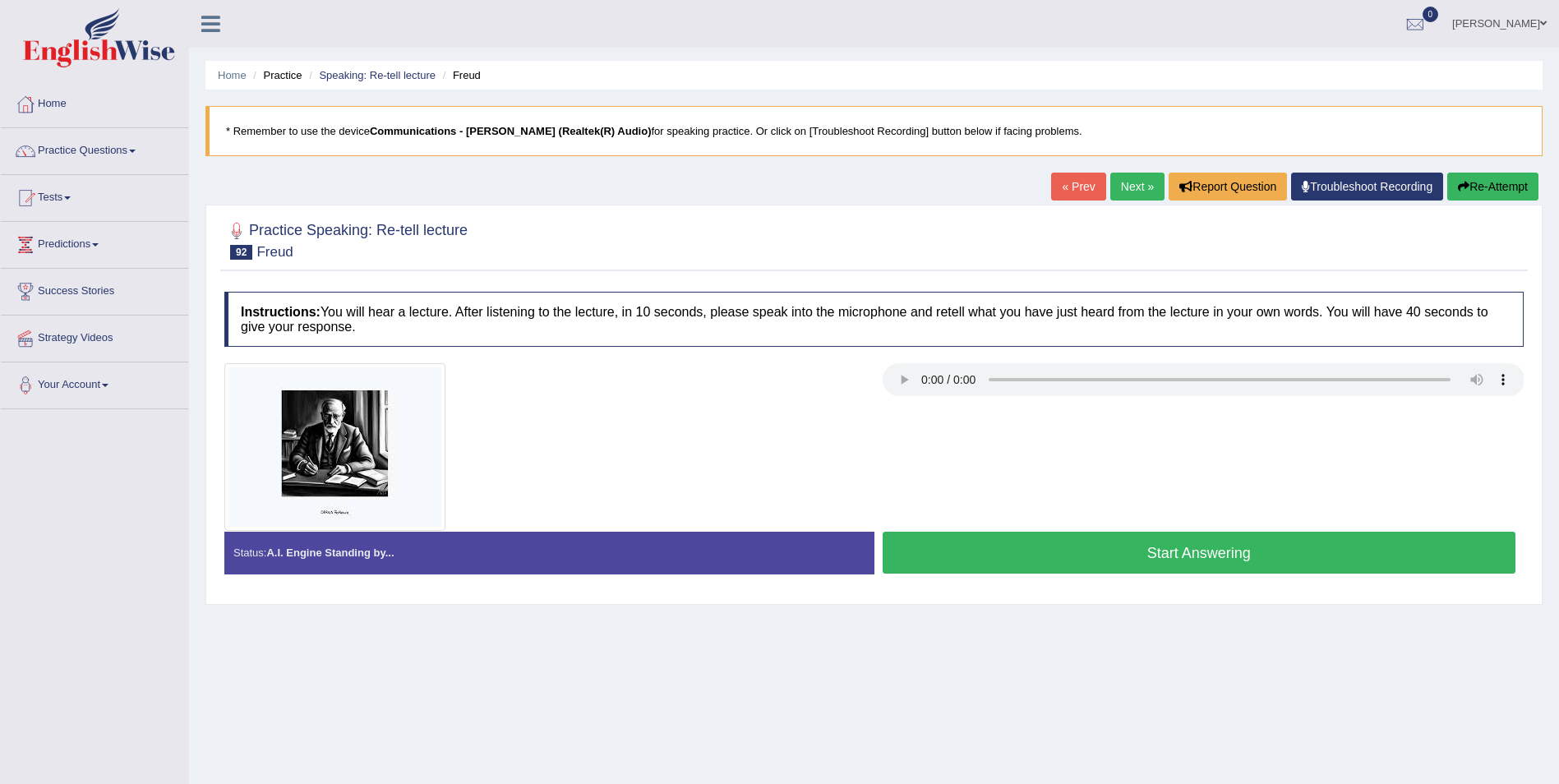
click at [1083, 546] on button "Start Answering" at bounding box center [1200, 552] width 634 height 42
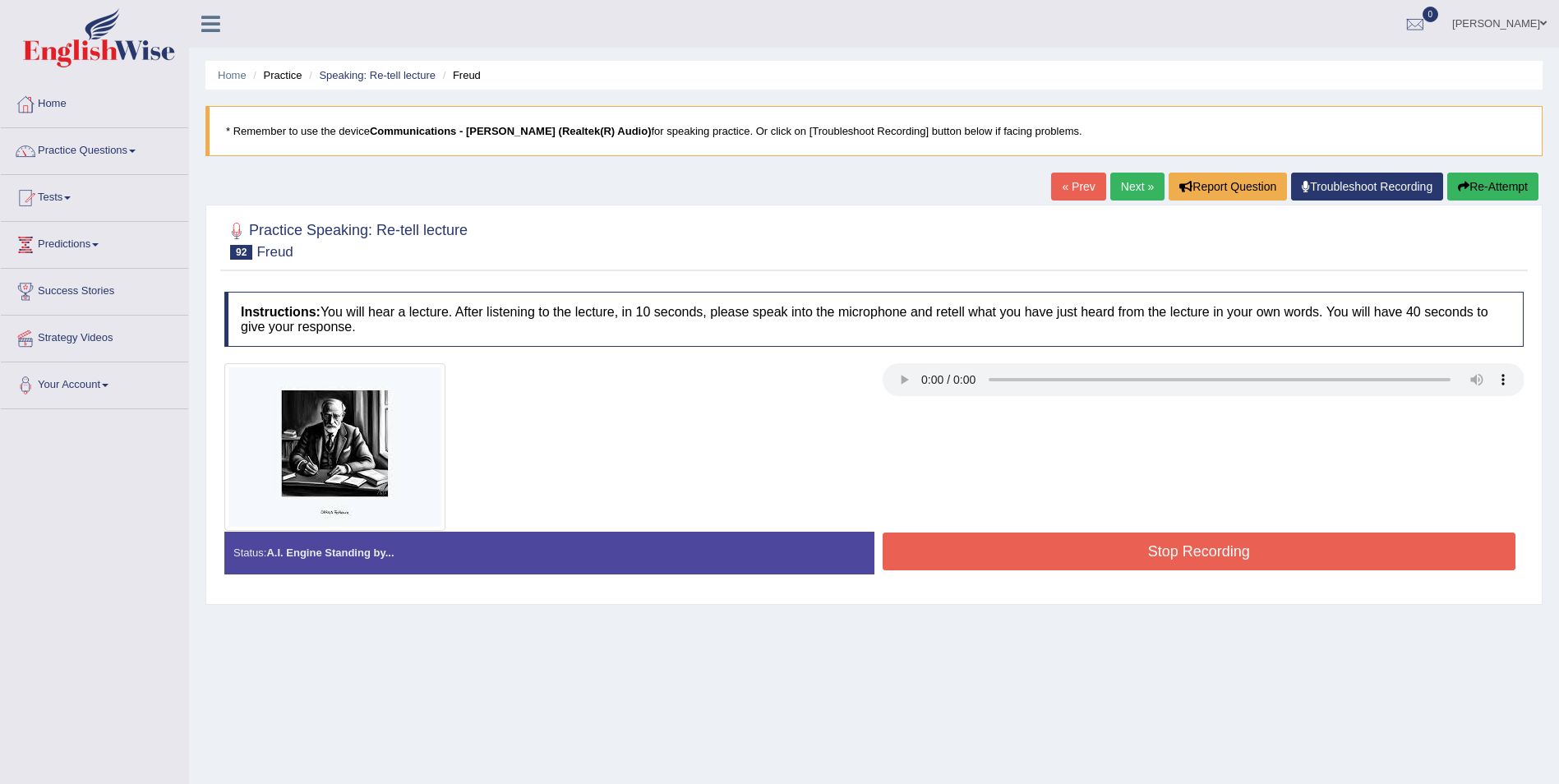
click at [1083, 546] on button "Stop Recording" at bounding box center [1200, 551] width 634 height 38
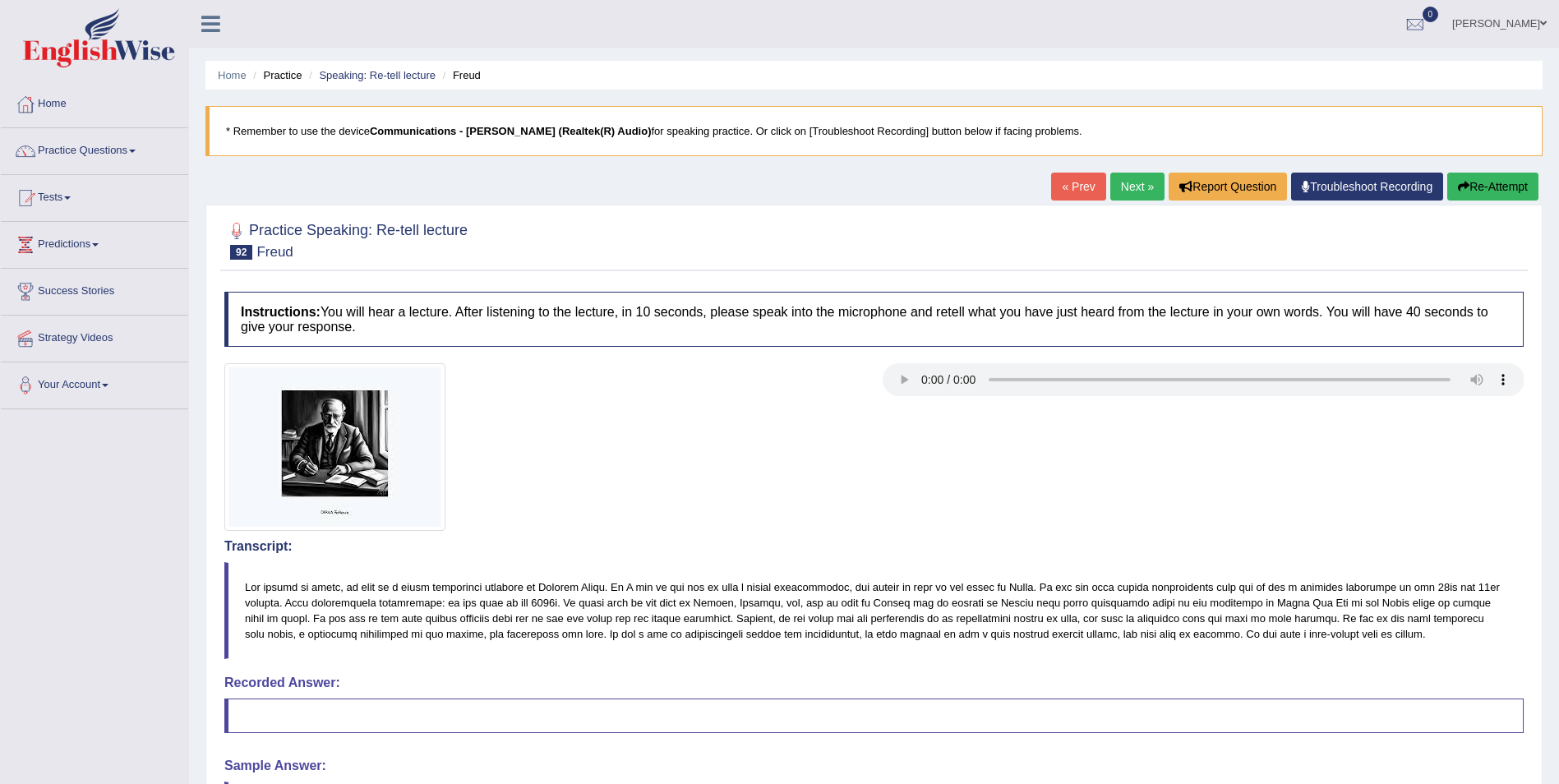
click at [1131, 189] on link "Next »" at bounding box center [1137, 187] width 54 height 28
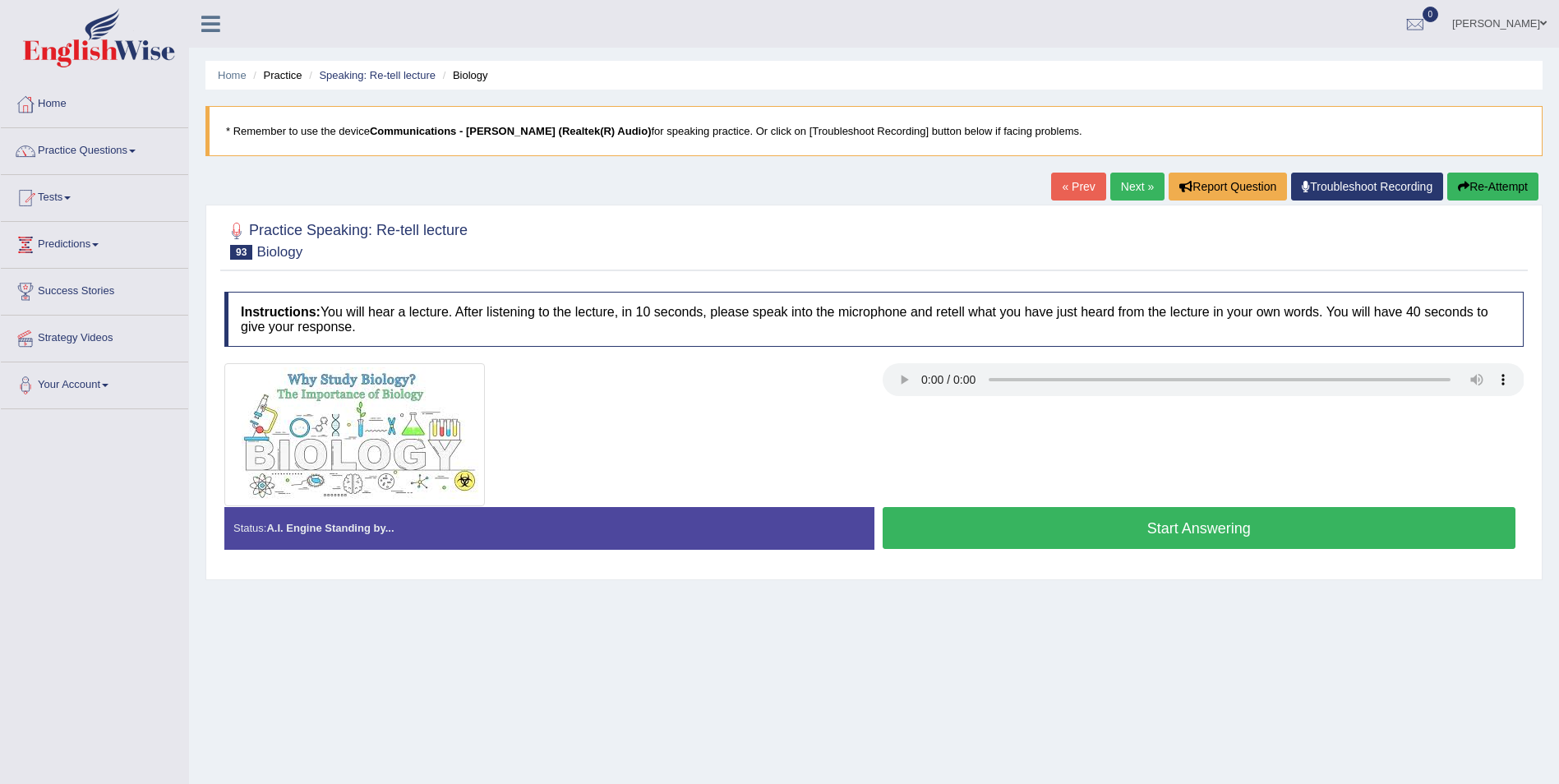
click at [1119, 523] on button "Start Answering" at bounding box center [1200, 527] width 634 height 42
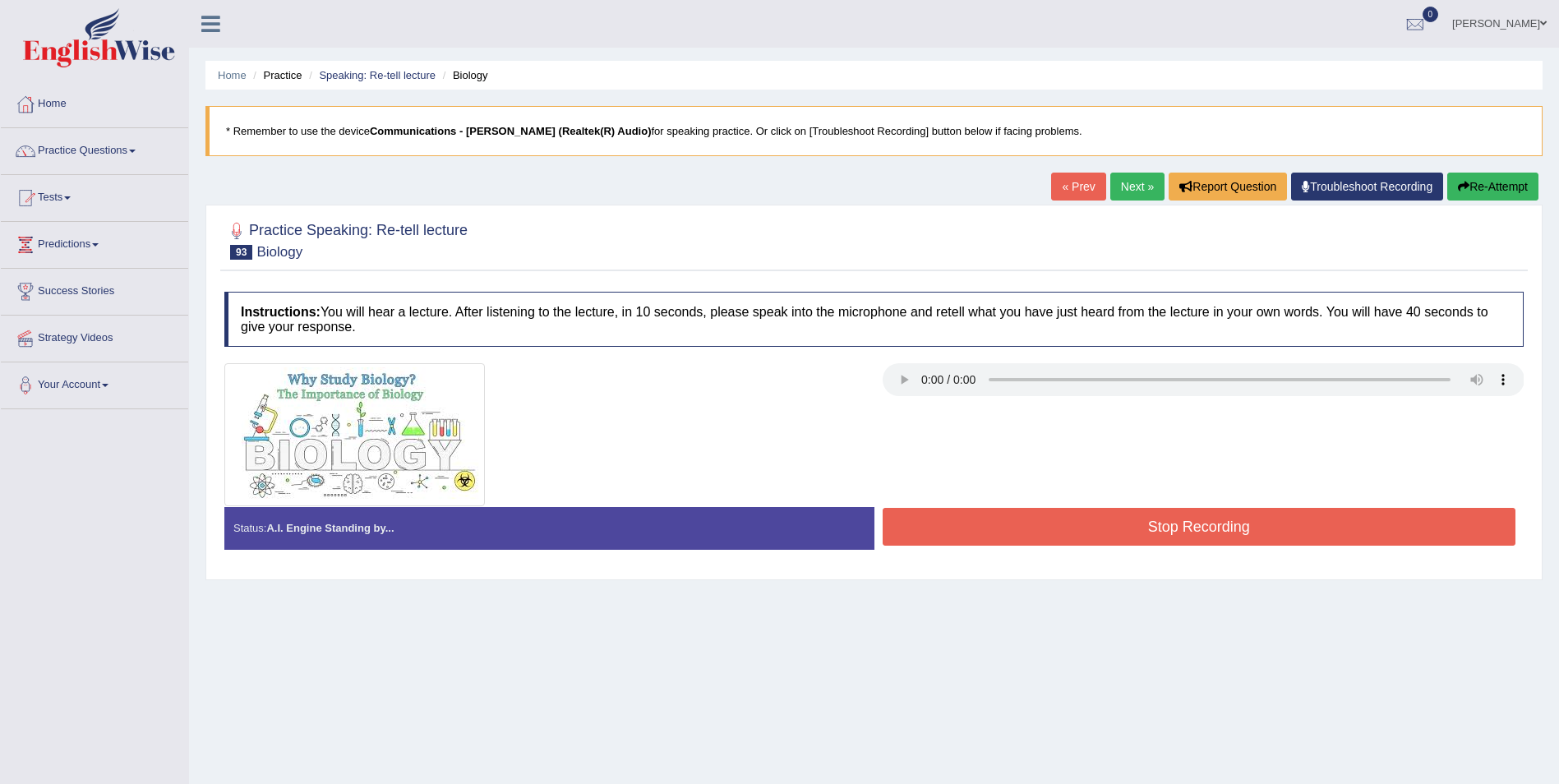
click at [1201, 542] on button "Stop Recording" at bounding box center [1200, 527] width 634 height 38
